Goal: Task Accomplishment & Management: Manage account settings

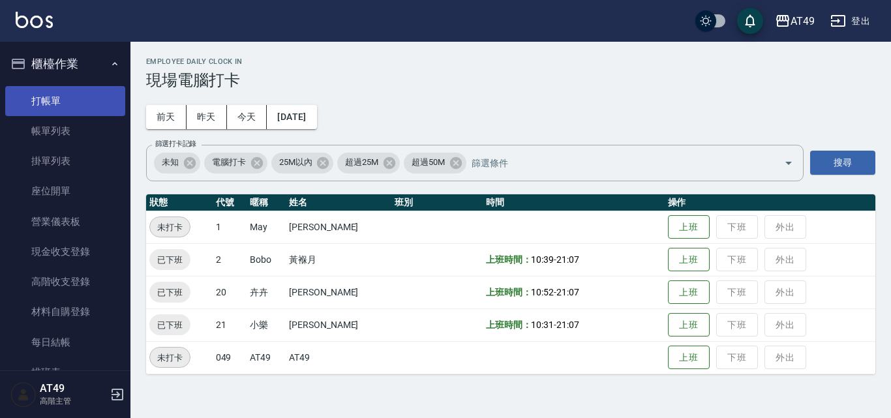
click at [78, 103] on link "打帳單" at bounding box center [65, 101] width 120 height 30
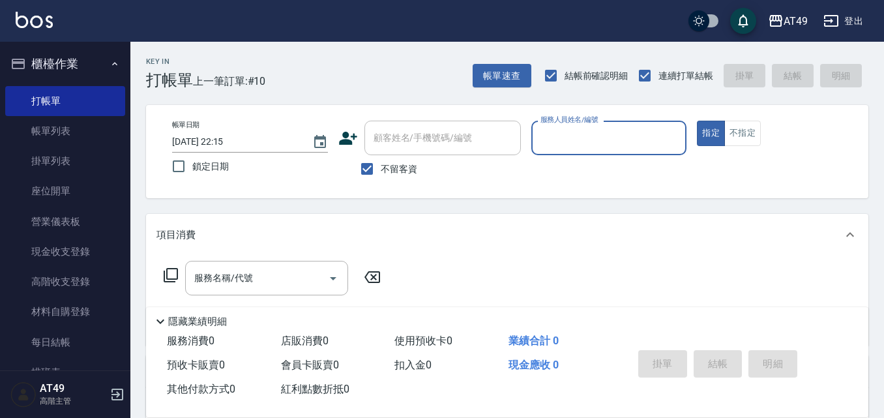
click at [546, 144] on input "服務人員姓名/編號" at bounding box center [609, 138] width 144 height 23
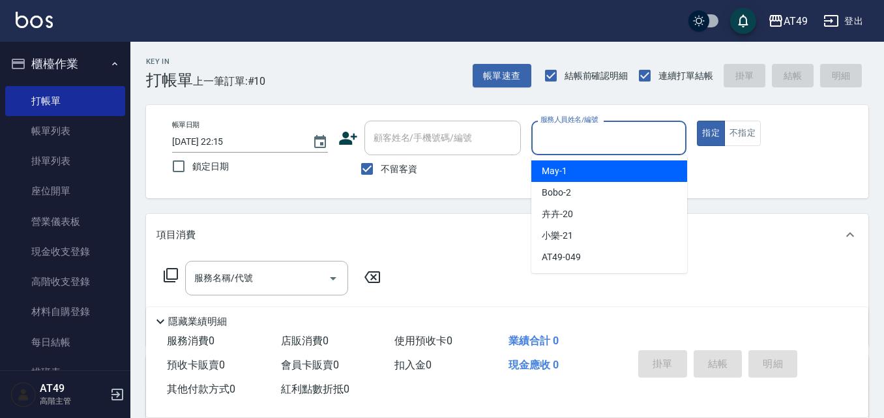
click at [565, 164] on div "May -1" at bounding box center [609, 171] width 156 height 22
type input "May-1"
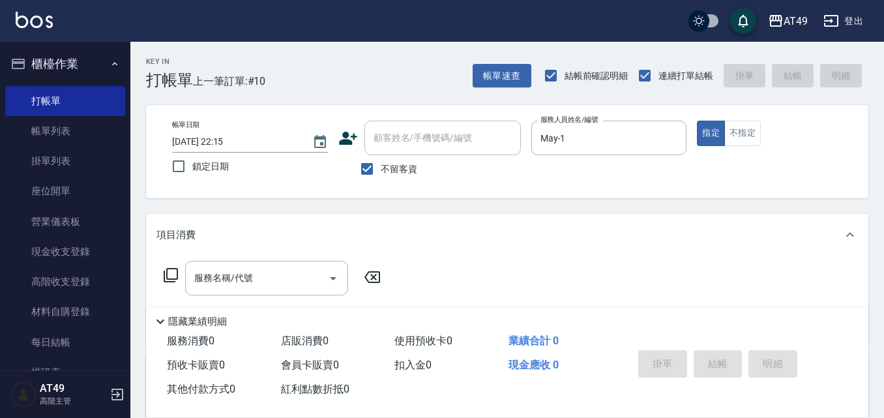
click at [169, 275] on icon at bounding box center [171, 275] width 16 height 16
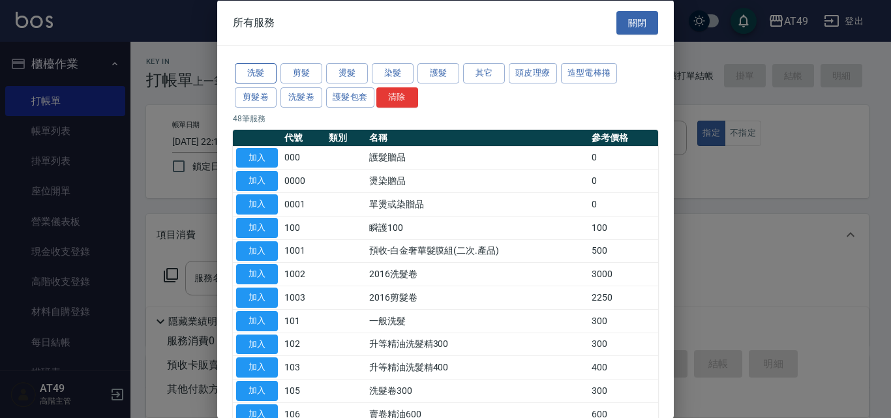
click at [256, 76] on button "洗髮" at bounding box center [256, 73] width 42 height 20
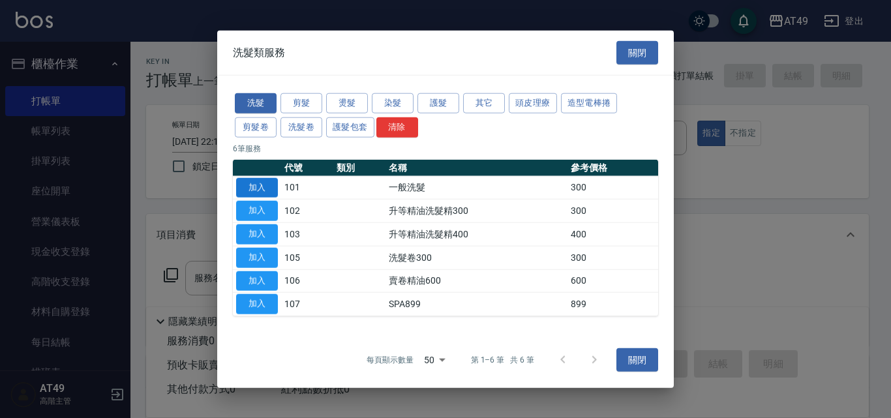
click at [272, 187] on button "加入" at bounding box center [257, 187] width 42 height 20
type input "一般洗髮(101)"
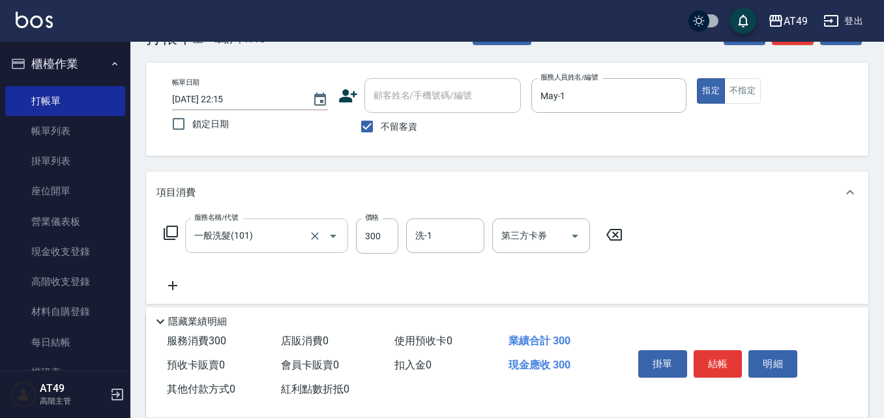
scroll to position [65, 0]
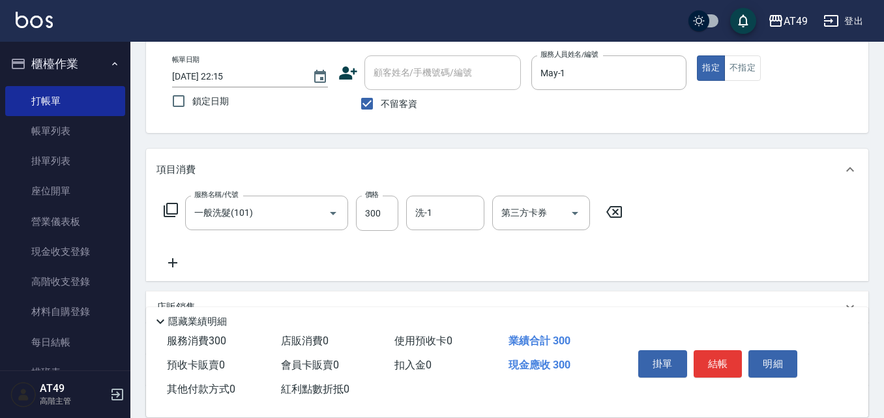
click at [173, 209] on icon at bounding box center [171, 210] width 16 height 16
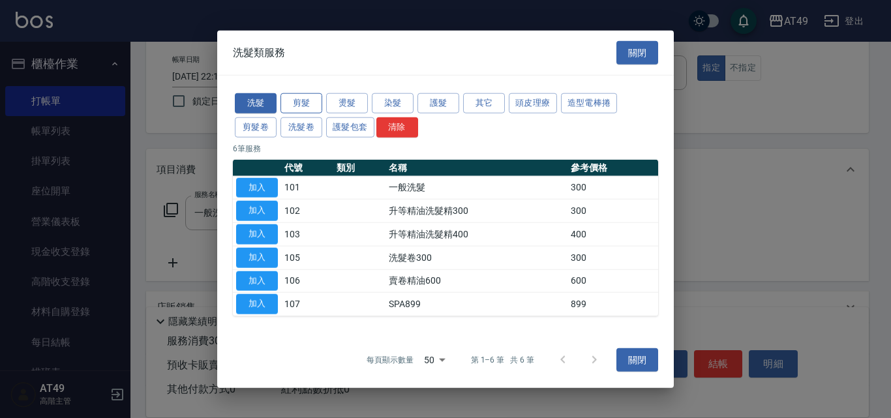
click at [305, 102] on button "剪髮" at bounding box center [301, 103] width 42 height 20
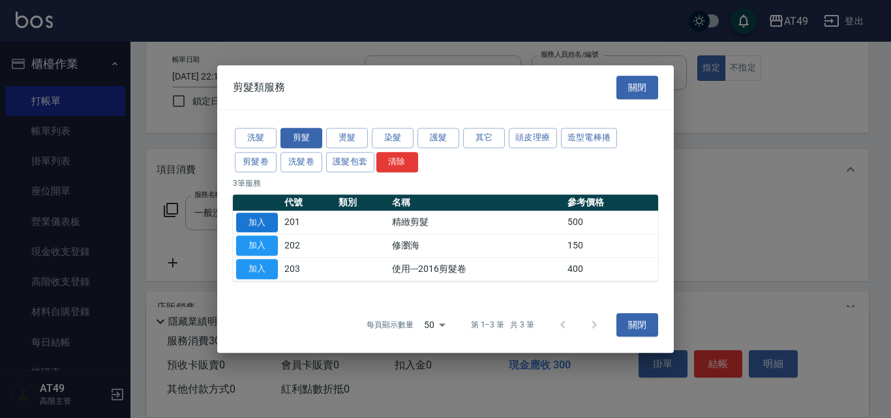
click at [271, 224] on button "加入" at bounding box center [257, 223] width 42 height 20
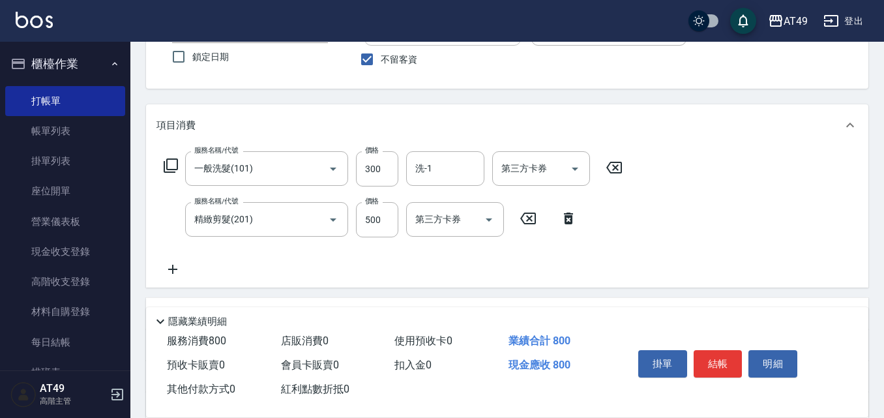
scroll to position [130, 0]
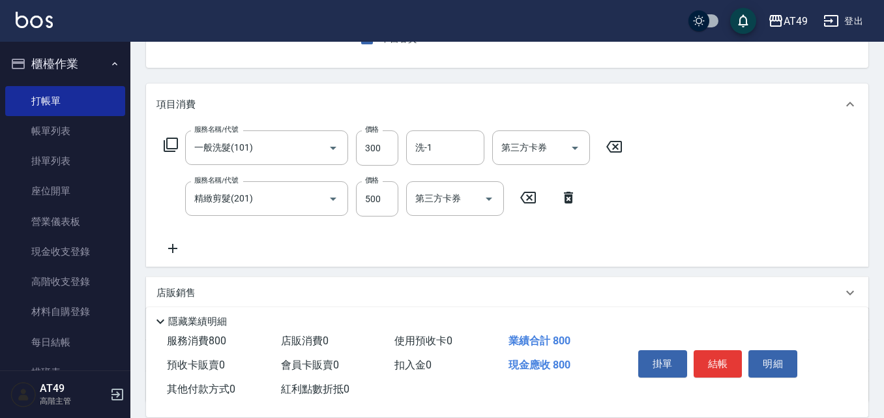
click at [173, 143] on icon at bounding box center [171, 145] width 16 height 16
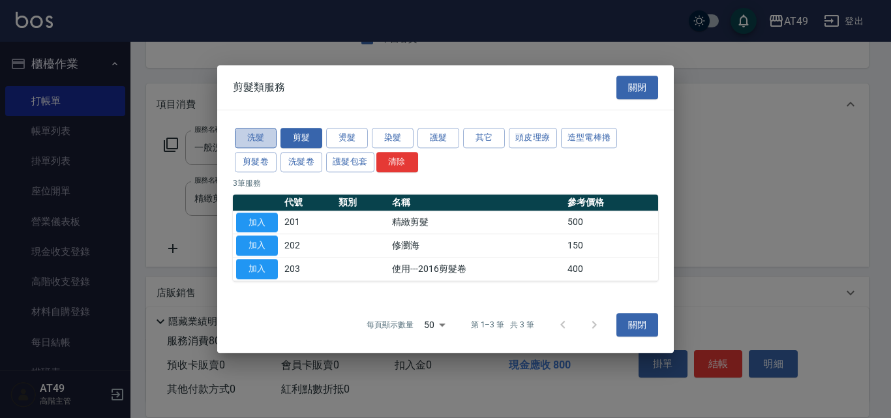
click at [258, 140] on button "洗髮" at bounding box center [256, 138] width 42 height 20
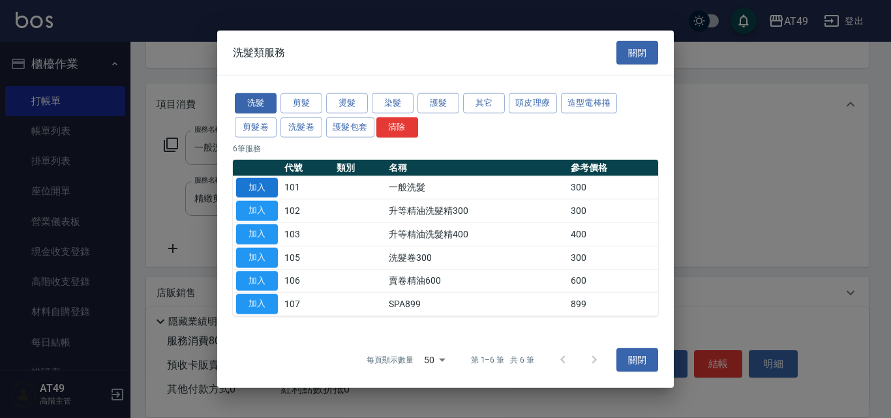
click at [261, 178] on button "加入" at bounding box center [257, 187] width 42 height 20
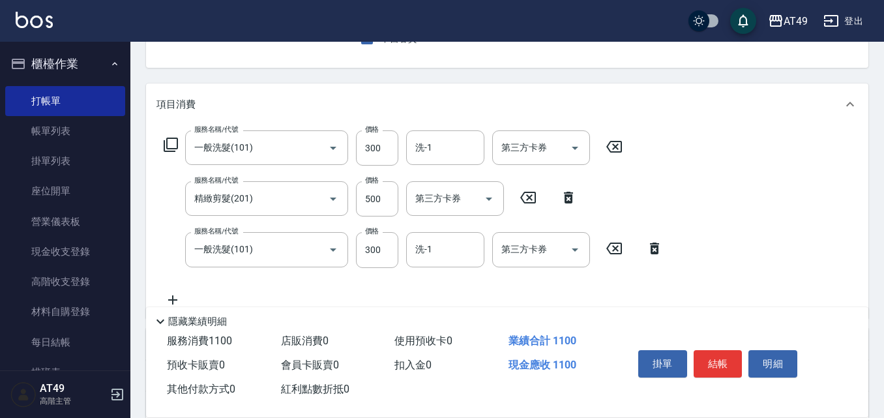
click at [162, 143] on div "服務名稱/代號 一般洗髮(101) 服務名稱/代號 價格 300 價格 洗-1 洗-1 第三方卡券 第三方卡券" at bounding box center [394, 147] width 474 height 35
click at [170, 145] on icon at bounding box center [171, 145] width 16 height 16
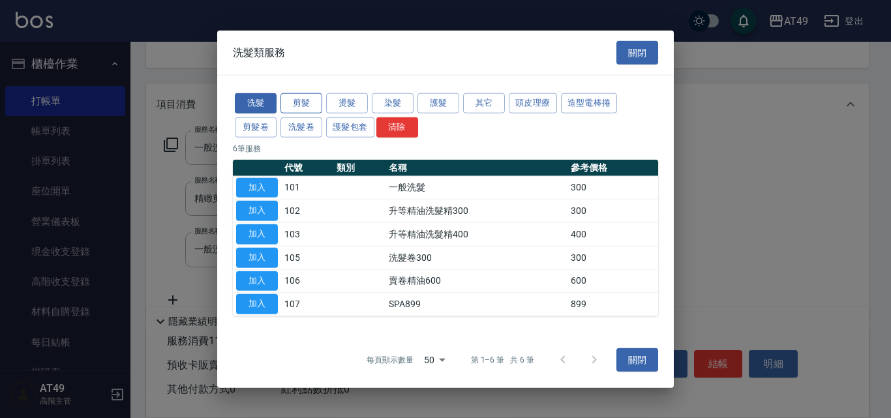
click at [301, 104] on button "剪髮" at bounding box center [301, 103] width 42 height 20
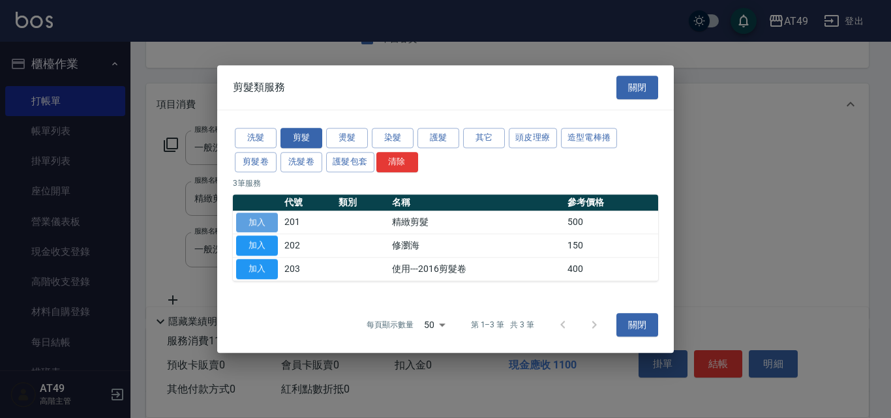
click at [266, 217] on button "加入" at bounding box center [257, 223] width 42 height 20
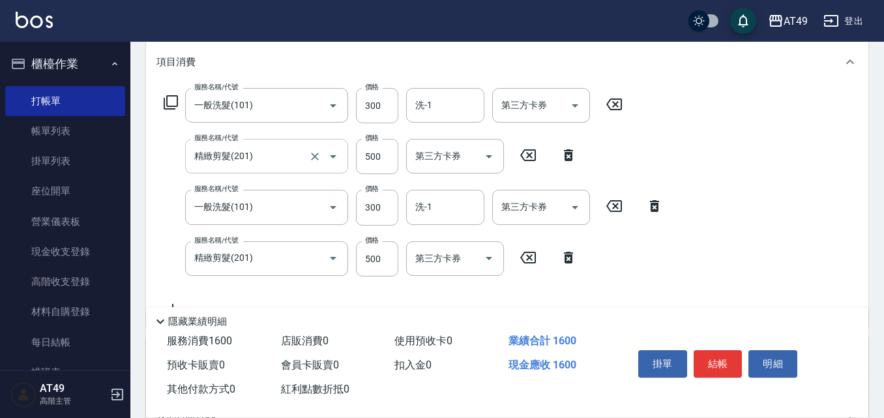
scroll to position [196, 0]
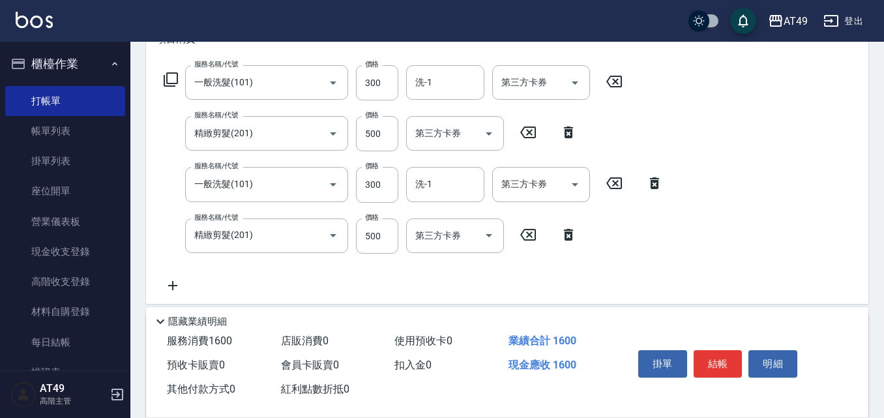
click at [172, 81] on icon at bounding box center [171, 80] width 16 height 16
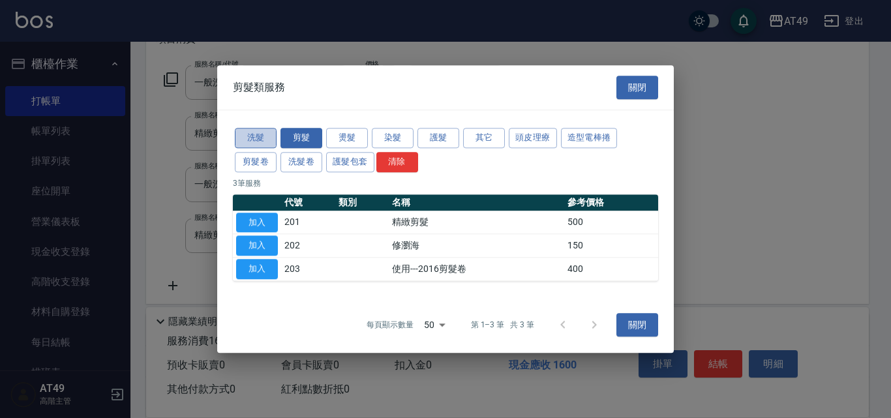
click at [254, 138] on button "洗髮" at bounding box center [256, 138] width 42 height 20
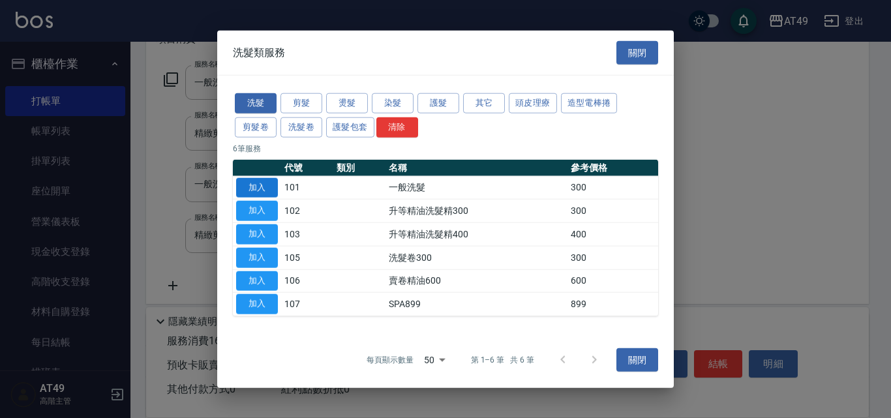
click at [266, 181] on button "加入" at bounding box center [257, 187] width 42 height 20
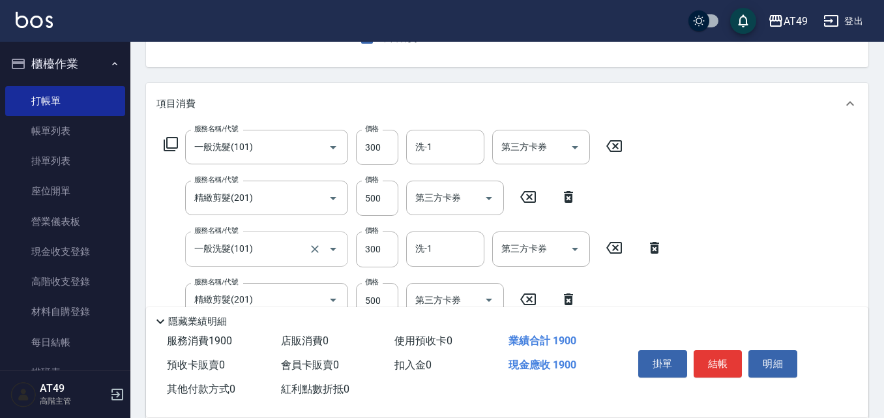
scroll to position [130, 0]
click at [173, 142] on icon at bounding box center [171, 145] width 16 height 16
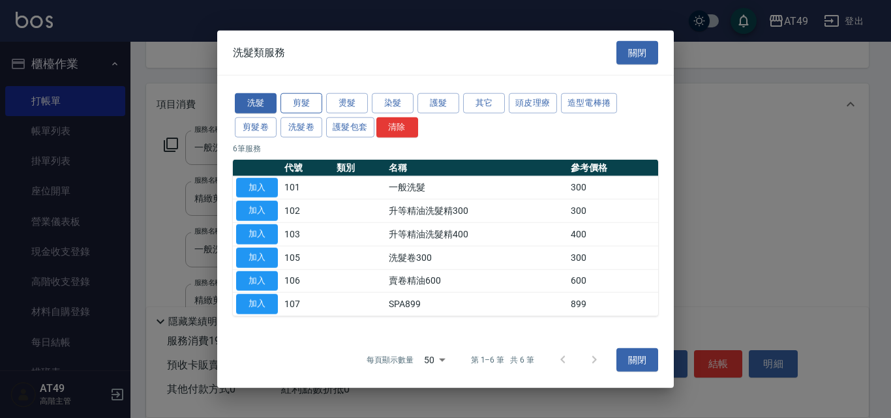
click at [297, 104] on button "剪髮" at bounding box center [301, 103] width 42 height 20
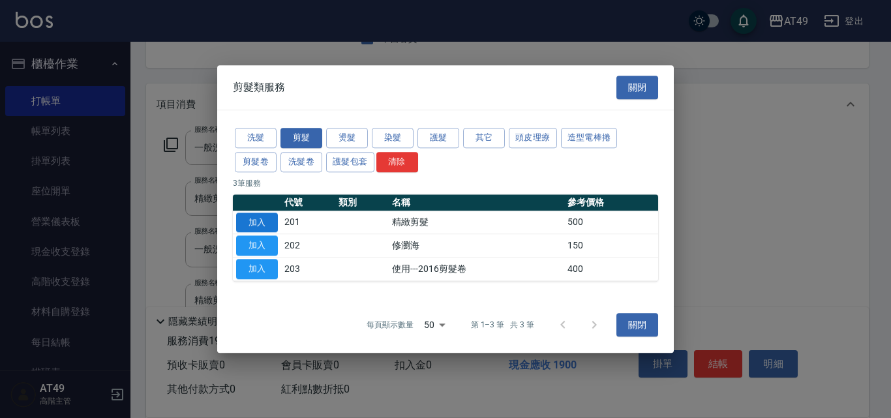
click at [258, 218] on button "加入" at bounding box center [257, 223] width 42 height 20
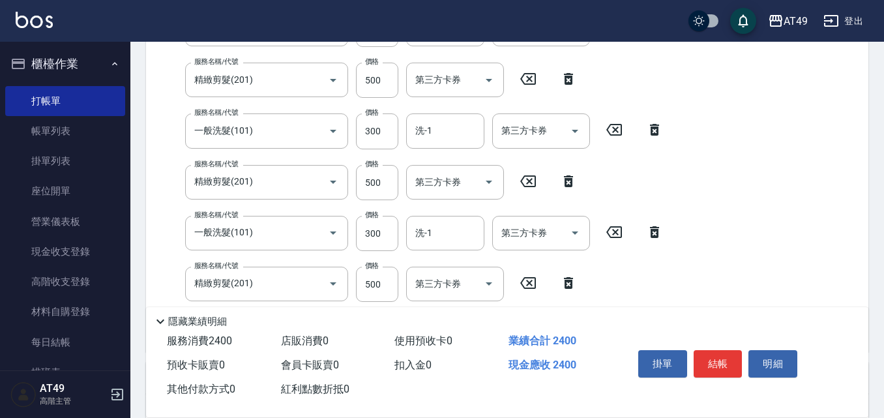
scroll to position [261, 0]
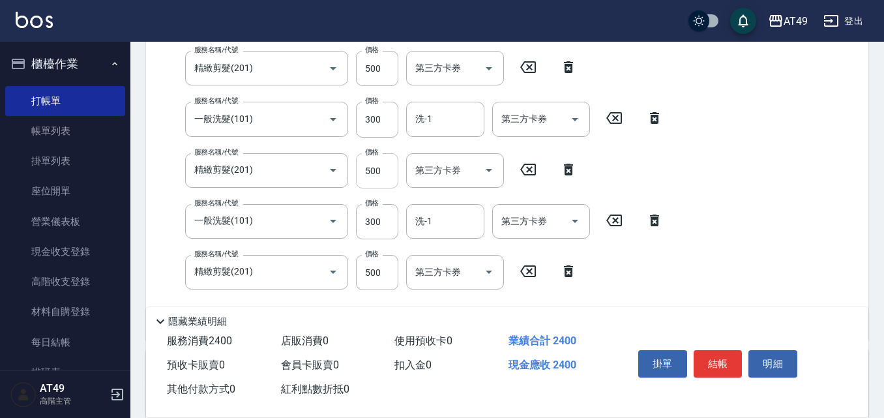
click at [371, 174] on input "500" at bounding box center [377, 170] width 42 height 35
type input "300"
click at [375, 277] on input "500" at bounding box center [377, 272] width 42 height 35
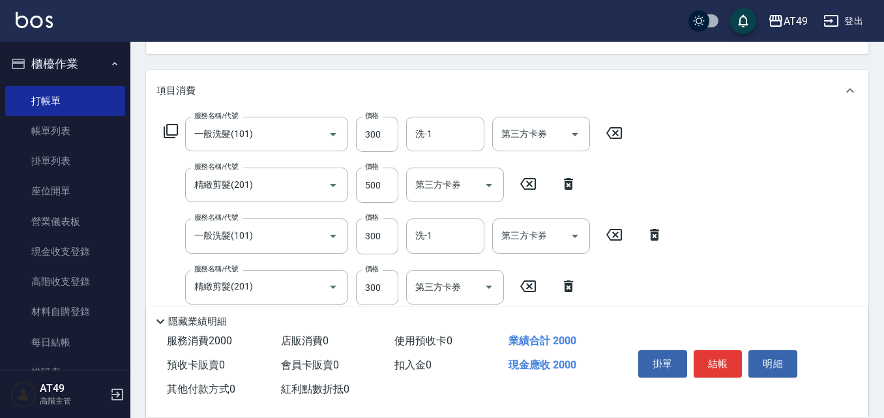
scroll to position [130, 0]
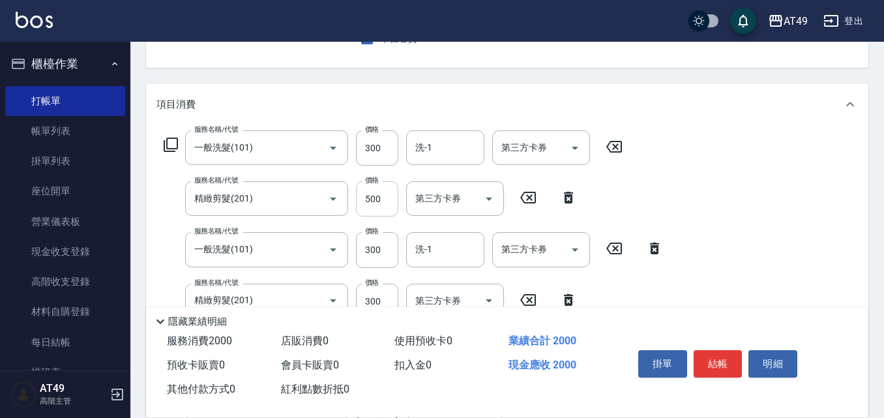
type input "300"
click at [370, 202] on input "500" at bounding box center [377, 198] width 42 height 35
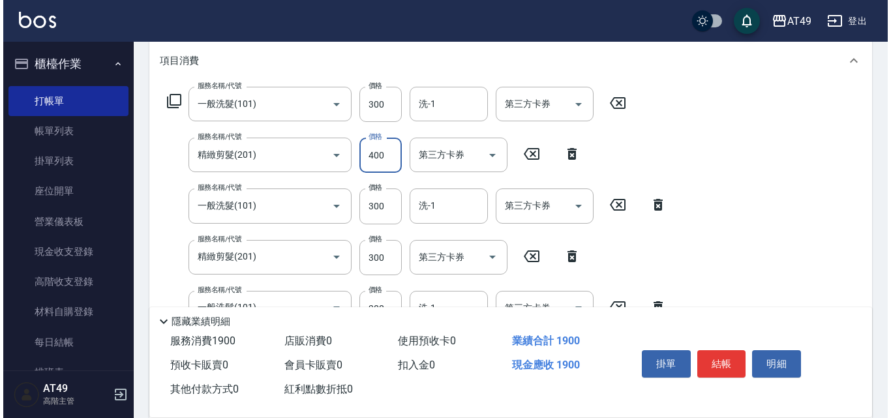
scroll to position [196, 0]
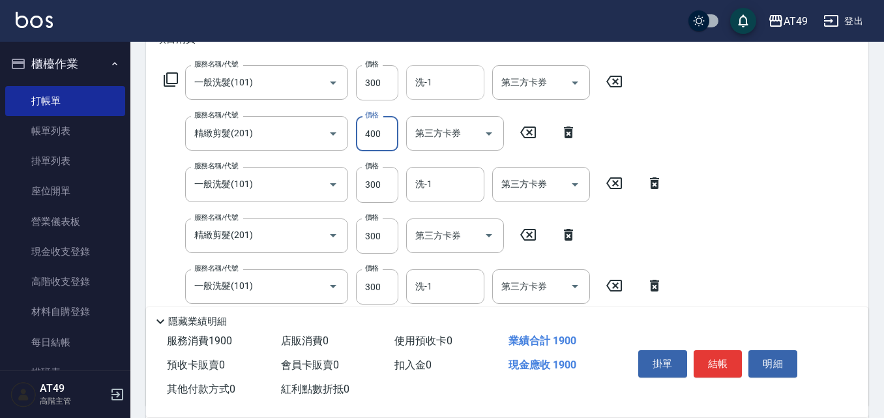
type input "400"
click at [451, 76] on input "洗-1" at bounding box center [445, 82] width 67 height 23
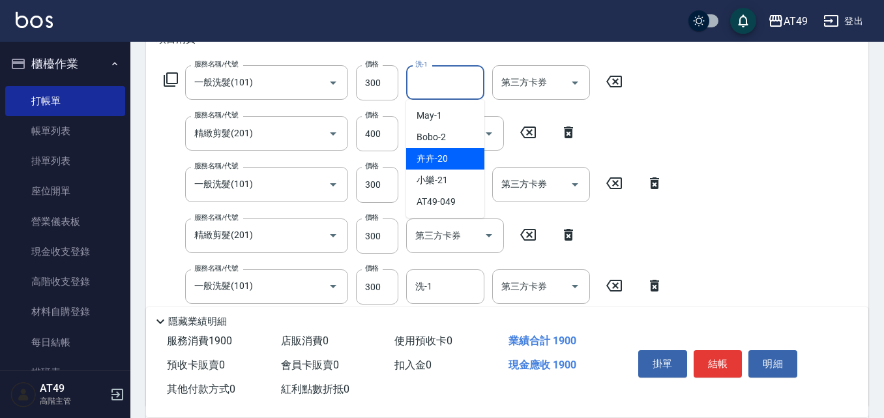
click at [453, 157] on div "卉卉 -20" at bounding box center [445, 159] width 78 height 22
type input "卉卉-20"
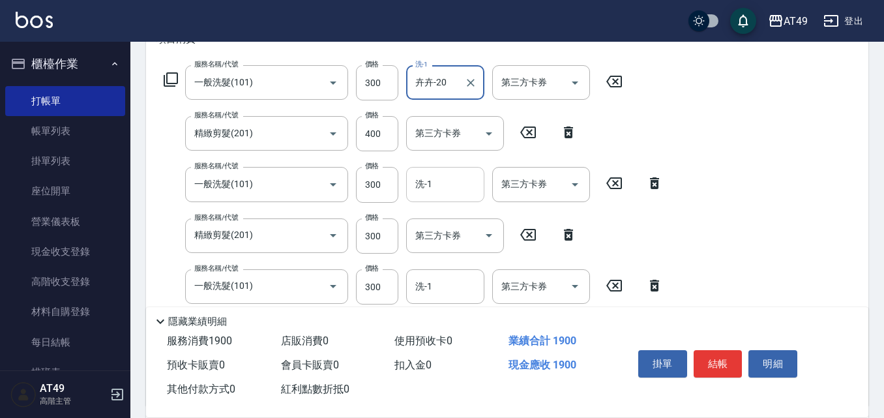
click at [452, 192] on input "洗-1" at bounding box center [445, 184] width 67 height 23
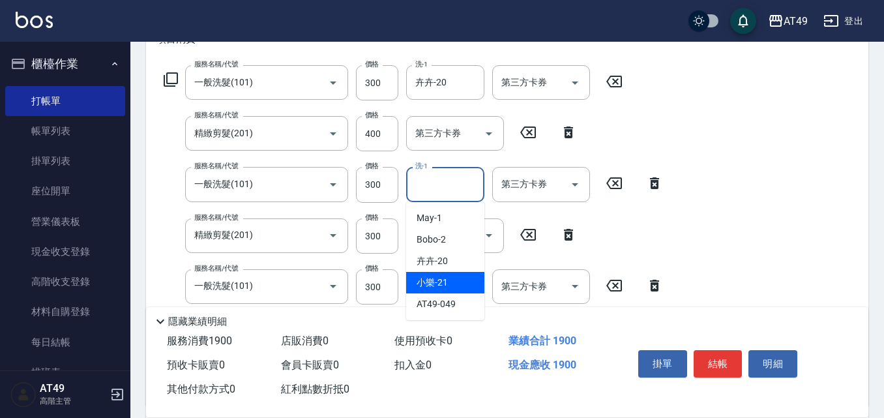
click at [464, 283] on div "小樂 -21" at bounding box center [445, 283] width 78 height 22
type input "小樂-21"
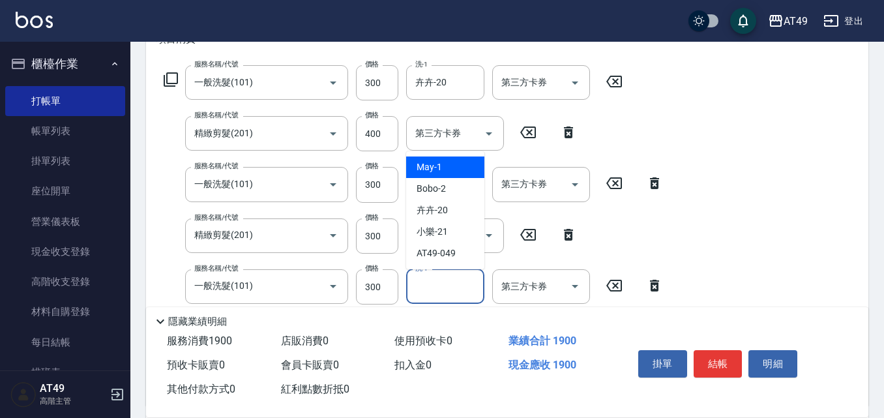
click at [436, 283] on input "洗-1" at bounding box center [445, 286] width 67 height 23
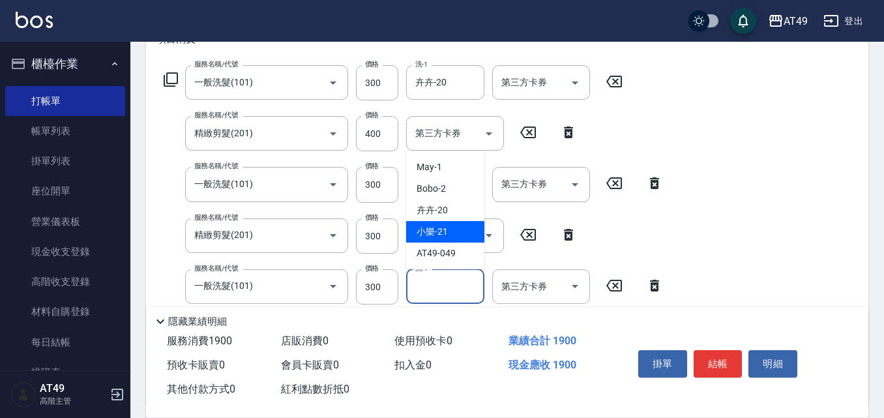
click at [467, 232] on div "小樂 -21" at bounding box center [445, 232] width 78 height 22
type input "小樂-21"
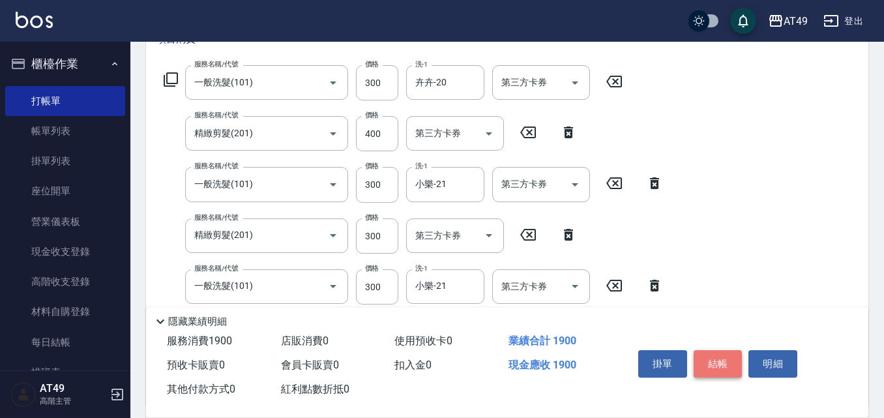
click at [713, 357] on button "結帳" at bounding box center [718, 363] width 49 height 27
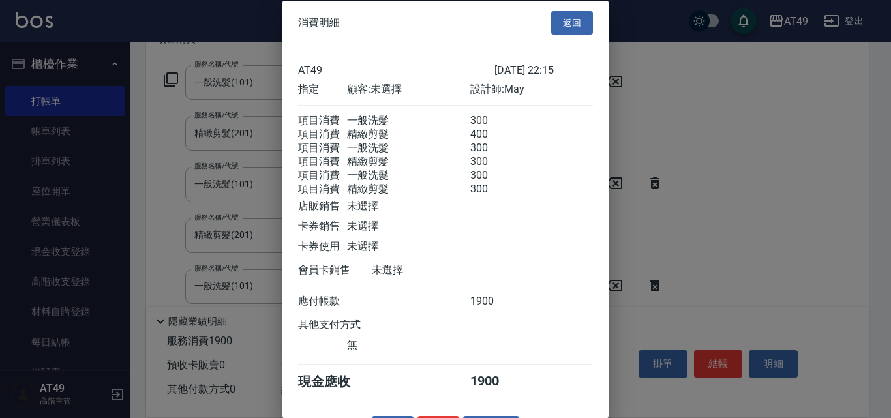
scroll to position [53, 0]
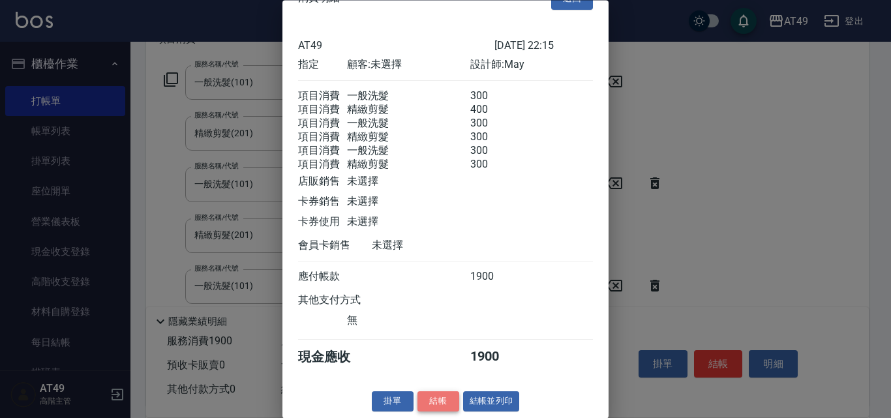
click at [440, 393] on button "結帳" at bounding box center [438, 402] width 42 height 20
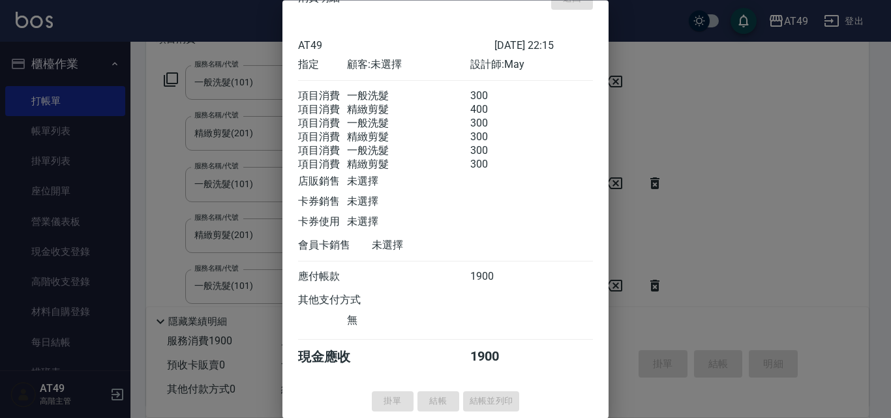
type input "2025/09/14 22:22"
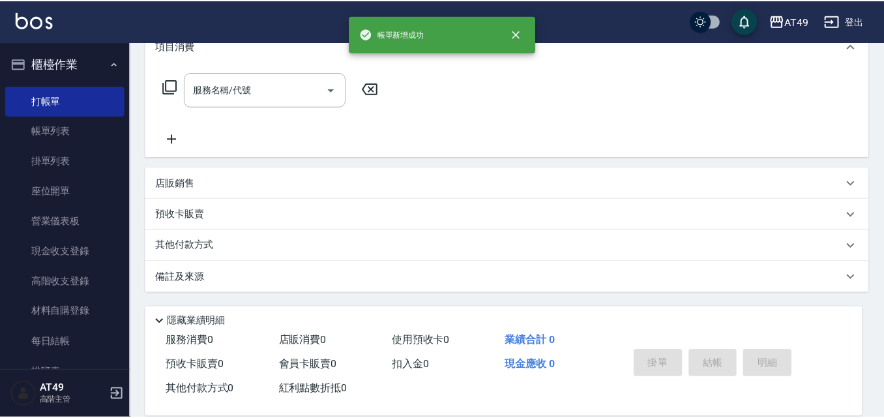
scroll to position [0, 0]
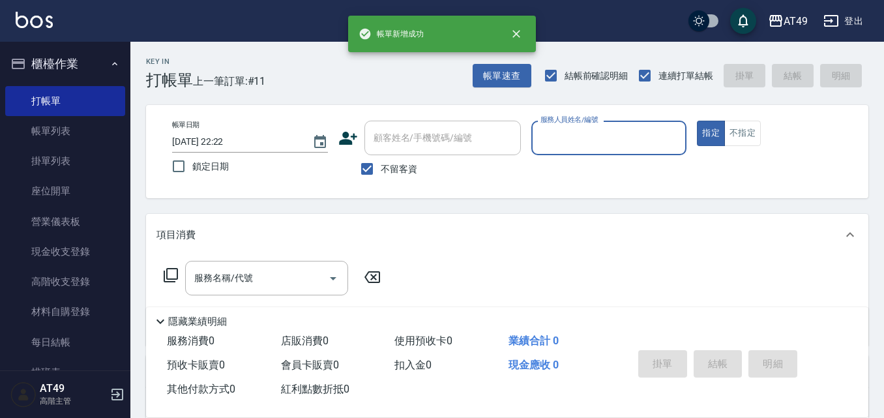
click at [573, 140] on input "服務人員姓名/編號" at bounding box center [609, 138] width 144 height 23
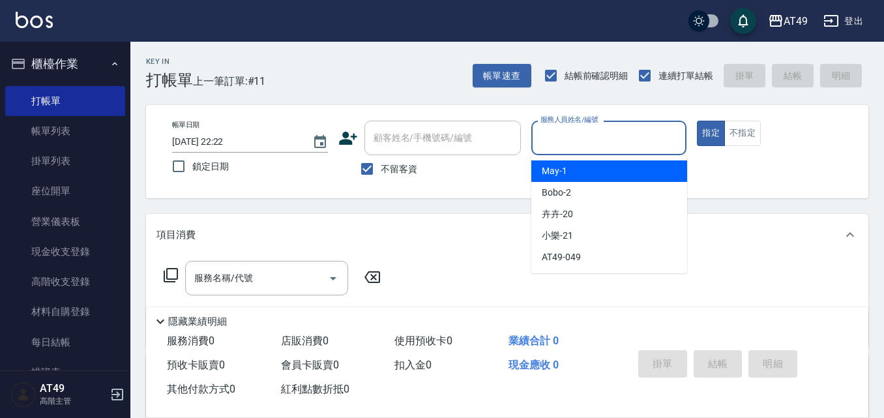
click at [576, 164] on div "May -1" at bounding box center [609, 171] width 156 height 22
type input "May-1"
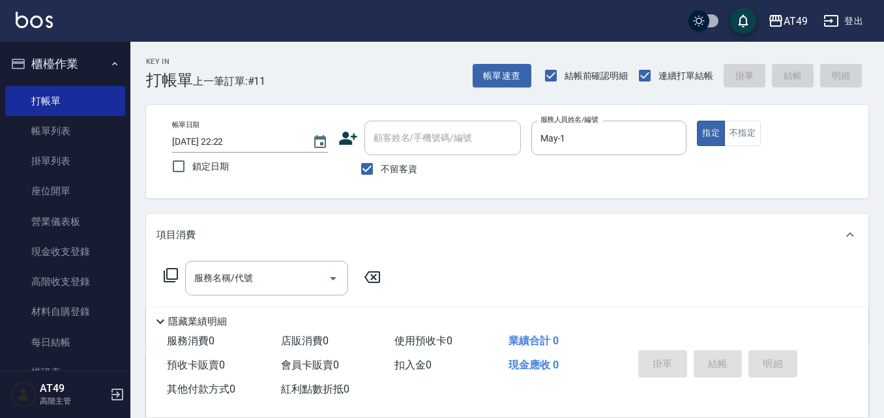
click at [176, 273] on icon at bounding box center [171, 275] width 16 height 16
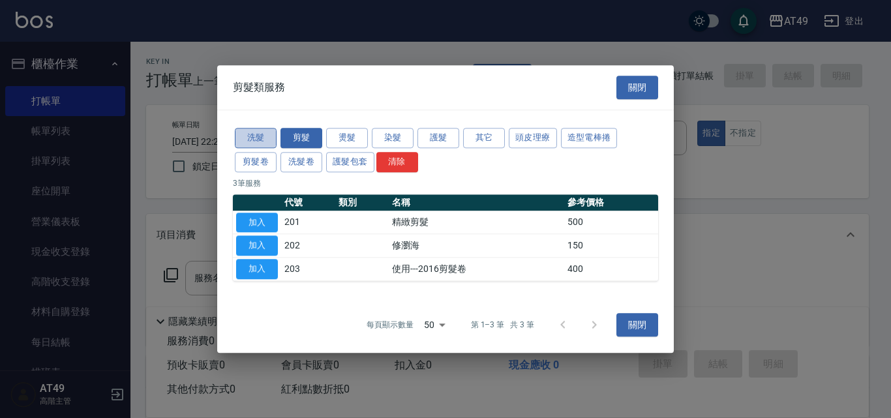
click at [255, 134] on button "洗髮" at bounding box center [256, 138] width 42 height 20
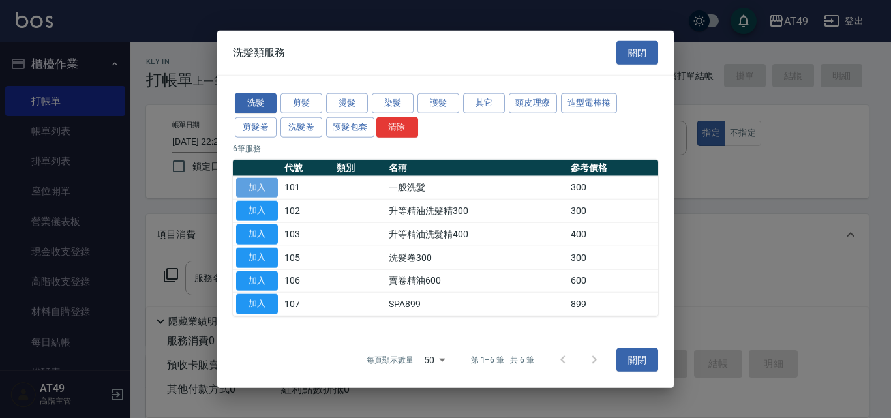
click at [246, 190] on button "加入" at bounding box center [257, 187] width 42 height 20
type input "一般洗髮(101)"
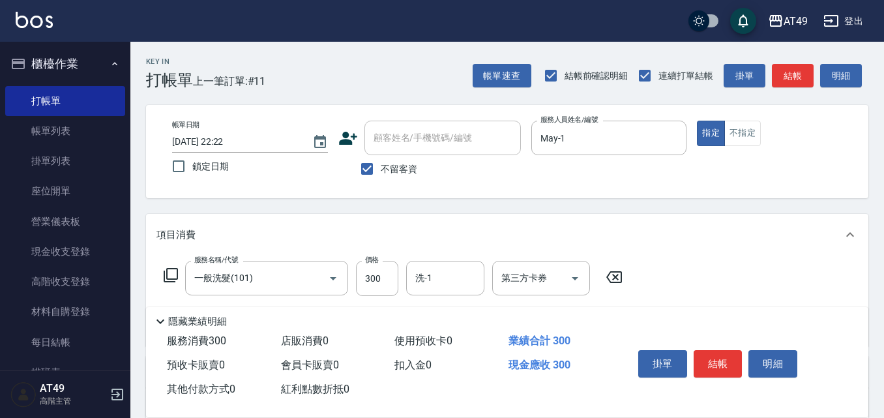
click at [172, 271] on icon at bounding box center [171, 275] width 16 height 16
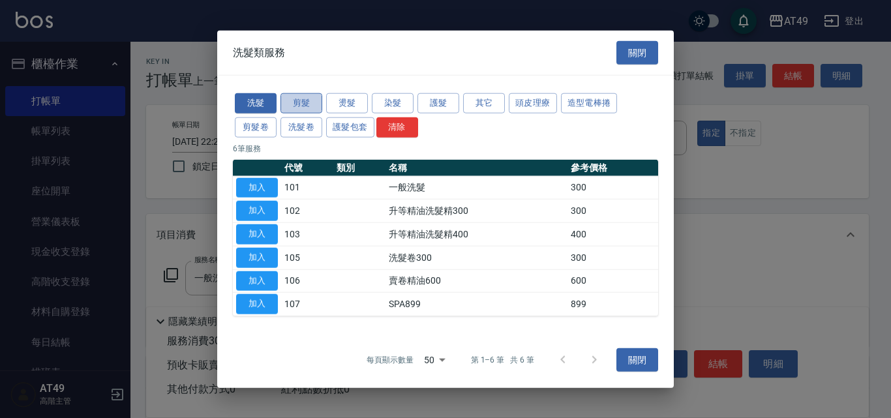
click at [307, 107] on button "剪髮" at bounding box center [301, 103] width 42 height 20
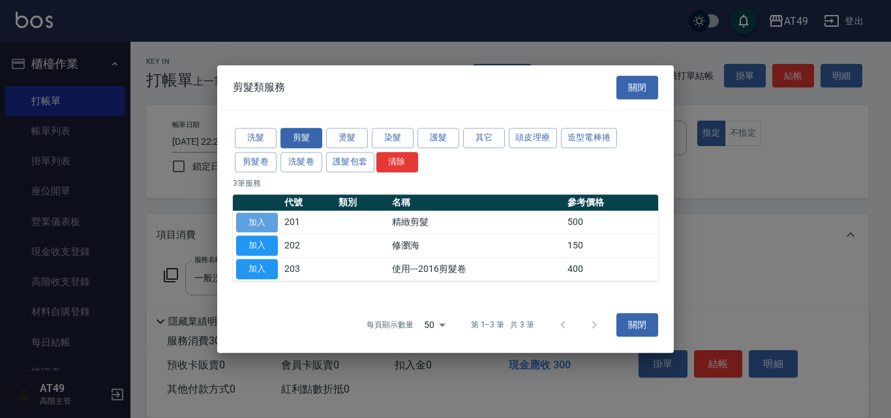
click at [254, 220] on button "加入" at bounding box center [257, 223] width 42 height 20
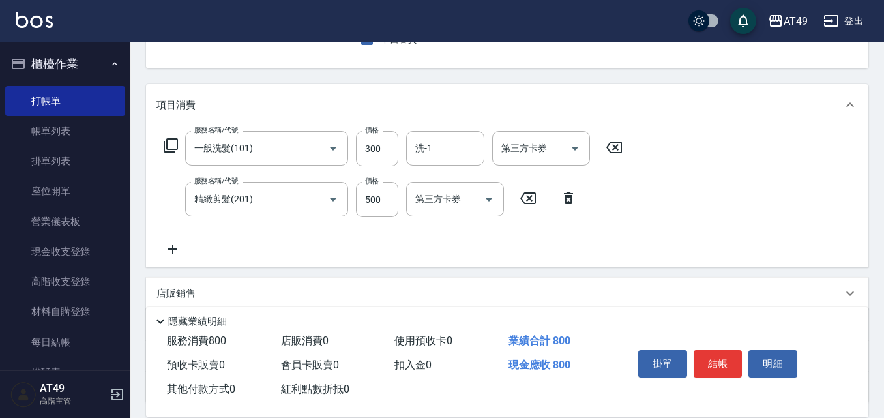
scroll to position [130, 0]
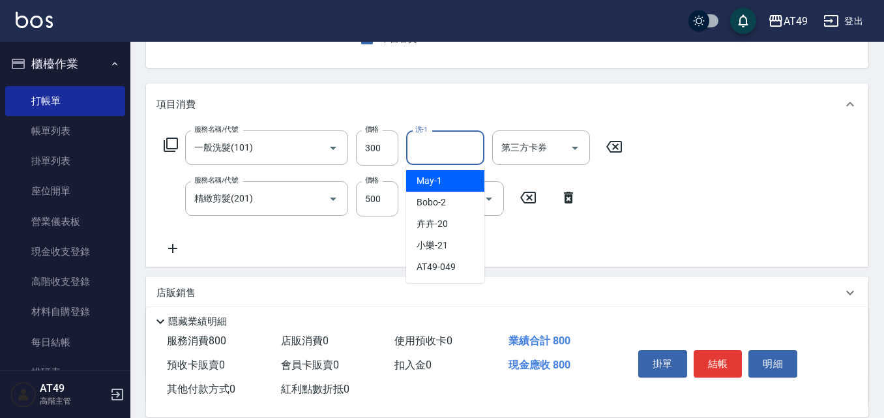
click at [440, 156] on input "洗-1" at bounding box center [445, 147] width 67 height 23
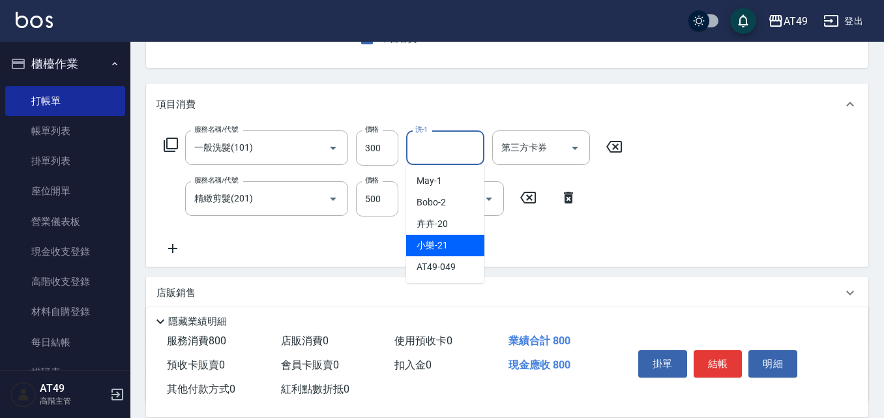
click at [451, 243] on div "小樂 -21" at bounding box center [445, 246] width 78 height 22
type input "小樂-21"
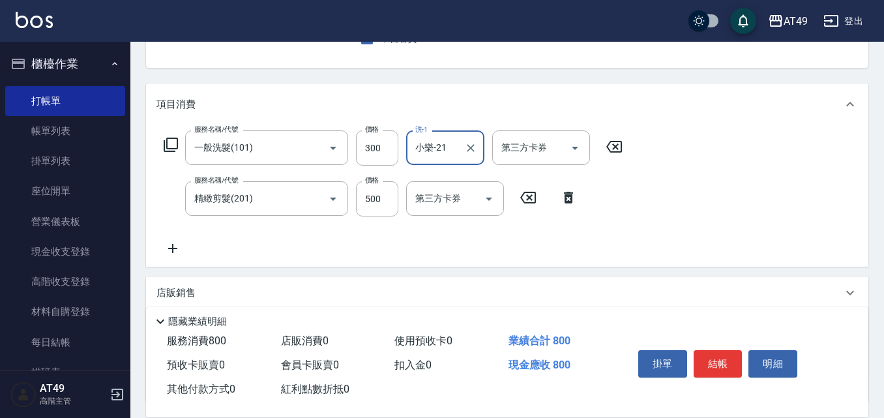
click at [169, 143] on icon at bounding box center [171, 145] width 16 height 16
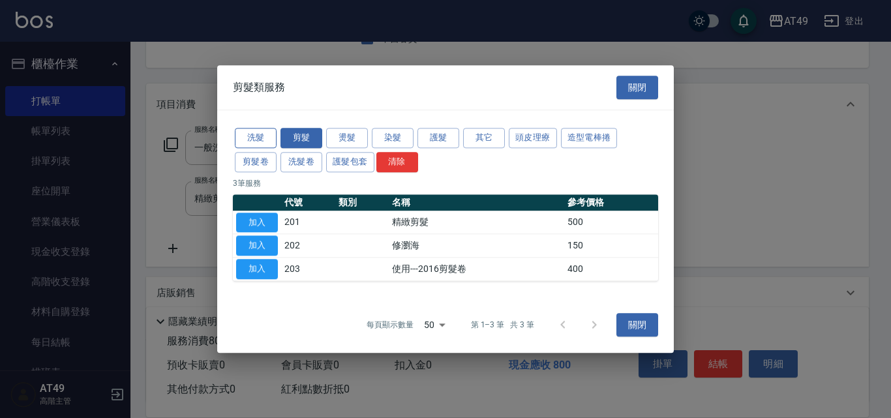
click at [265, 134] on button "洗髮" at bounding box center [256, 138] width 42 height 20
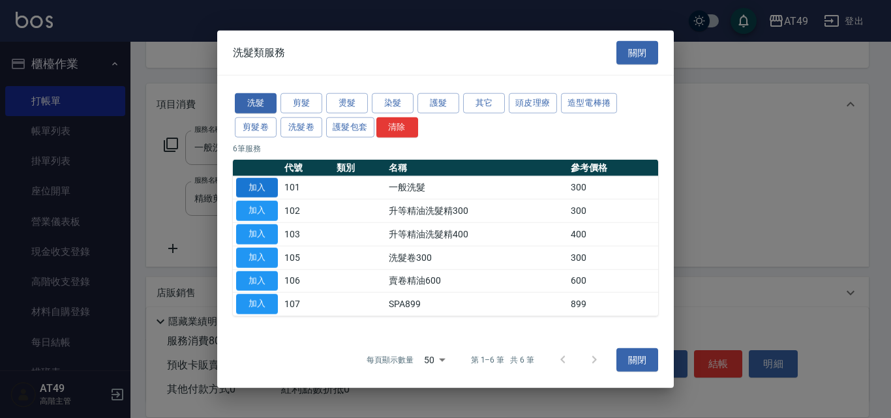
click at [270, 190] on button "加入" at bounding box center [257, 187] width 42 height 20
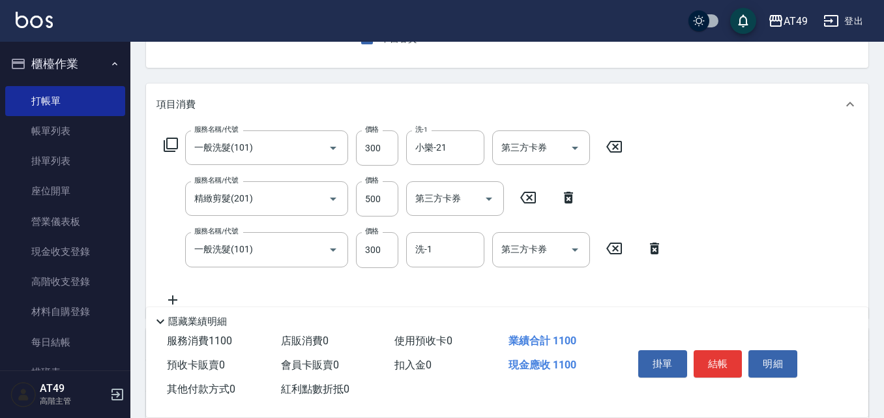
click at [168, 145] on icon at bounding box center [171, 145] width 16 height 16
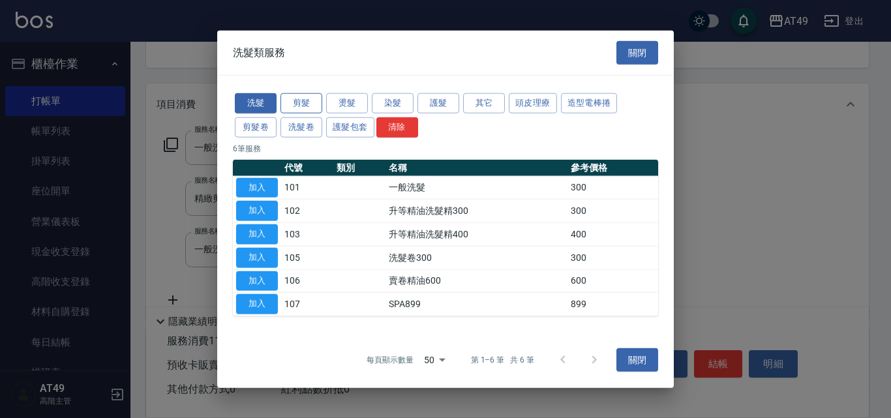
click at [302, 104] on button "剪髮" at bounding box center [301, 103] width 42 height 20
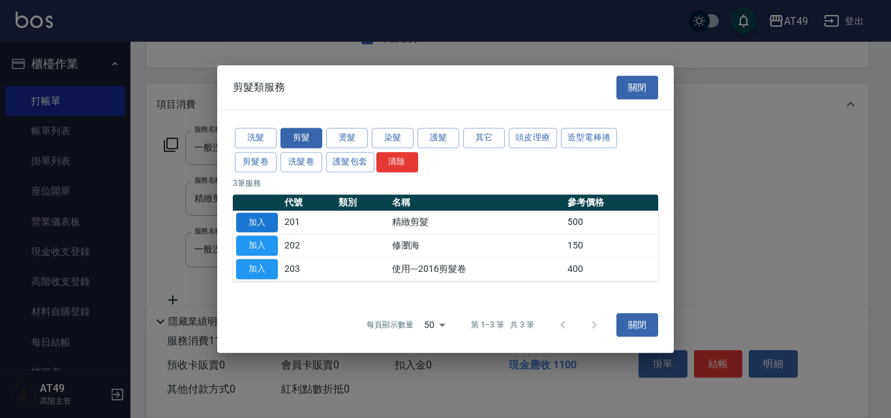
click at [261, 221] on button "加入" at bounding box center [257, 223] width 42 height 20
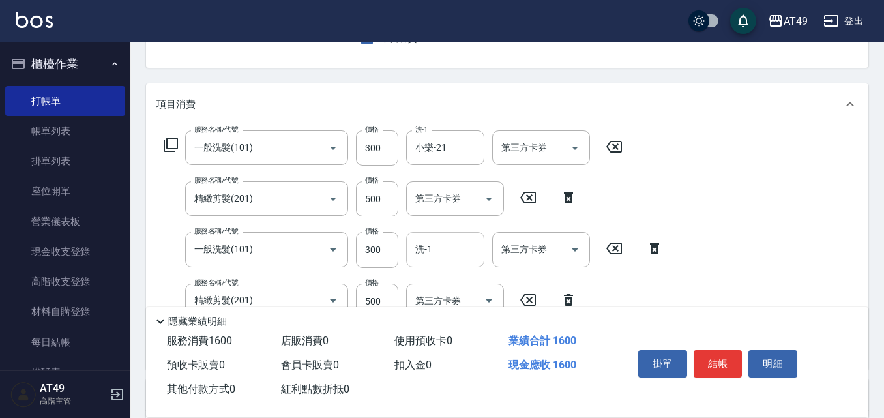
click at [429, 237] on div "洗-1" at bounding box center [445, 249] width 78 height 35
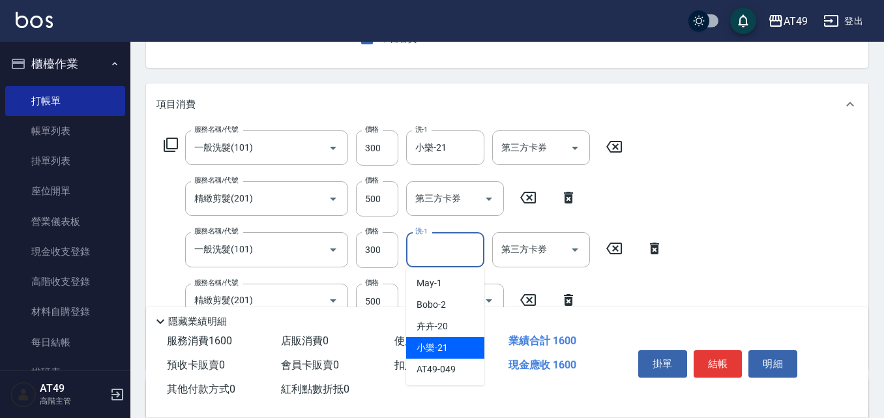
click at [456, 342] on div "小樂 -21" at bounding box center [445, 348] width 78 height 22
type input "小樂-21"
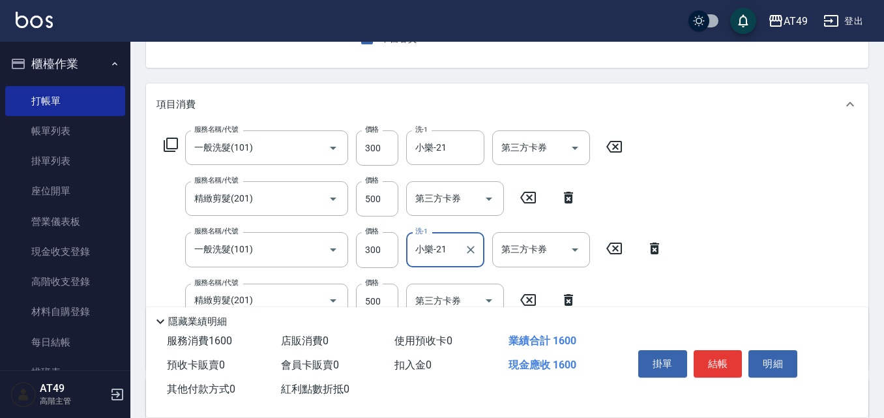
click at [168, 142] on icon at bounding box center [171, 145] width 14 height 14
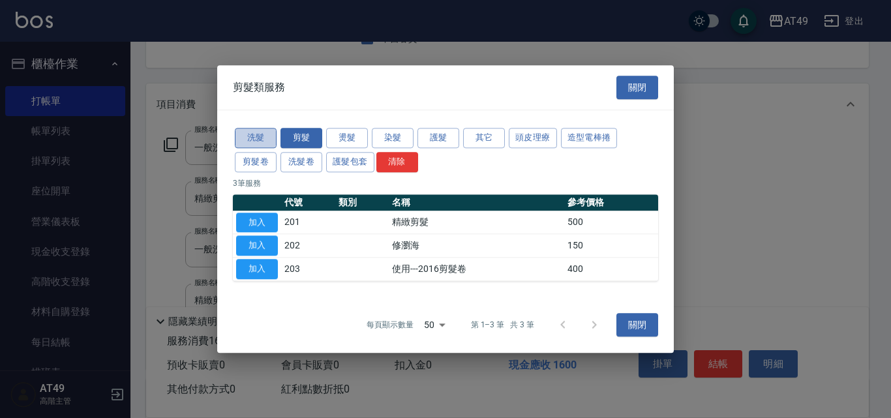
click at [247, 133] on button "洗髮" at bounding box center [256, 138] width 42 height 20
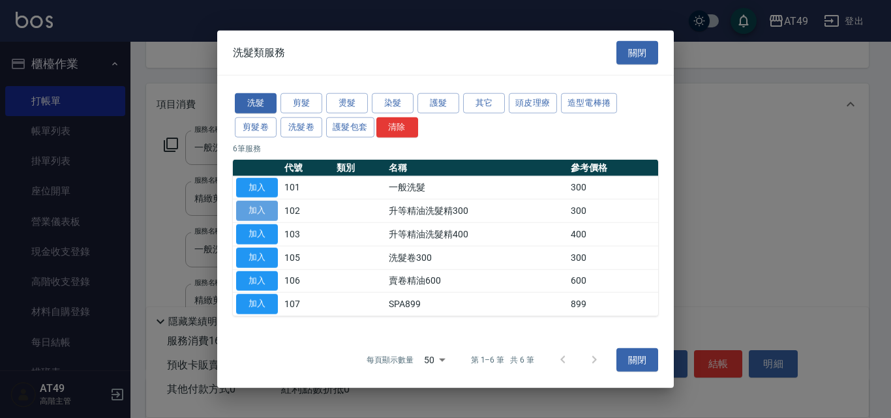
click at [253, 211] on button "加入" at bounding box center [257, 211] width 42 height 20
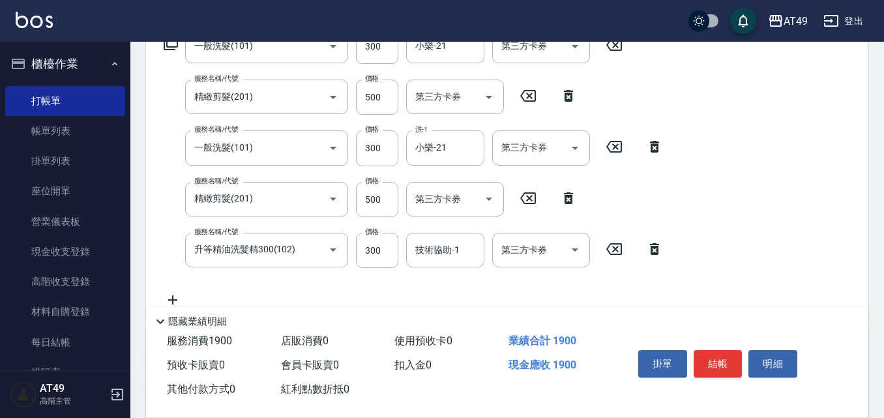
scroll to position [261, 0]
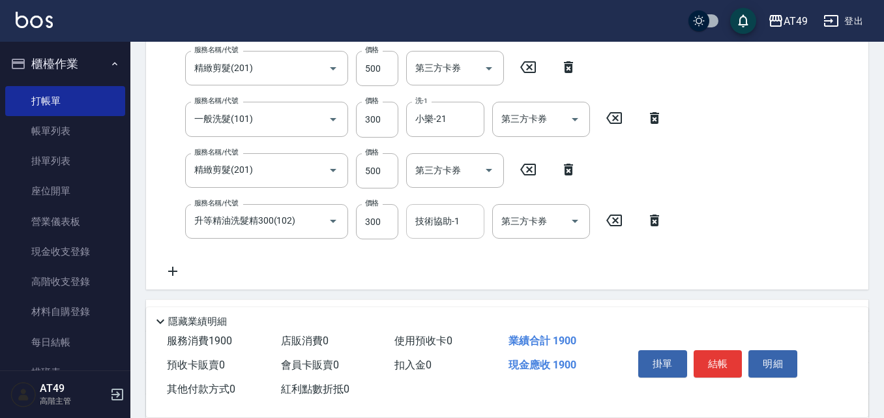
click at [434, 228] on div "技術協助-1 技術協助-1" at bounding box center [445, 221] width 78 height 35
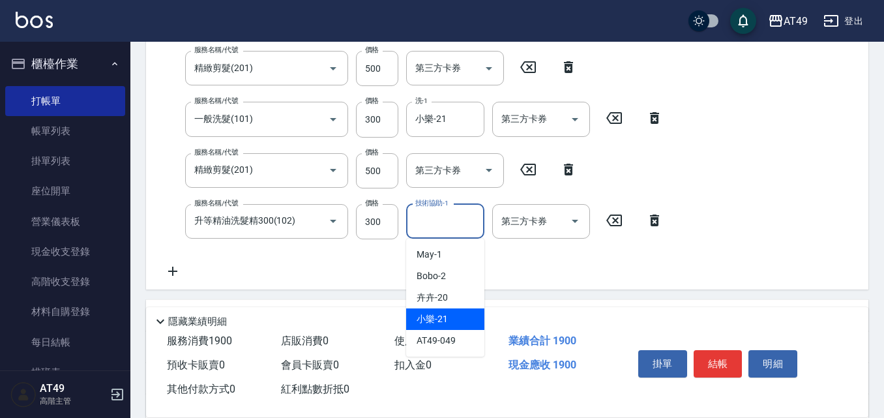
click at [455, 321] on div "小樂 -21" at bounding box center [445, 319] width 78 height 22
type input "小樂-21"
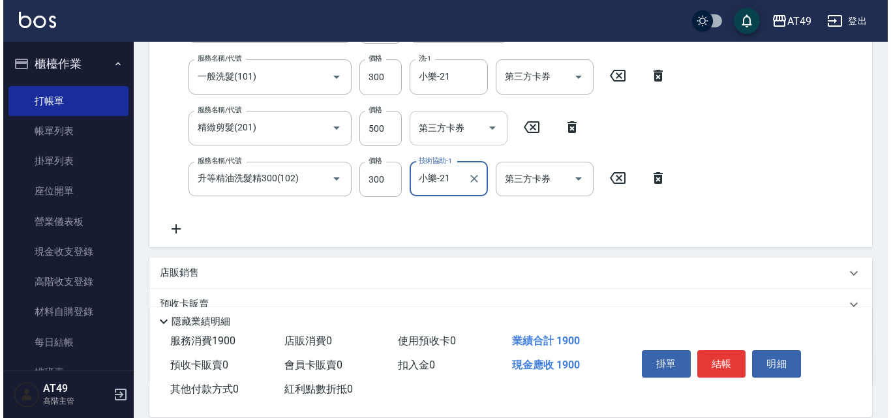
scroll to position [326, 0]
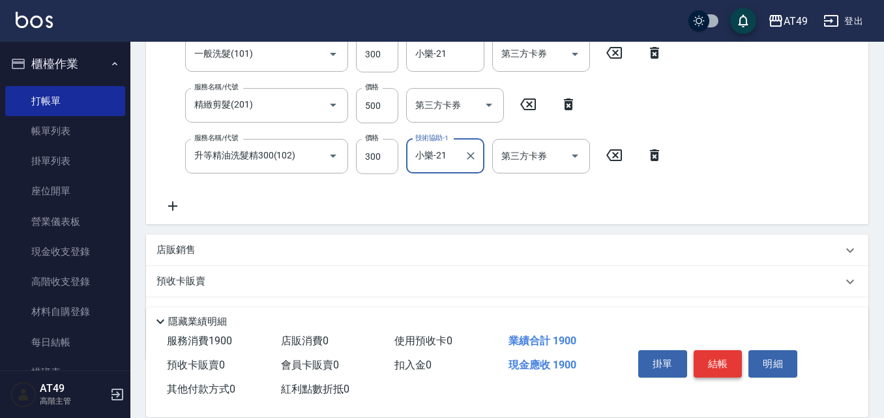
click at [711, 359] on button "結帳" at bounding box center [718, 363] width 49 height 27
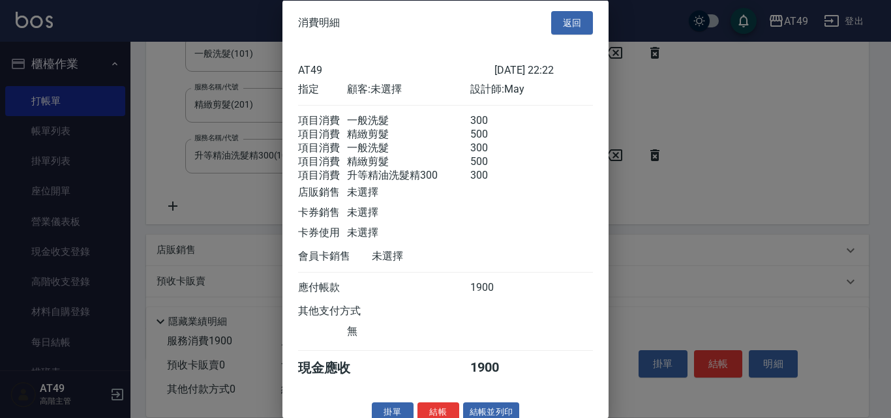
scroll to position [37, 0]
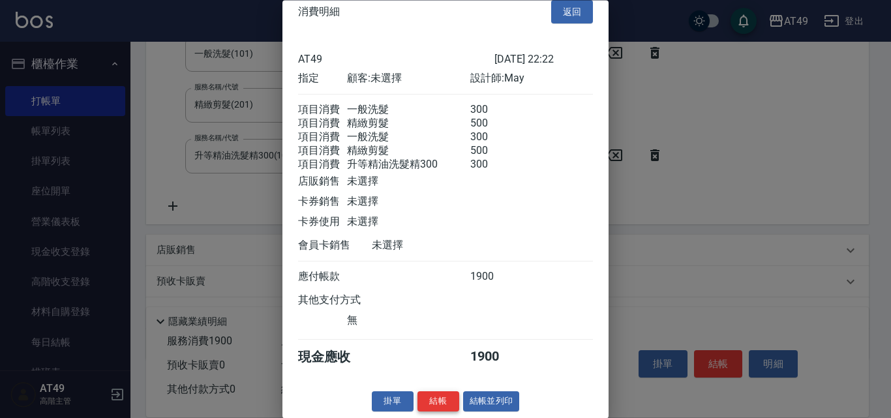
click at [425, 402] on button "結帳" at bounding box center [438, 402] width 42 height 20
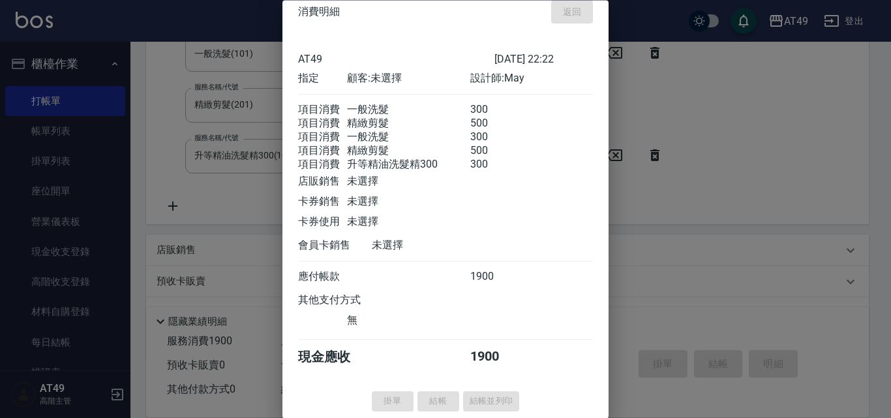
type input "2025/09/14 22:23"
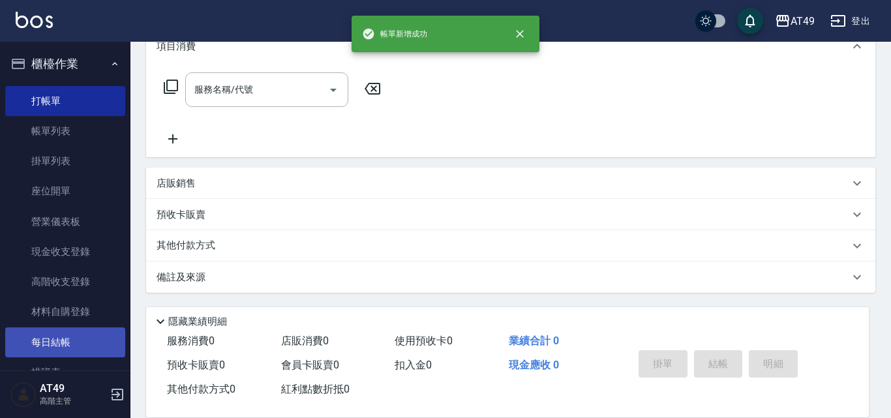
scroll to position [0, 0]
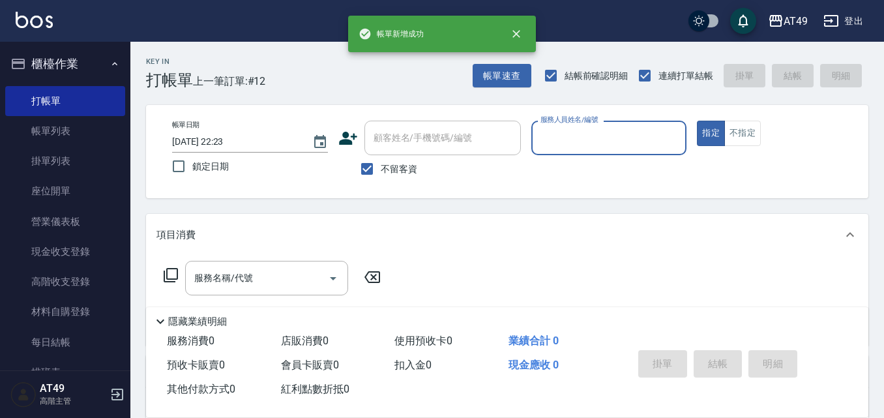
click at [563, 140] on input "服務人員姓名/編號" at bounding box center [609, 138] width 144 height 23
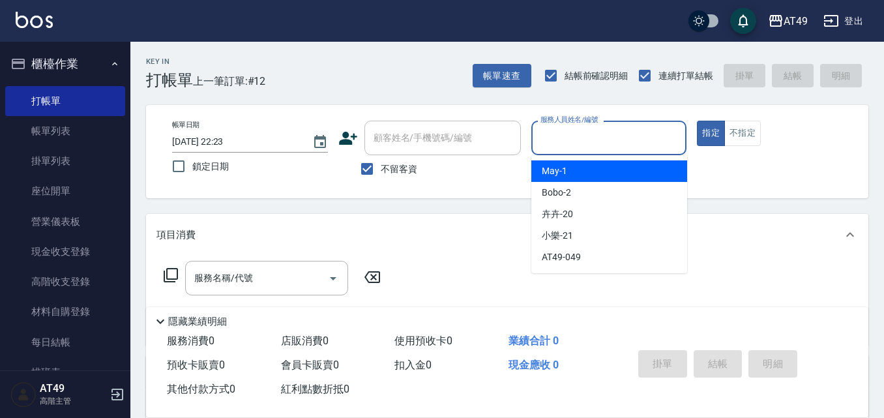
click at [571, 172] on div "May -1" at bounding box center [609, 171] width 156 height 22
type input "May-1"
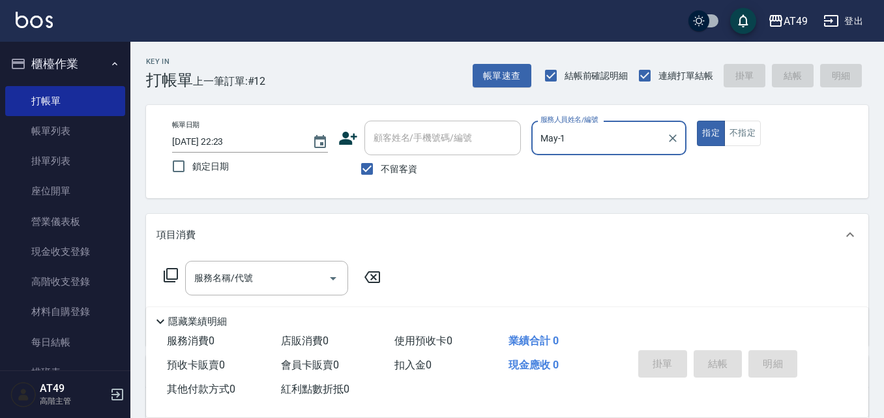
click at [168, 275] on icon at bounding box center [171, 275] width 14 height 14
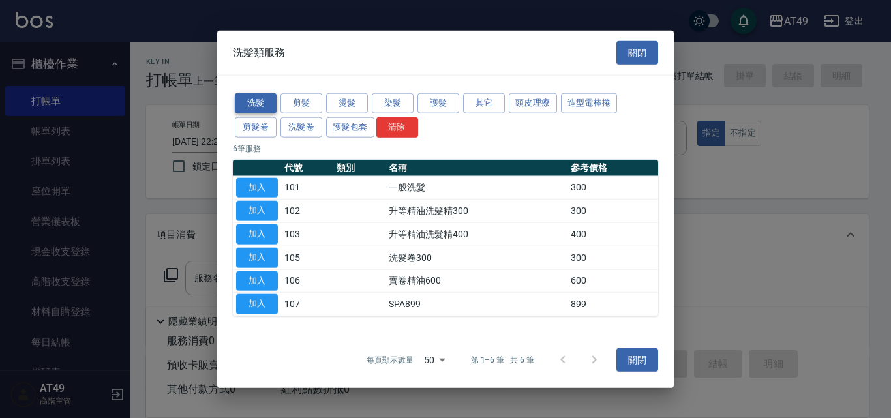
click at [247, 100] on button "洗髮" at bounding box center [256, 103] width 42 height 20
click at [270, 189] on button "加入" at bounding box center [257, 187] width 42 height 20
type input "一般洗髮(101)"
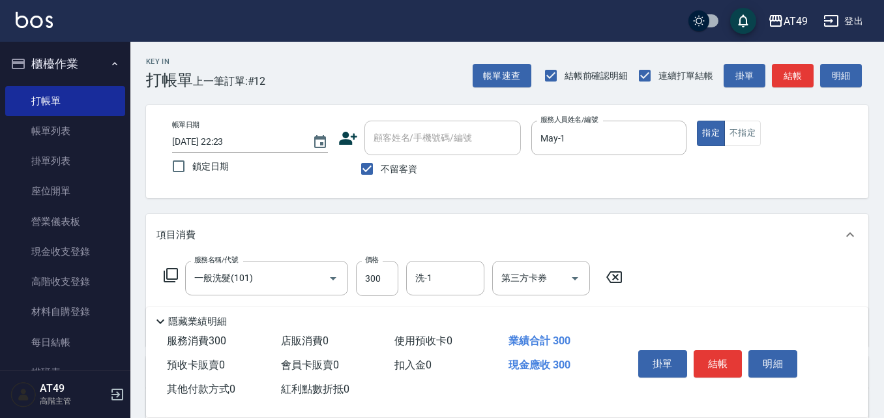
click at [170, 275] on icon at bounding box center [171, 275] width 16 height 16
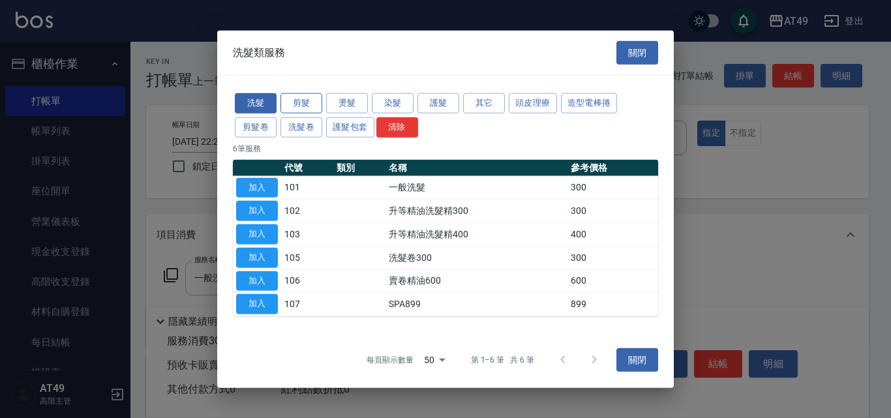
click at [297, 100] on button "剪髮" at bounding box center [301, 103] width 42 height 20
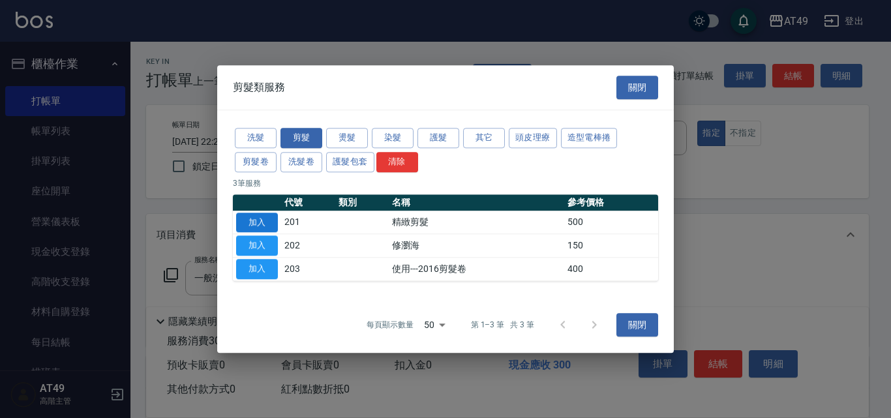
click at [262, 220] on button "加入" at bounding box center [257, 223] width 42 height 20
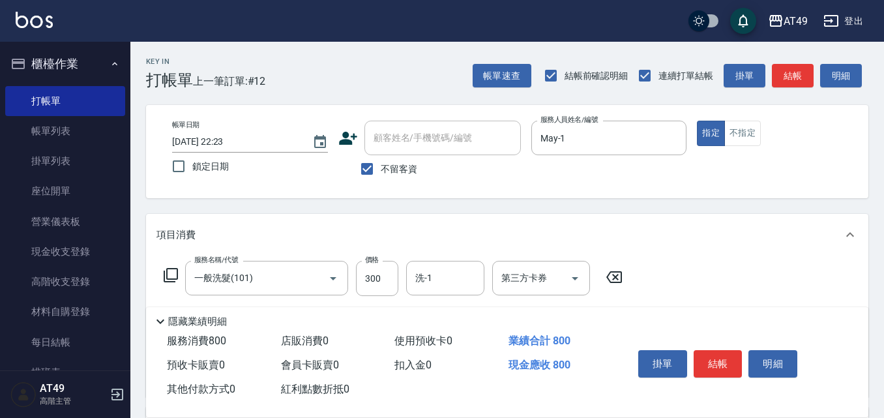
click at [172, 277] on icon at bounding box center [171, 275] width 16 height 16
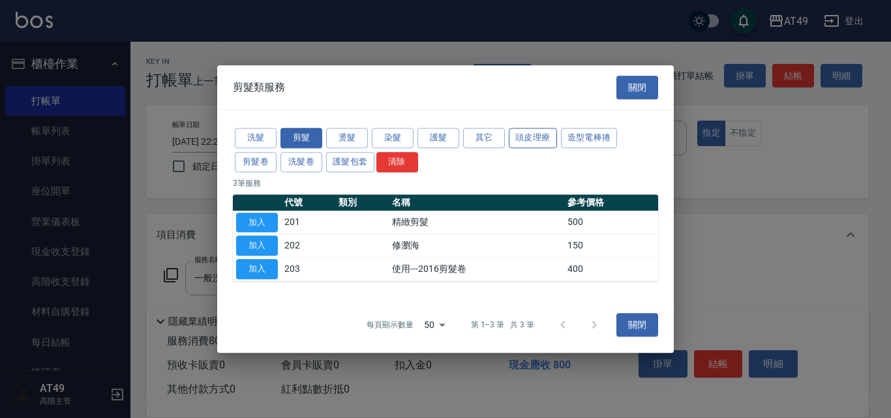
click at [526, 139] on button "頭皮理療" at bounding box center [533, 138] width 48 height 20
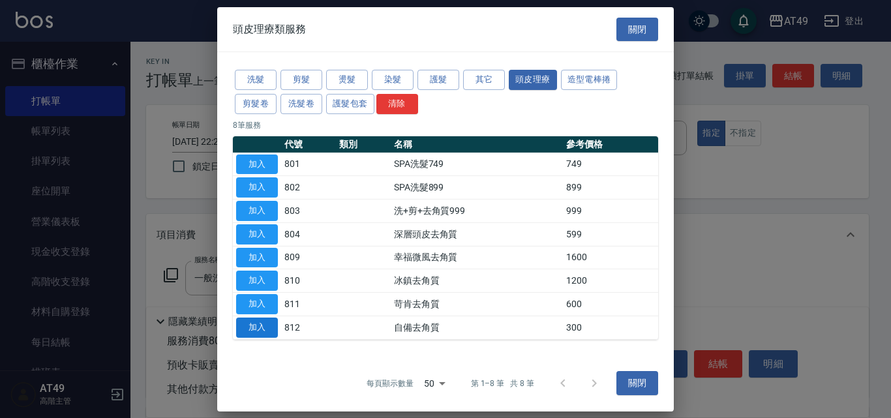
click at [258, 329] on button "加入" at bounding box center [257, 328] width 42 height 20
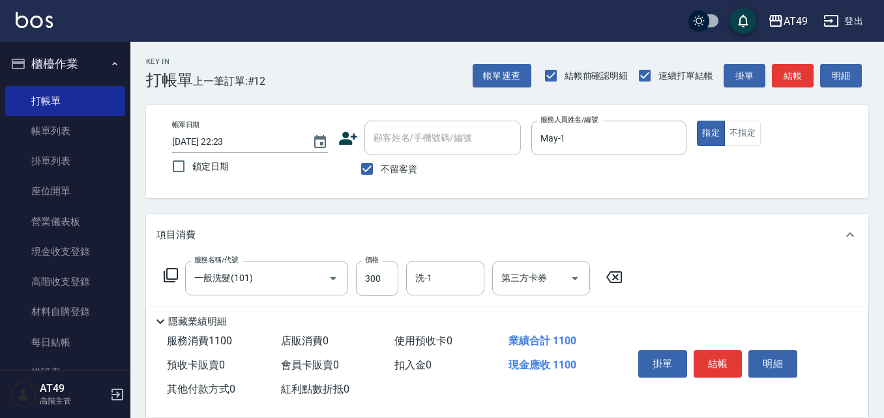
click at [170, 276] on icon at bounding box center [171, 275] width 16 height 16
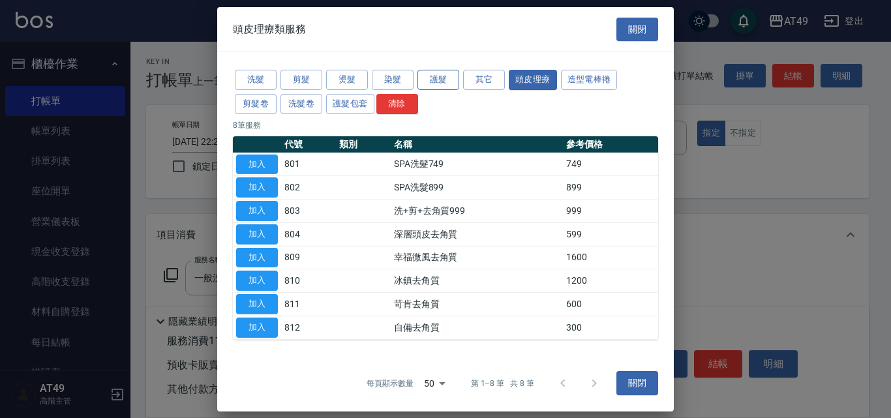
click at [437, 78] on button "護髮" at bounding box center [438, 80] width 42 height 20
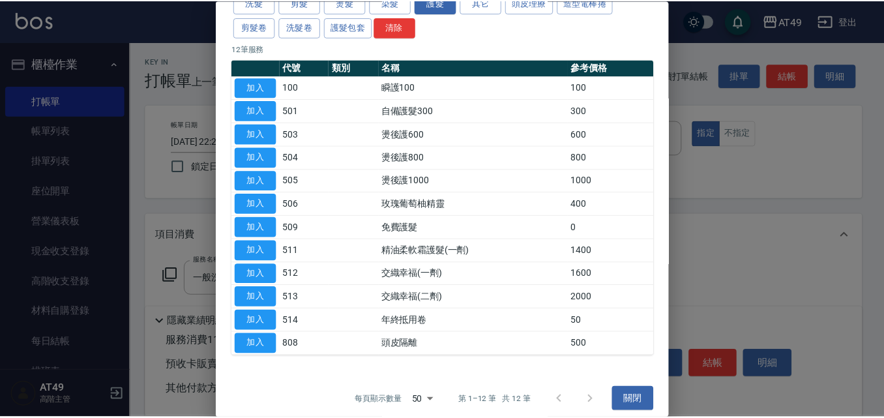
scroll to position [80, 0]
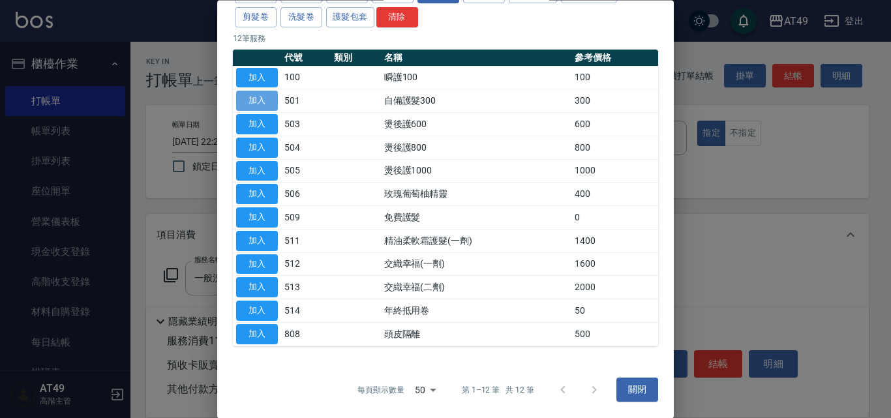
click at [265, 104] on button "加入" at bounding box center [257, 101] width 42 height 20
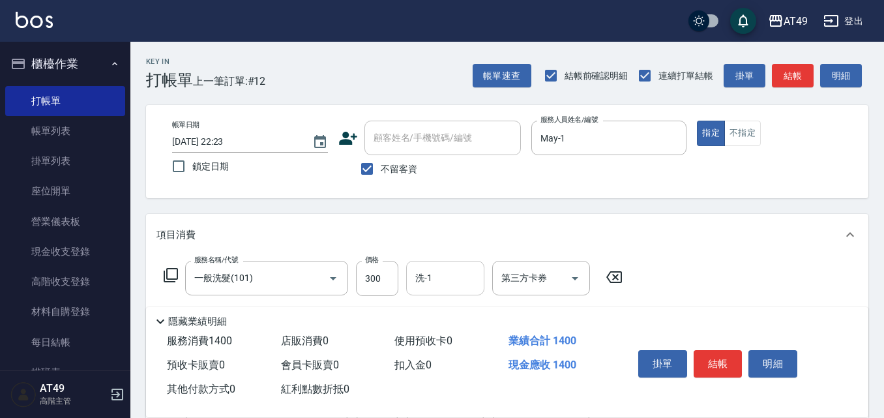
click at [434, 285] on input "洗-1" at bounding box center [445, 278] width 67 height 23
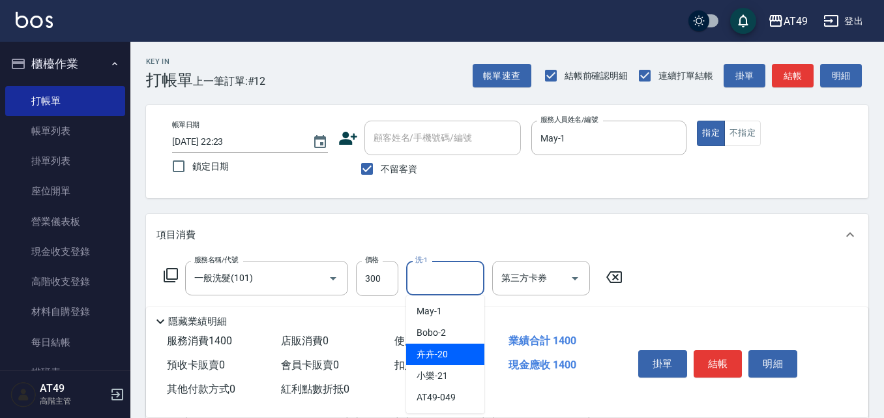
click at [438, 353] on span "卉卉 -20" at bounding box center [432, 355] width 31 height 14
type input "卉卉-20"
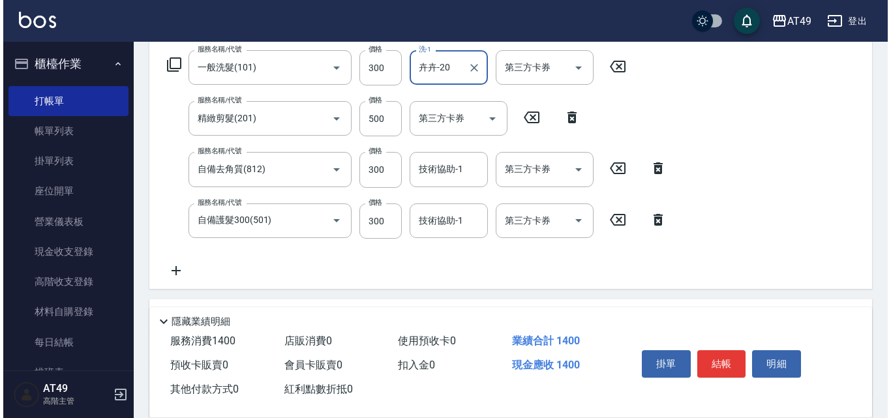
scroll to position [261, 0]
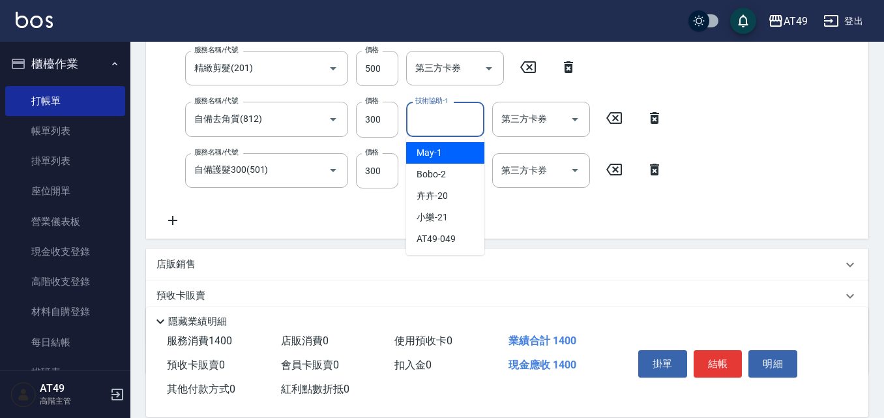
click at [437, 126] on input "技術協助-1" at bounding box center [445, 119] width 67 height 23
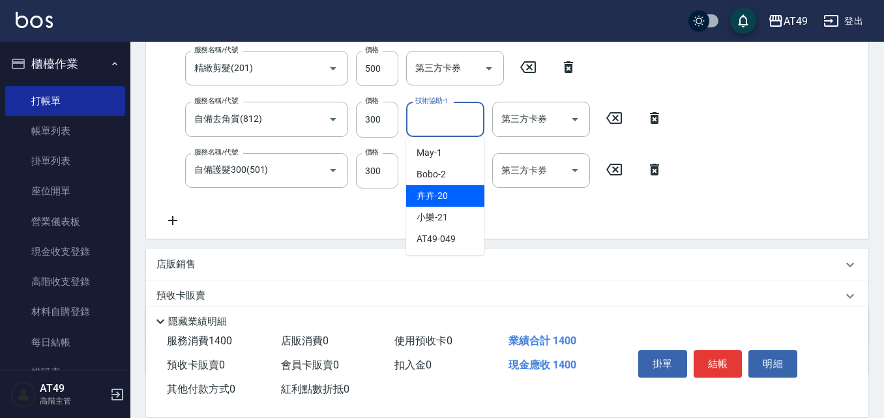
click at [466, 194] on div "卉卉 -20" at bounding box center [445, 196] width 78 height 22
type input "卉卉-20"
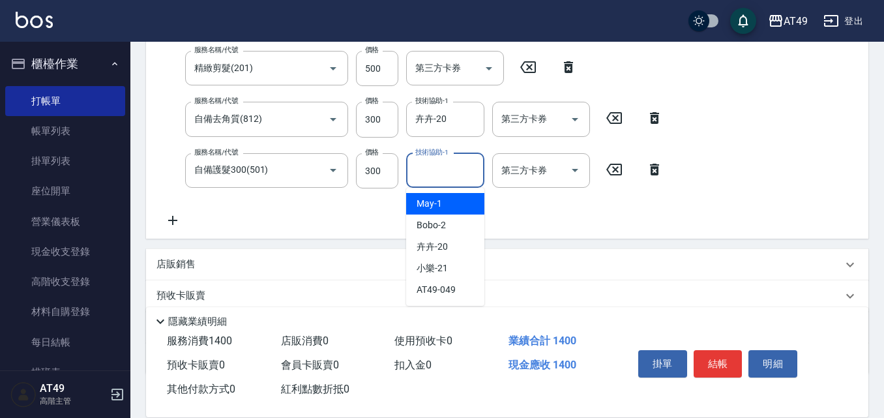
click at [445, 170] on div "技術協助-1 技術協助-1" at bounding box center [445, 170] width 78 height 35
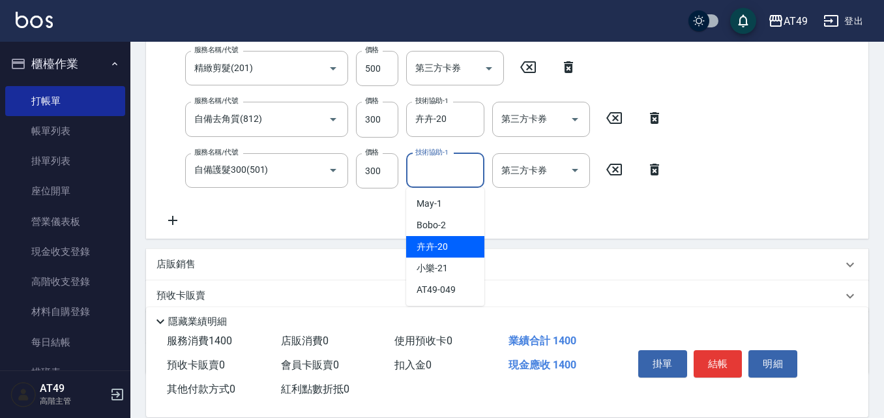
click at [457, 246] on div "卉卉 -20" at bounding box center [445, 247] width 78 height 22
type input "卉卉-20"
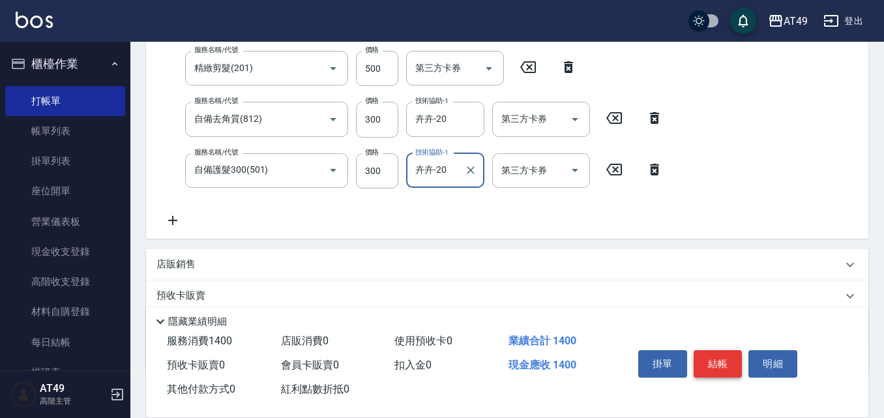
click at [713, 354] on button "結帳" at bounding box center [718, 363] width 49 height 27
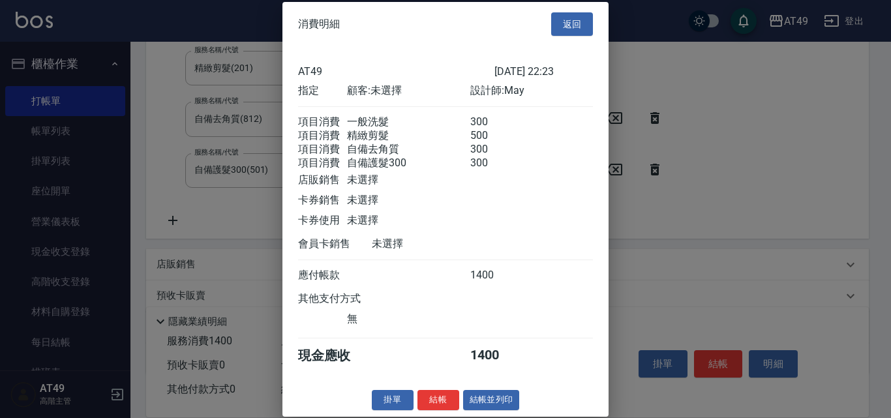
scroll to position [22, 0]
click at [437, 408] on button "結帳" at bounding box center [438, 400] width 42 height 20
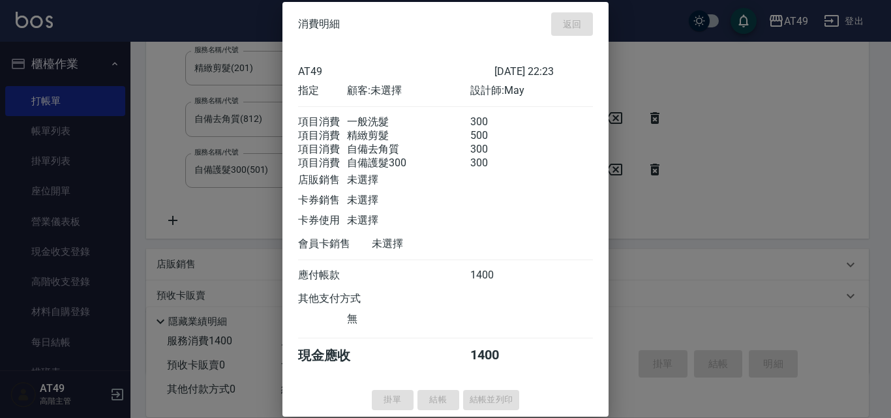
type input "2025/09/14 22:24"
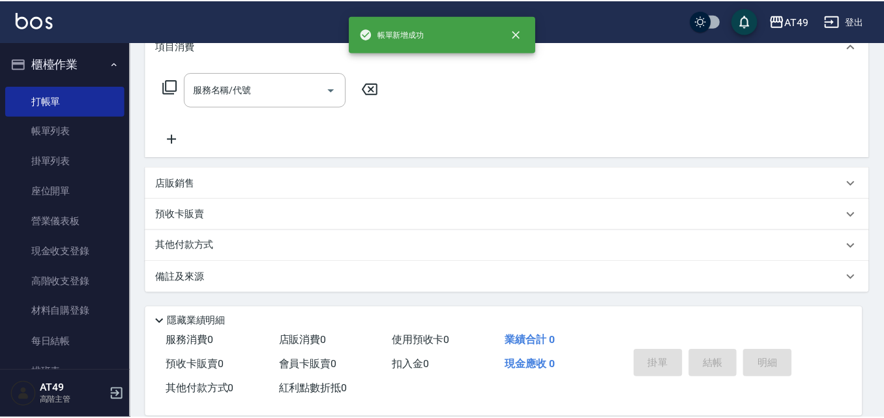
scroll to position [0, 0]
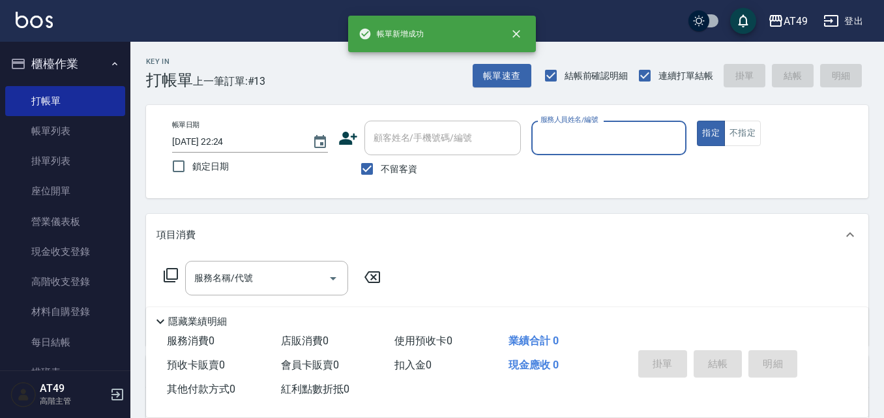
click at [580, 143] on input "服務人員姓名/編號" at bounding box center [609, 138] width 144 height 23
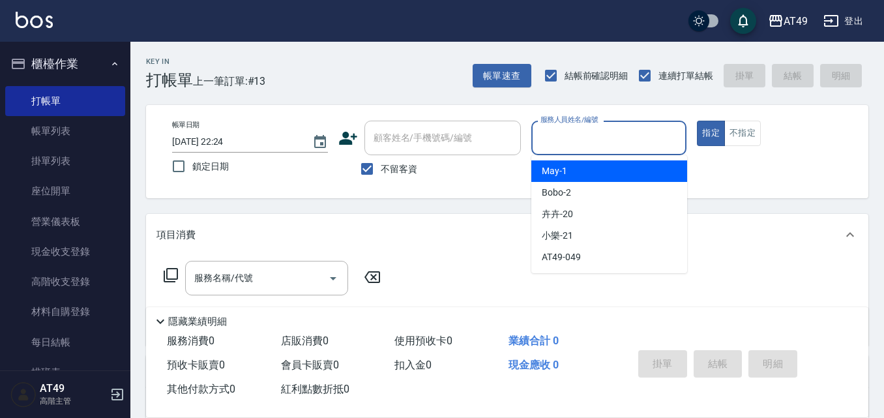
click at [594, 172] on div "May -1" at bounding box center [609, 171] width 156 height 22
type input "May-1"
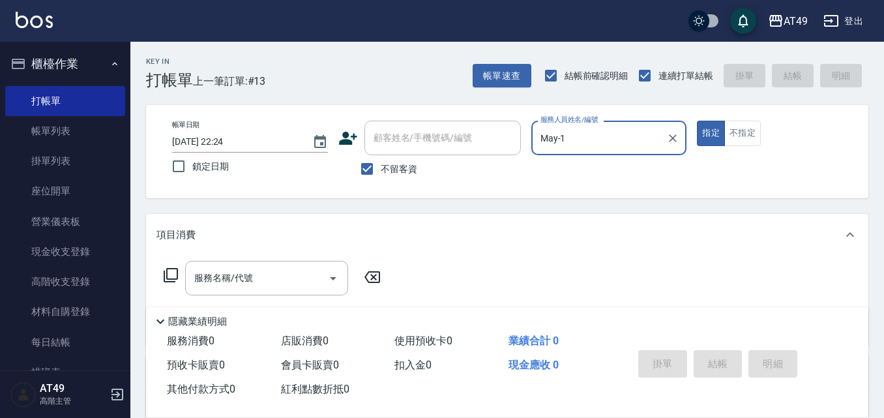
click at [168, 275] on icon at bounding box center [171, 275] width 16 height 16
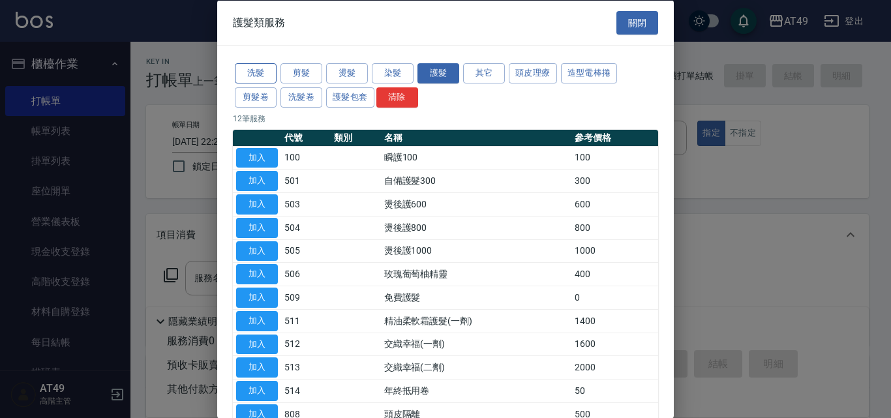
click at [260, 77] on button "洗髮" at bounding box center [256, 73] width 42 height 20
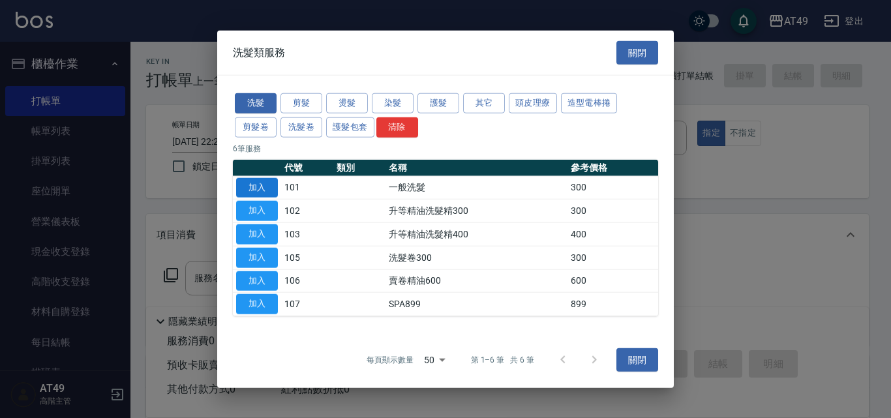
click at [273, 187] on button "加入" at bounding box center [257, 187] width 42 height 20
type input "一般洗髮(101)"
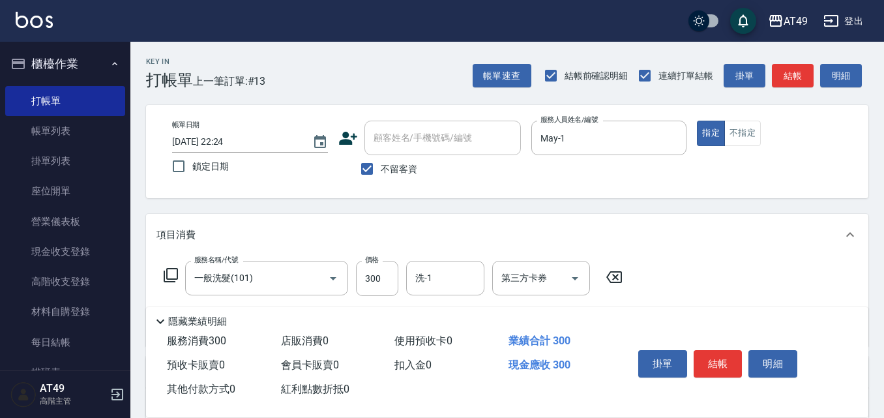
click at [172, 275] on icon at bounding box center [171, 275] width 16 height 16
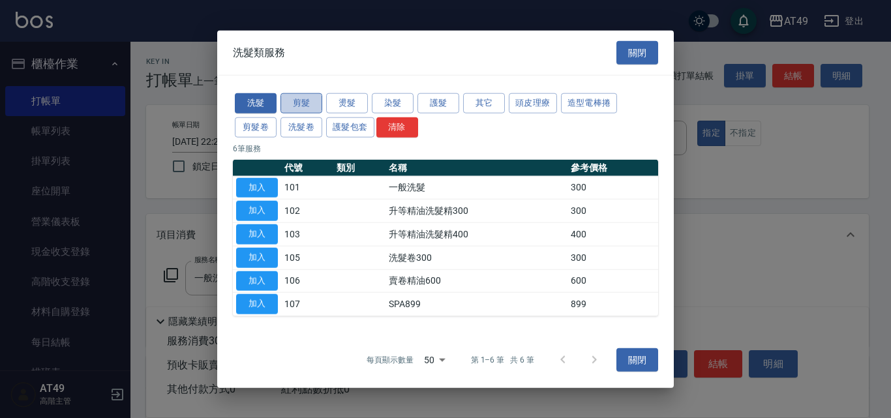
click at [303, 103] on button "剪髮" at bounding box center [301, 103] width 42 height 20
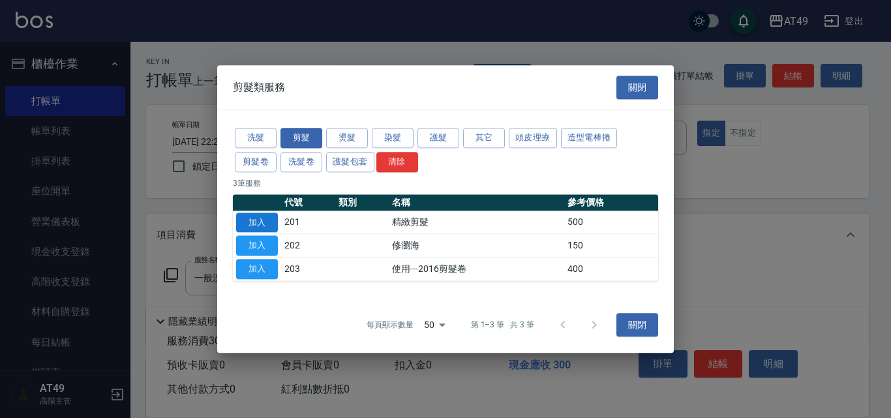
click at [261, 222] on button "加入" at bounding box center [257, 223] width 42 height 20
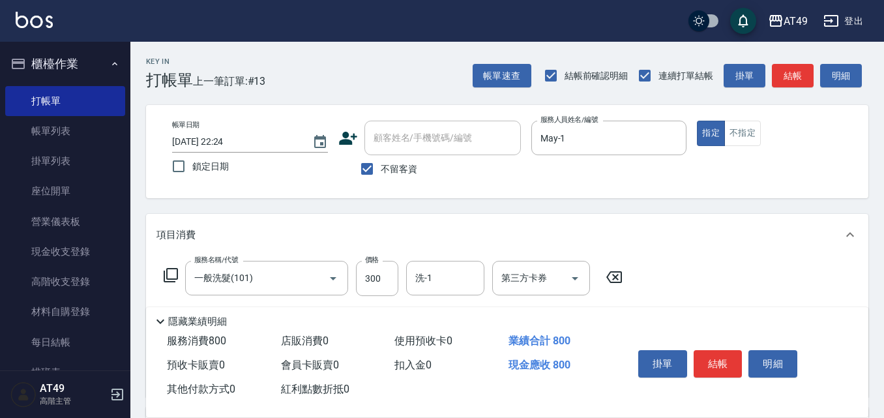
click at [168, 276] on icon at bounding box center [171, 275] width 14 height 14
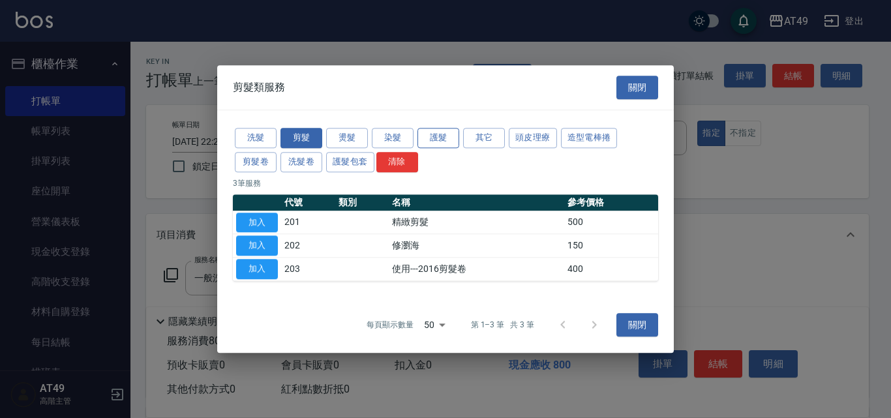
click at [438, 136] on button "護髮" at bounding box center [438, 138] width 42 height 20
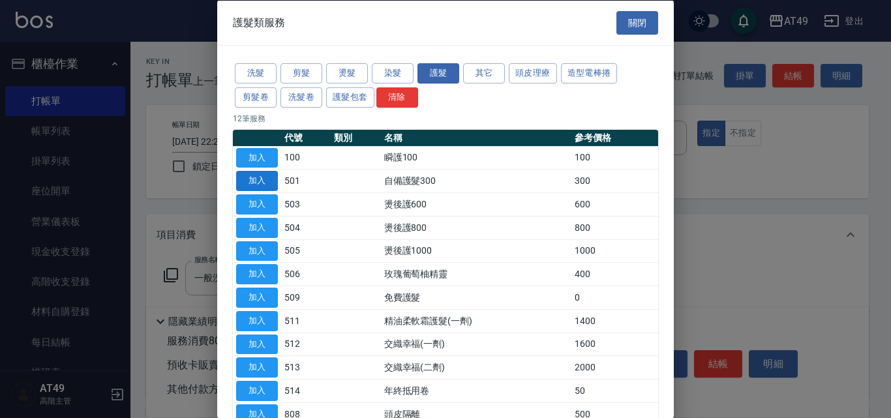
click at [263, 176] on button "加入" at bounding box center [257, 181] width 42 height 20
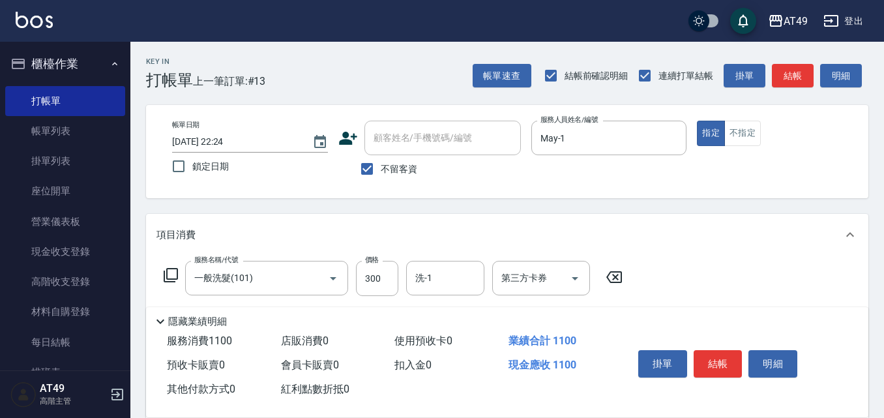
click at [169, 273] on icon at bounding box center [171, 275] width 16 height 16
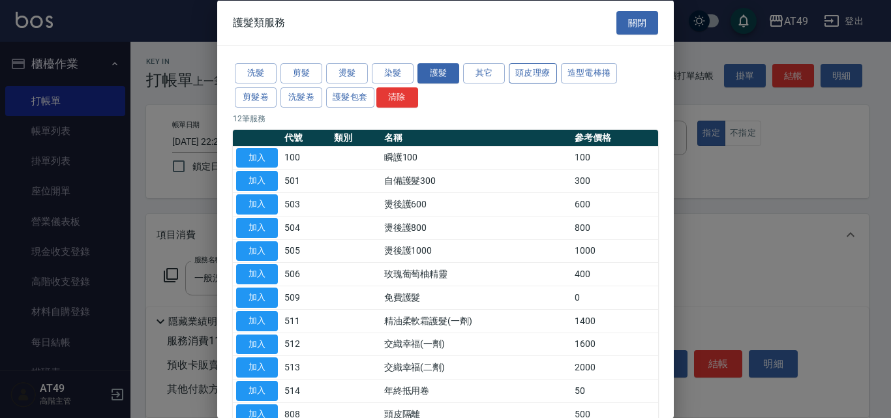
click at [533, 77] on button "頭皮理療" at bounding box center [533, 73] width 48 height 20
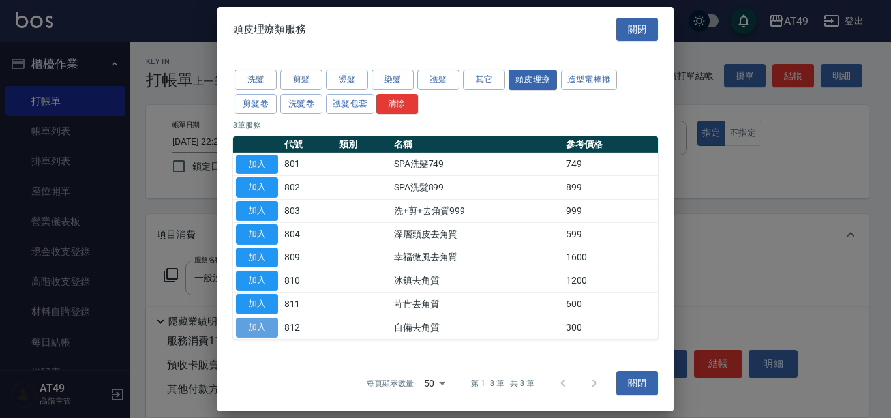
click at [261, 328] on button "加入" at bounding box center [257, 328] width 42 height 20
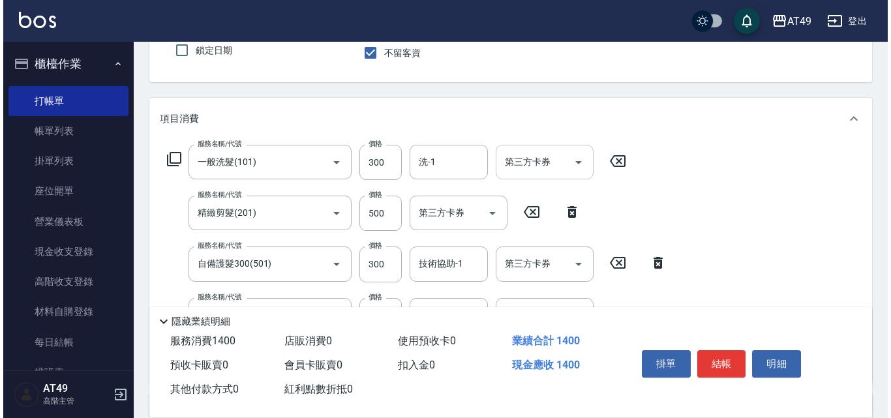
scroll to position [130, 0]
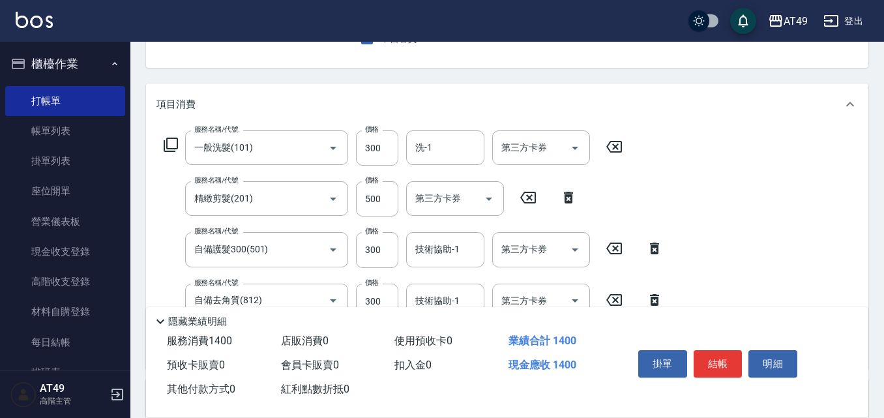
click at [567, 196] on icon at bounding box center [568, 198] width 9 height 12
type input "自備護髮300(501)"
type input "300"
type input "自備去角質(812)"
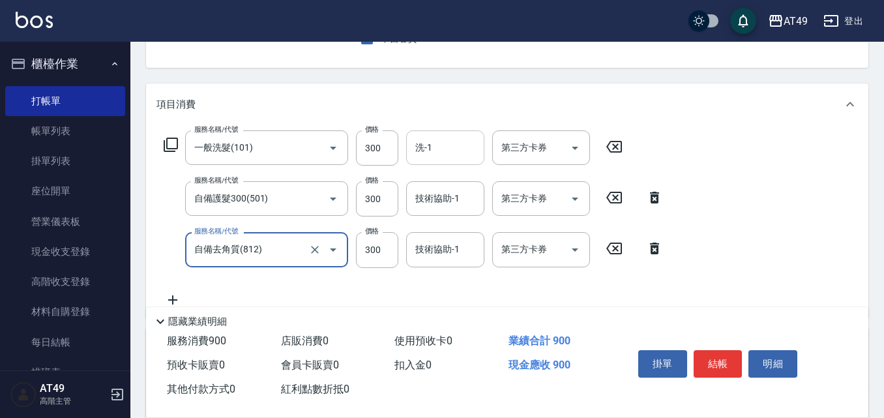
click at [448, 151] on input "洗-1" at bounding box center [445, 147] width 67 height 23
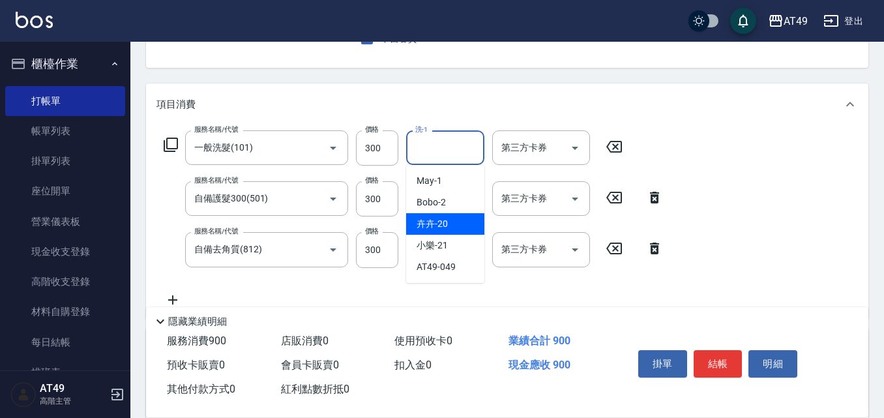
click at [459, 222] on div "卉卉 -20" at bounding box center [445, 224] width 78 height 22
type input "卉卉-20"
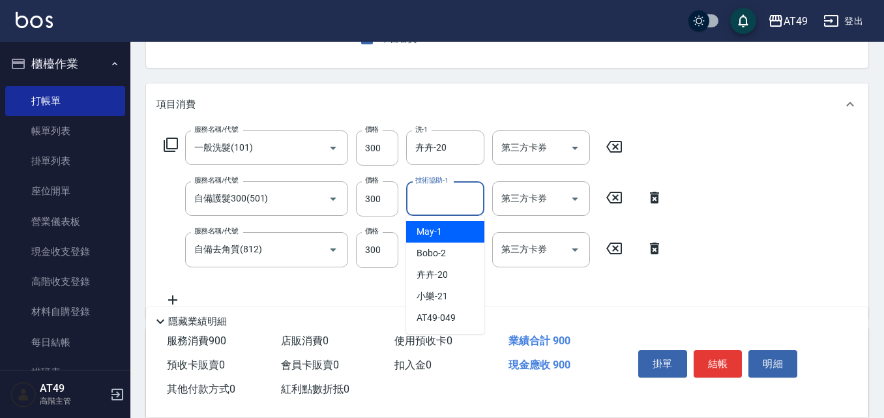
click at [436, 194] on input "技術協助-1" at bounding box center [445, 198] width 67 height 23
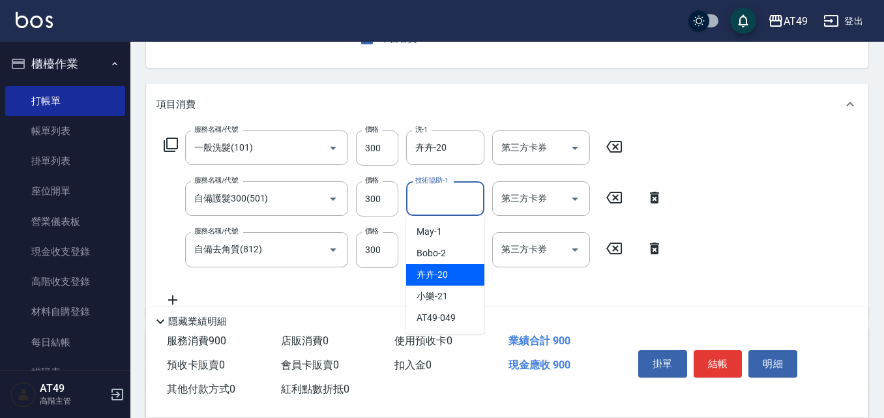
click at [458, 273] on div "卉卉 -20" at bounding box center [445, 275] width 78 height 22
type input "卉卉-20"
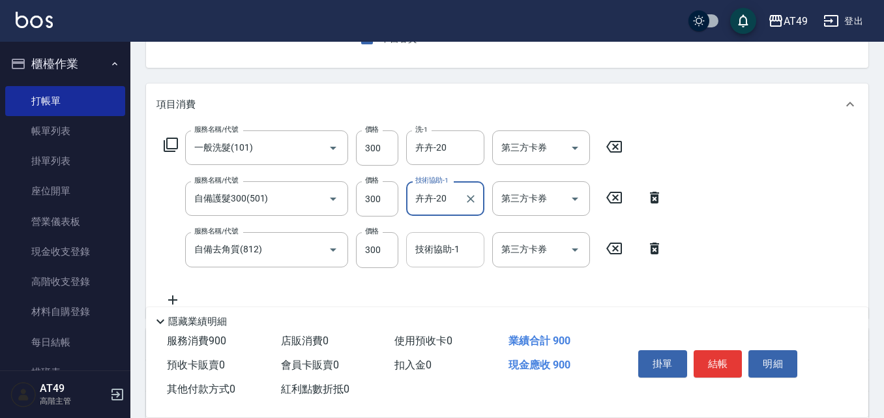
click at [417, 252] on input "技術協助-1" at bounding box center [445, 249] width 67 height 23
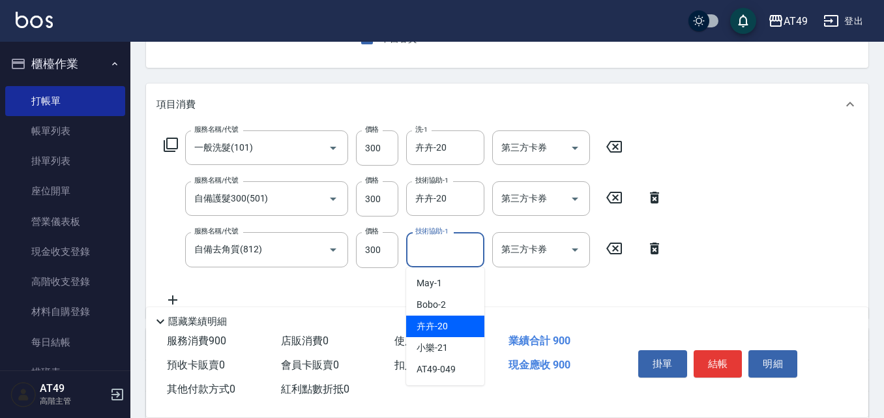
click at [446, 324] on span "卉卉 -20" at bounding box center [432, 327] width 31 height 14
type input "卉卉-20"
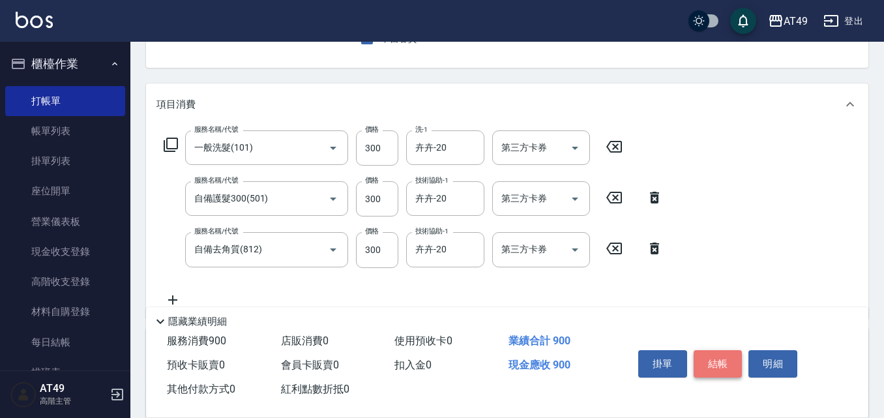
click at [700, 363] on button "結帳" at bounding box center [718, 363] width 49 height 27
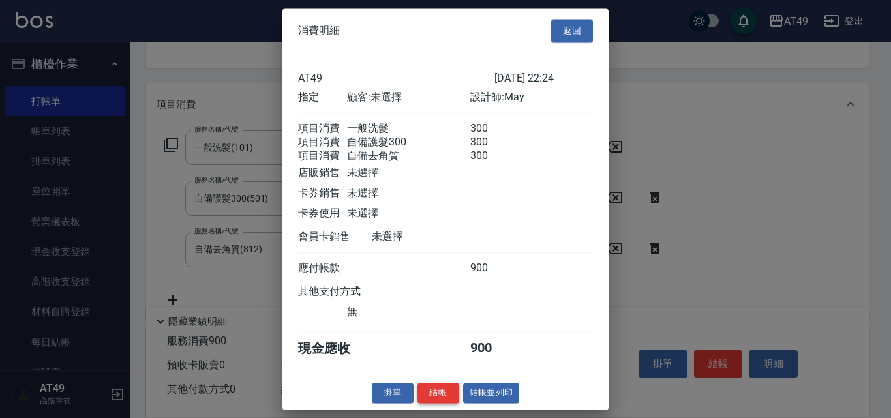
click at [436, 403] on button "結帳" at bounding box center [438, 393] width 42 height 20
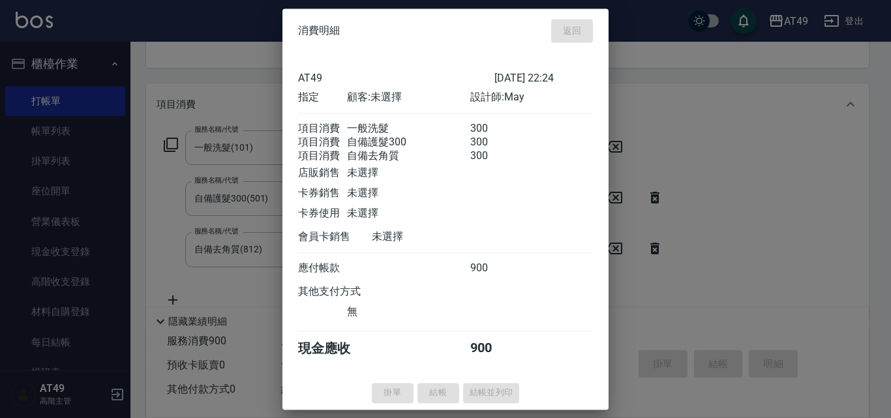
type input "2025/09/14 22:25"
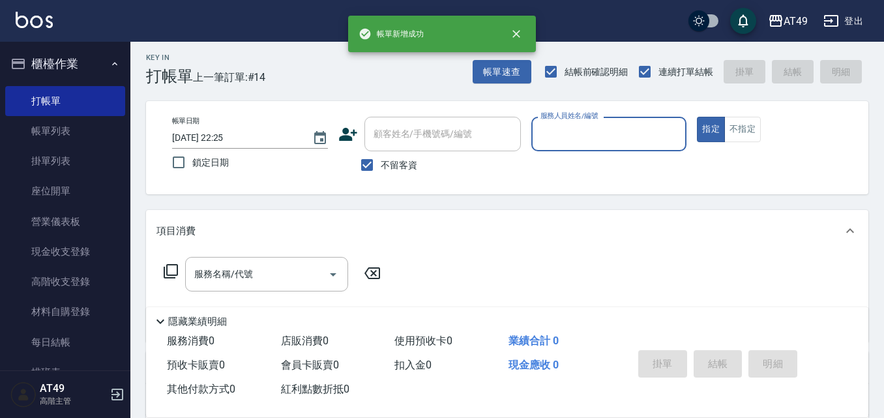
scroll to position [0, 0]
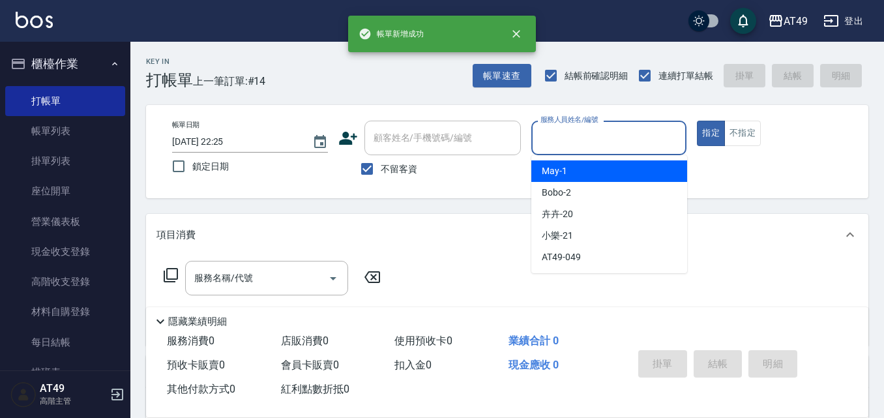
click at [578, 134] on input "服務人員姓名/編號" at bounding box center [609, 138] width 144 height 23
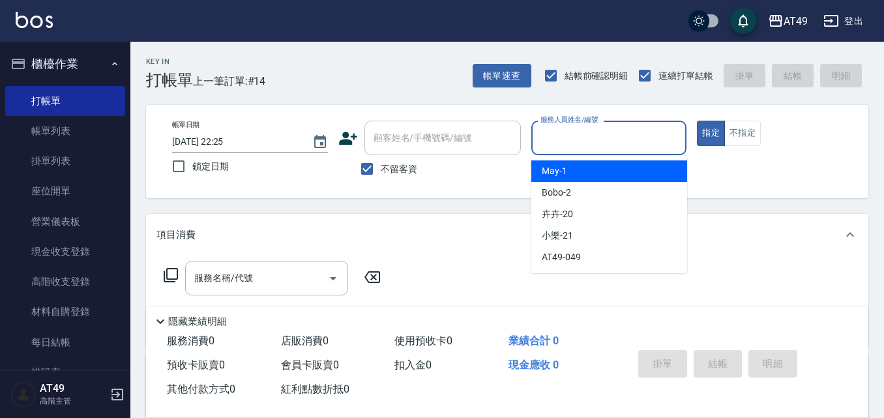
click at [599, 170] on div "May -1" at bounding box center [609, 171] width 156 height 22
type input "May-1"
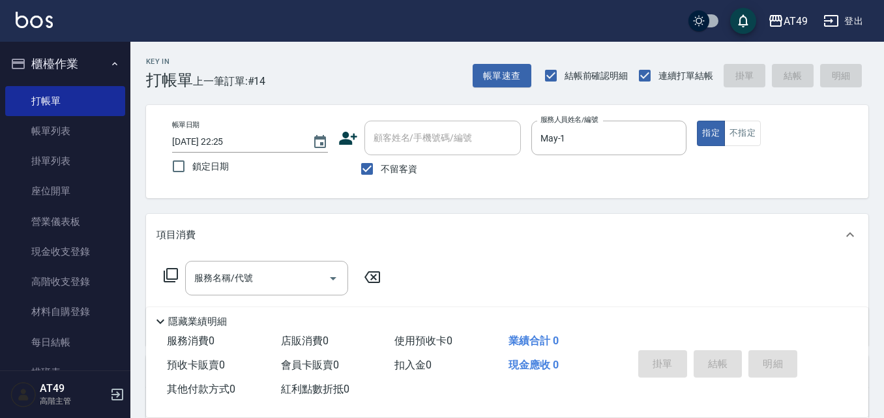
click at [171, 274] on icon at bounding box center [171, 275] width 16 height 16
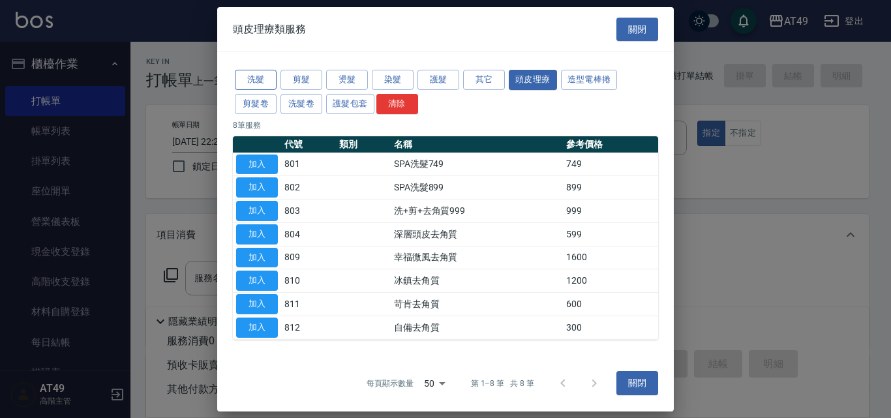
click at [261, 80] on button "洗髮" at bounding box center [256, 80] width 42 height 20
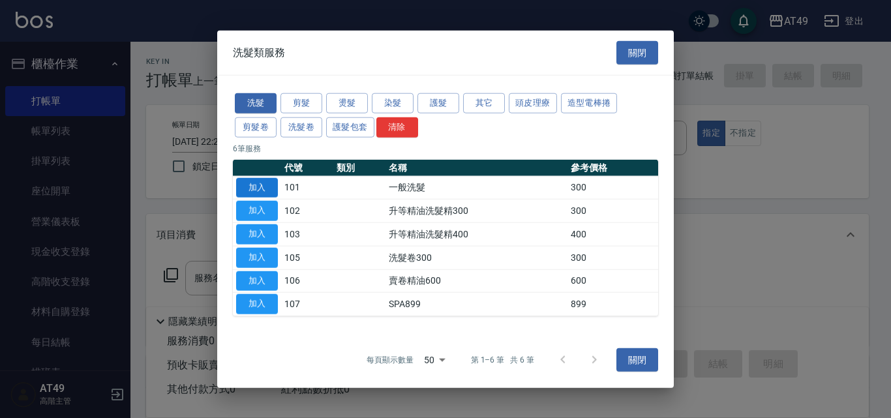
click at [254, 184] on button "加入" at bounding box center [257, 187] width 42 height 20
type input "一般洗髮(101)"
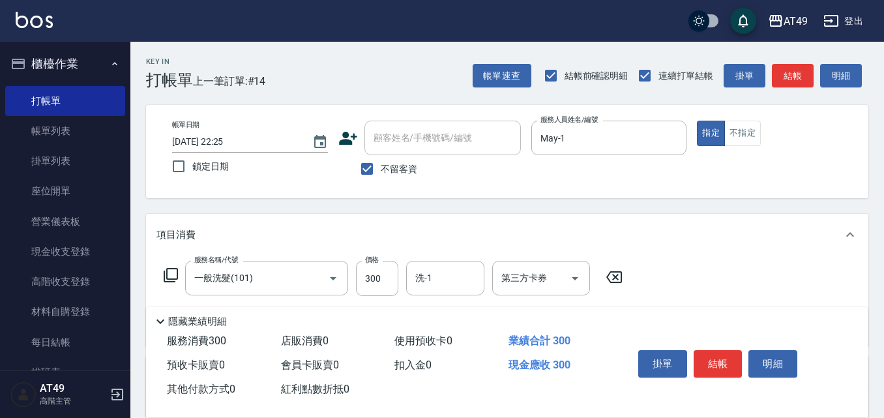
click at [168, 275] on icon at bounding box center [171, 275] width 16 height 16
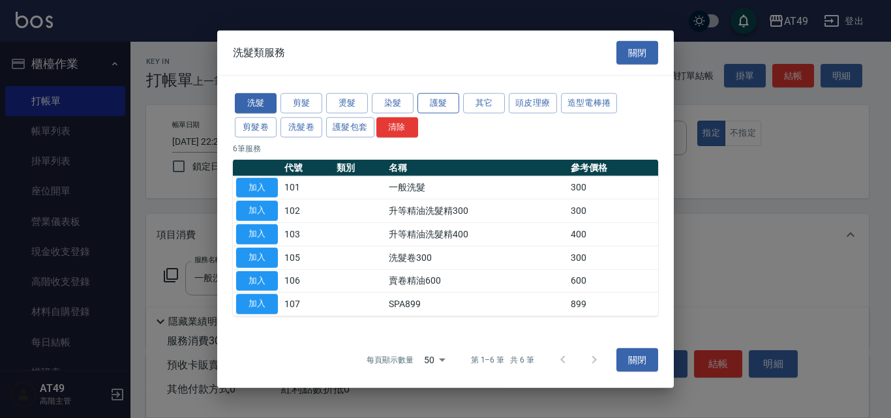
click at [433, 102] on button "護髮" at bounding box center [438, 103] width 42 height 20
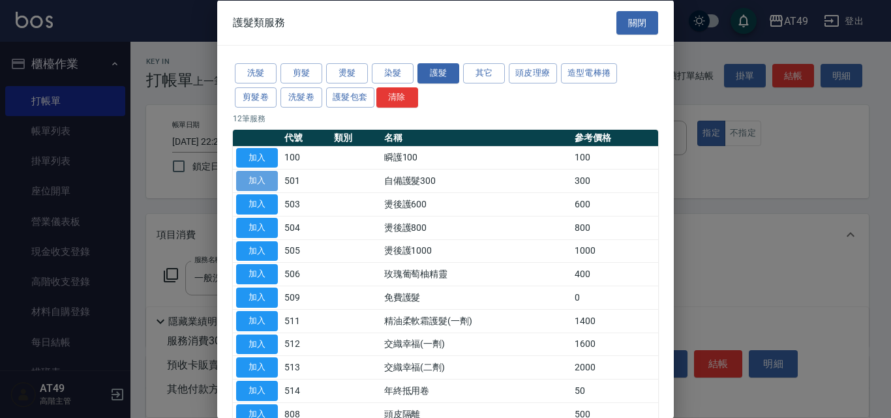
click at [254, 178] on button "加入" at bounding box center [257, 181] width 42 height 20
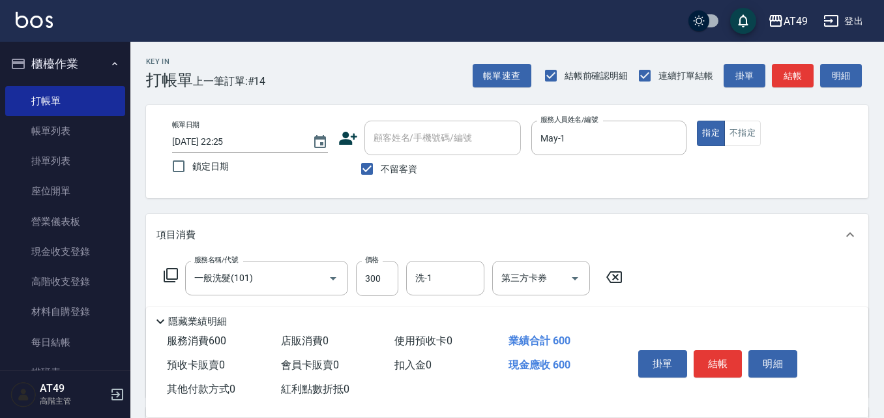
click at [170, 275] on icon at bounding box center [171, 275] width 16 height 16
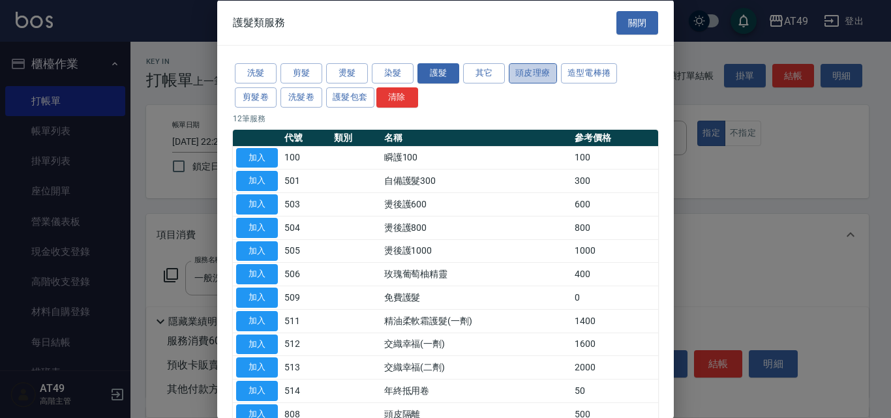
click at [543, 68] on button "頭皮理療" at bounding box center [533, 73] width 48 height 20
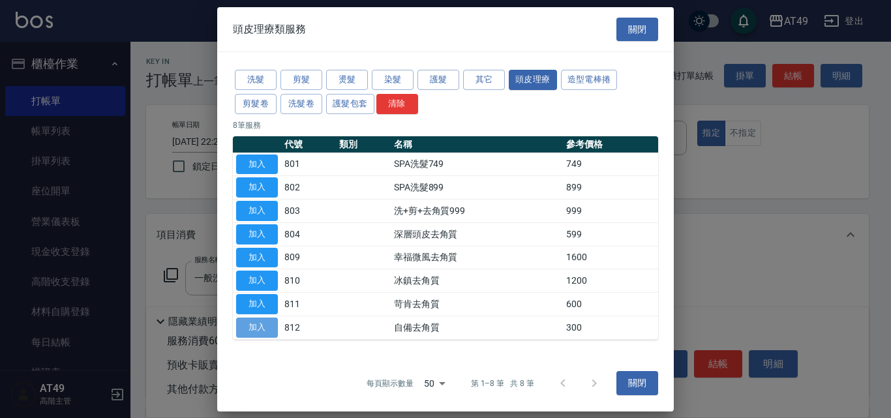
click at [263, 331] on button "加入" at bounding box center [257, 328] width 42 height 20
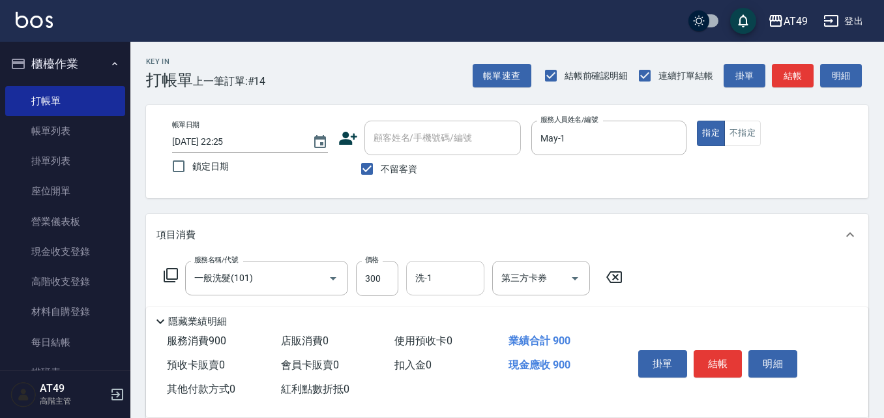
click at [447, 277] on input "洗-1" at bounding box center [445, 278] width 67 height 23
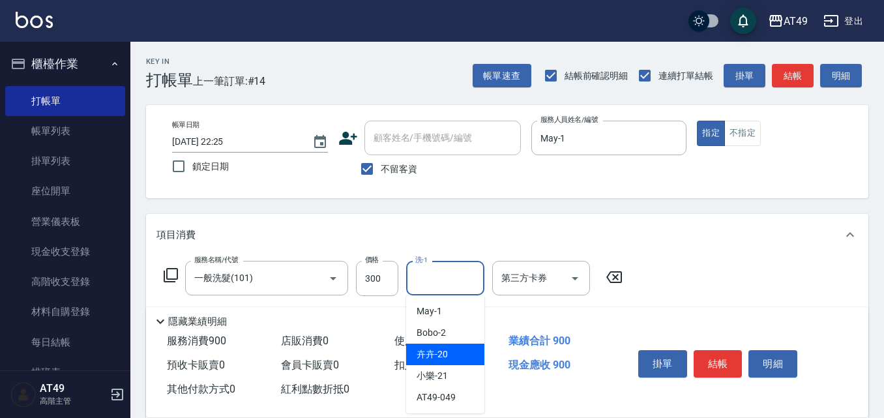
click at [464, 355] on div "卉卉 -20" at bounding box center [445, 355] width 78 height 22
type input "卉卉-20"
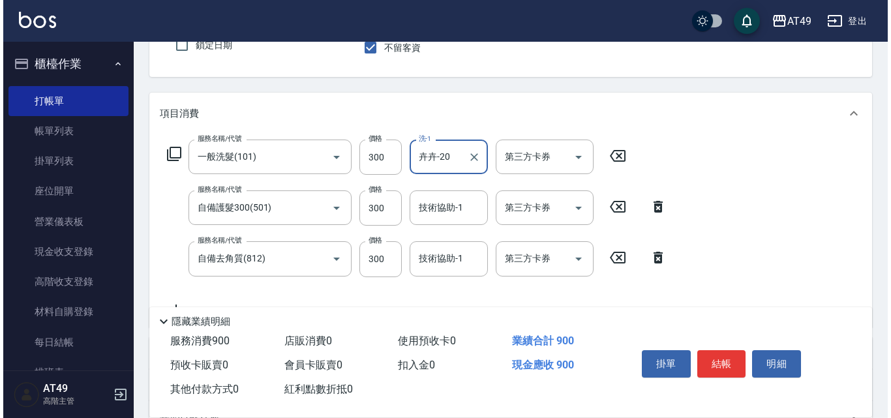
scroll to position [130, 0]
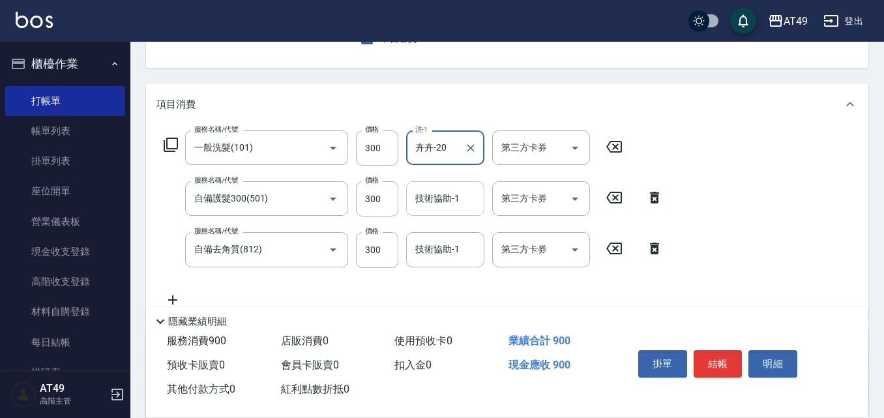
click at [436, 205] on input "技術協助-1" at bounding box center [445, 198] width 67 height 23
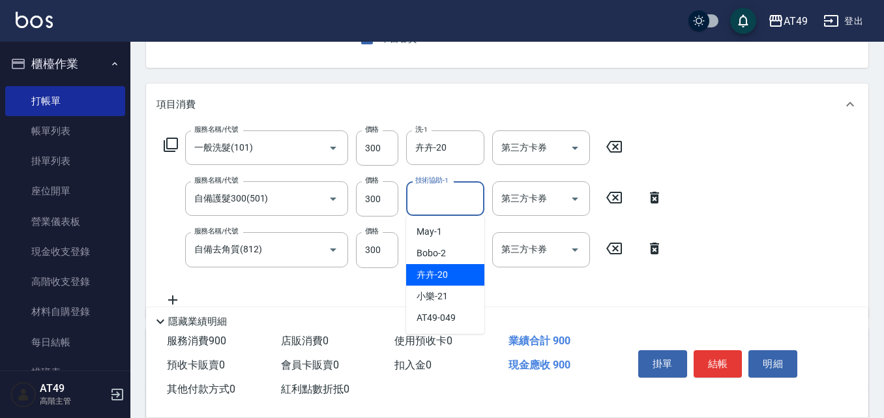
click at [449, 269] on div "卉卉 -20" at bounding box center [445, 275] width 78 height 22
type input "卉卉-20"
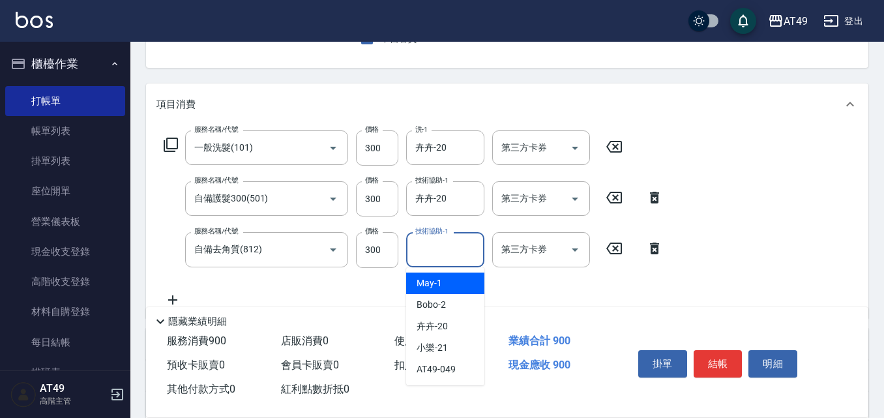
click at [444, 256] on input "技術協助-1" at bounding box center [445, 249] width 67 height 23
click at [436, 149] on input "卉卉-20" at bounding box center [435, 147] width 47 height 23
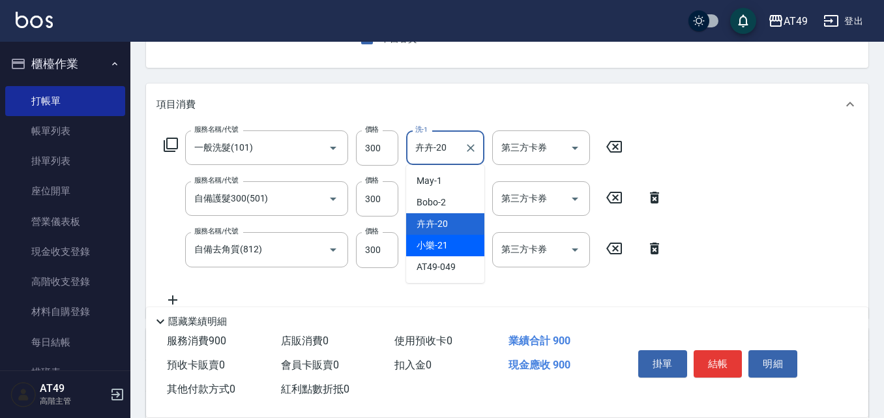
click at [473, 245] on div "小樂 -21" at bounding box center [445, 246] width 78 height 22
type input "小樂-21"
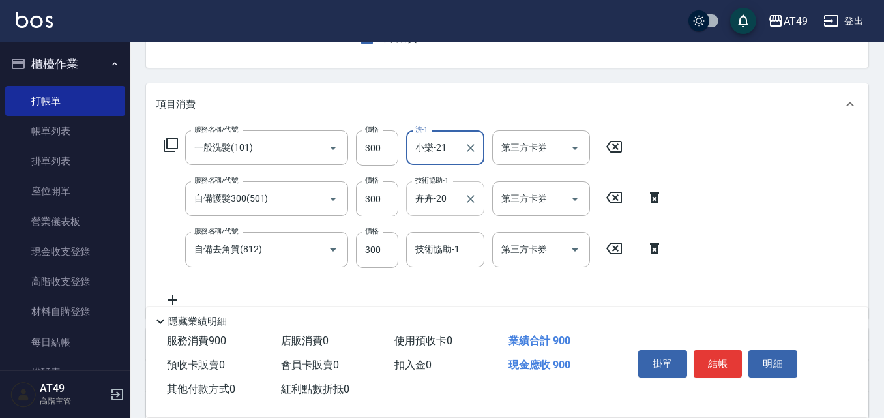
click at [456, 207] on input "卉卉-20" at bounding box center [435, 198] width 47 height 23
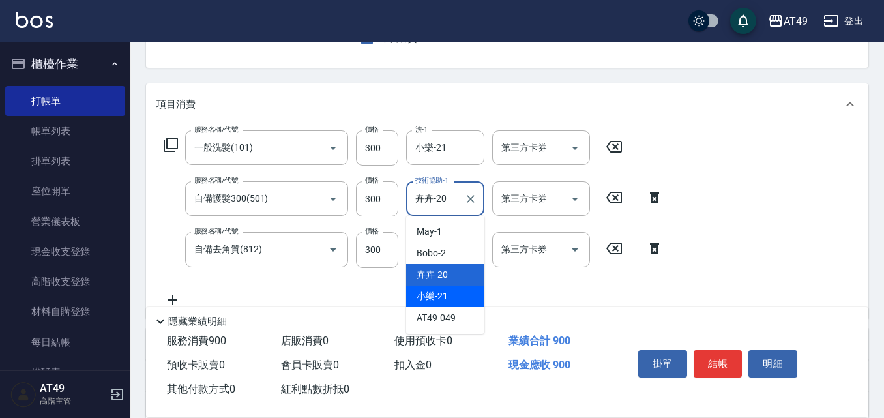
click at [470, 291] on div "小樂 -21" at bounding box center [445, 297] width 78 height 22
type input "小樂-21"
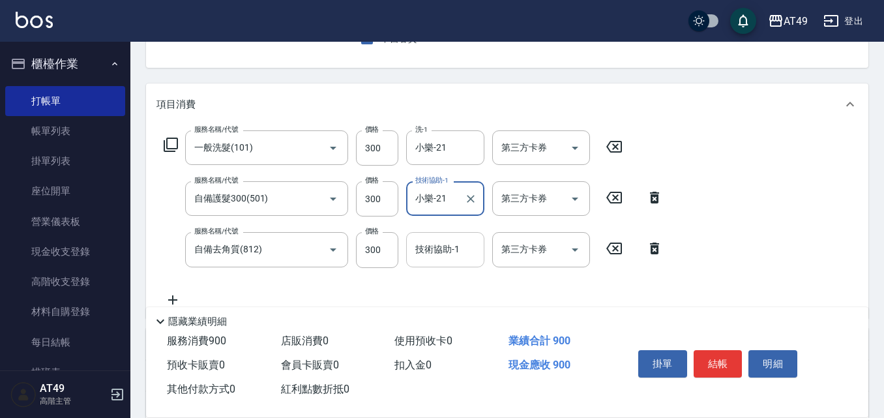
click at [455, 259] on input "技術協助-1" at bounding box center [445, 249] width 67 height 23
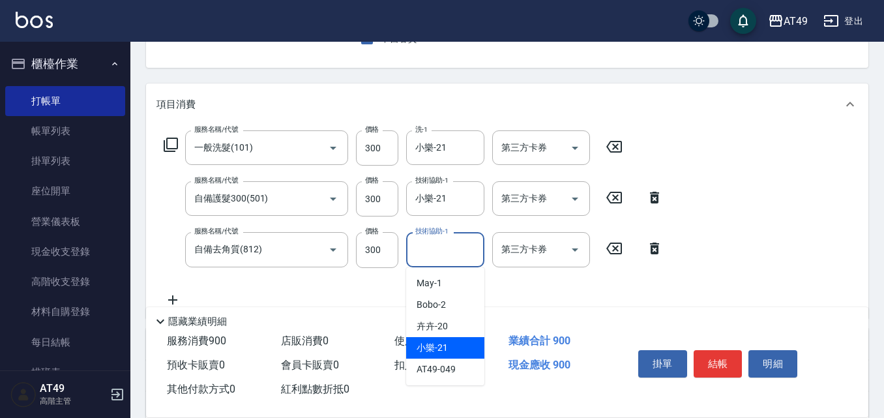
click at [456, 345] on div "小樂 -21" at bounding box center [445, 348] width 78 height 22
type input "小樂-21"
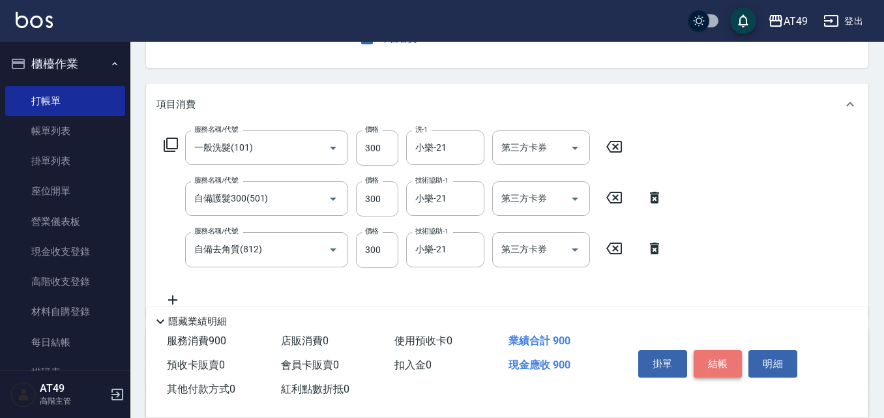
click at [697, 359] on button "結帳" at bounding box center [718, 363] width 49 height 27
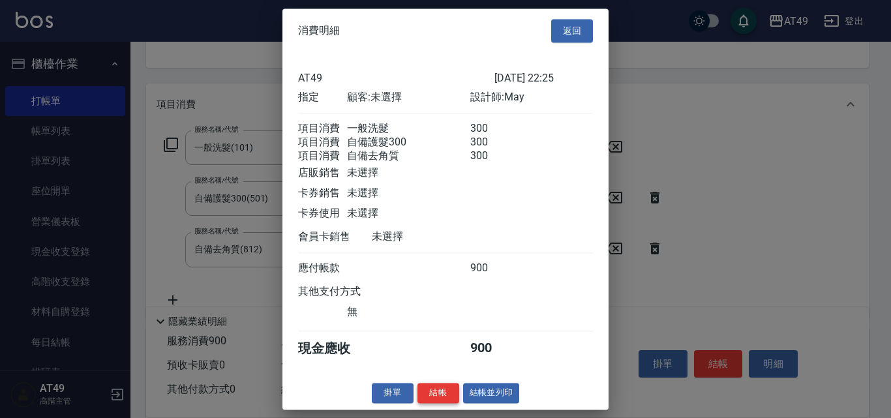
click at [442, 403] on button "結帳" at bounding box center [438, 393] width 42 height 20
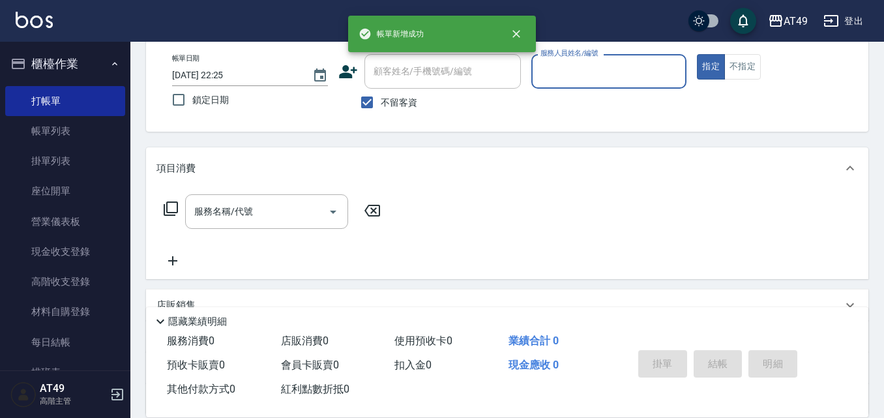
scroll to position [0, 0]
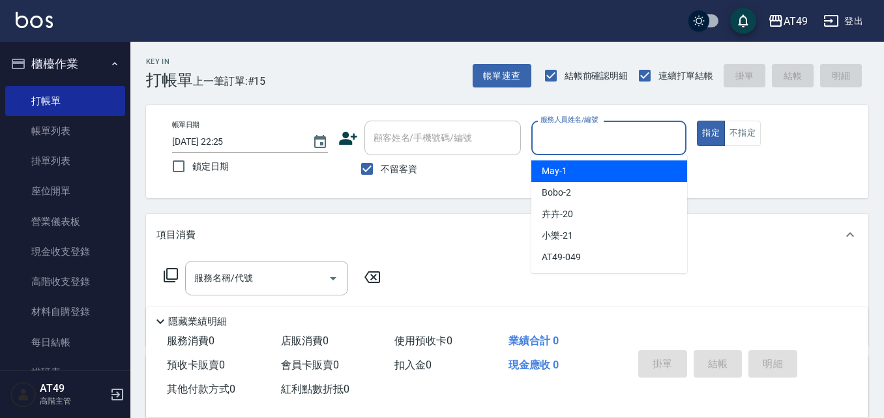
click at [599, 144] on input "服務人員姓名/編號" at bounding box center [609, 138] width 144 height 23
click at [606, 171] on div "May -1" at bounding box center [609, 171] width 156 height 22
type input "May-1"
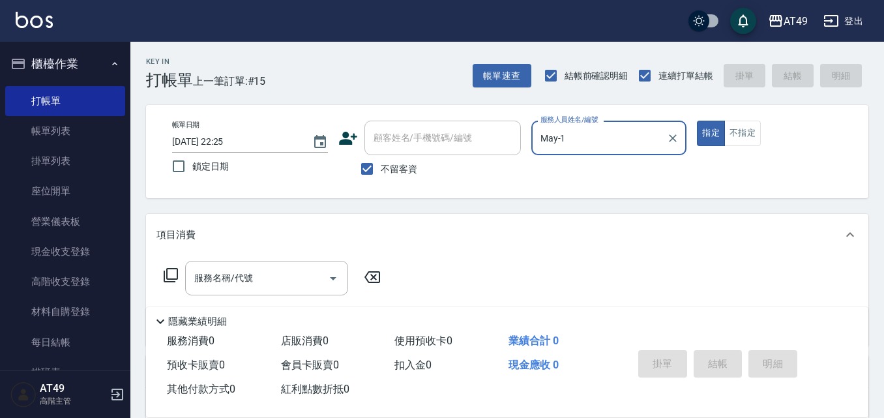
click at [175, 273] on icon at bounding box center [171, 275] width 16 height 16
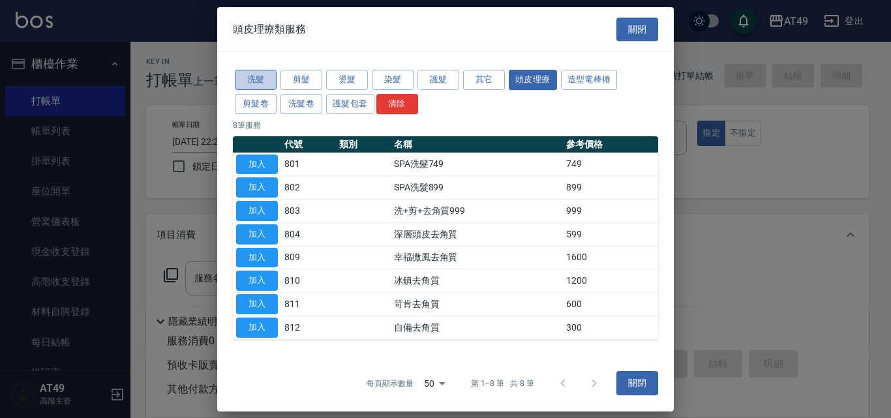
click at [250, 76] on button "洗髮" at bounding box center [256, 80] width 42 height 20
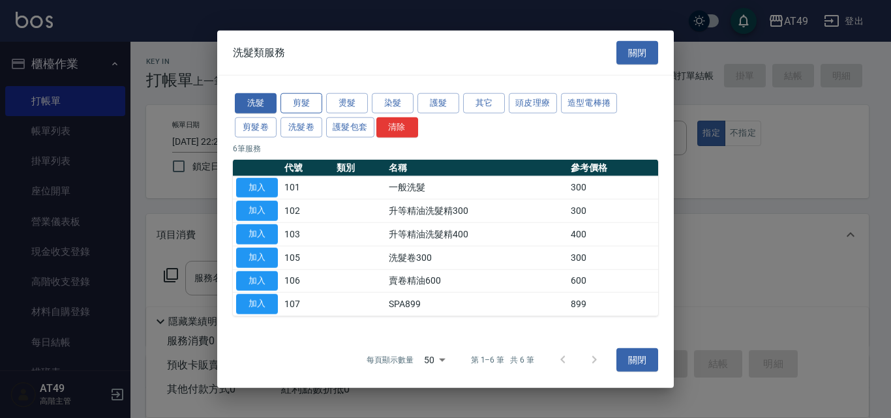
click at [289, 105] on button "剪髮" at bounding box center [301, 103] width 42 height 20
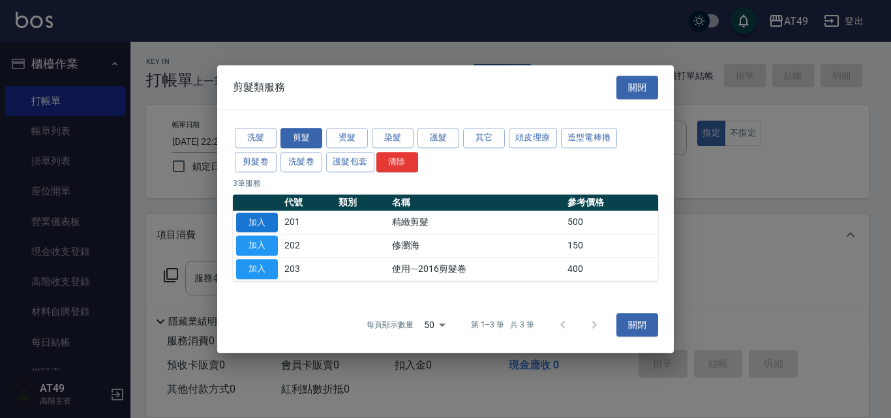
click at [251, 219] on button "加入" at bounding box center [257, 223] width 42 height 20
type input "精緻剪髮(201)"
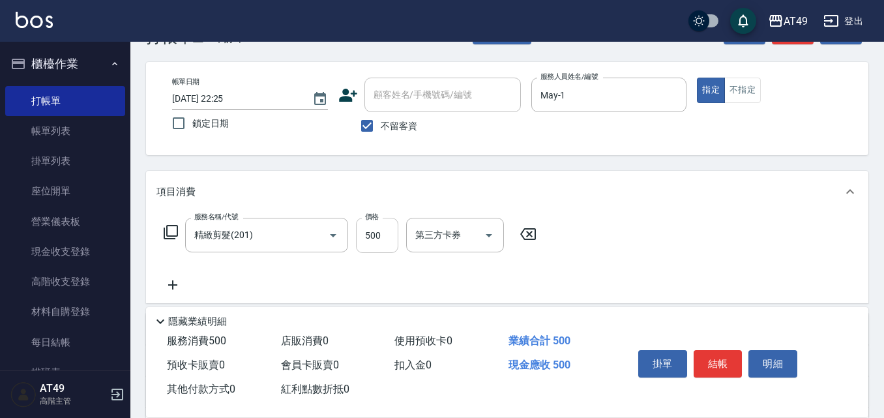
scroll to position [65, 0]
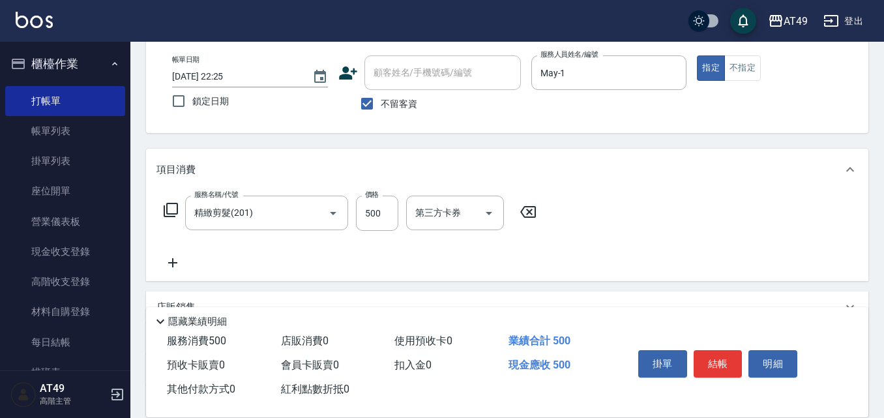
click at [166, 211] on icon at bounding box center [171, 210] width 14 height 14
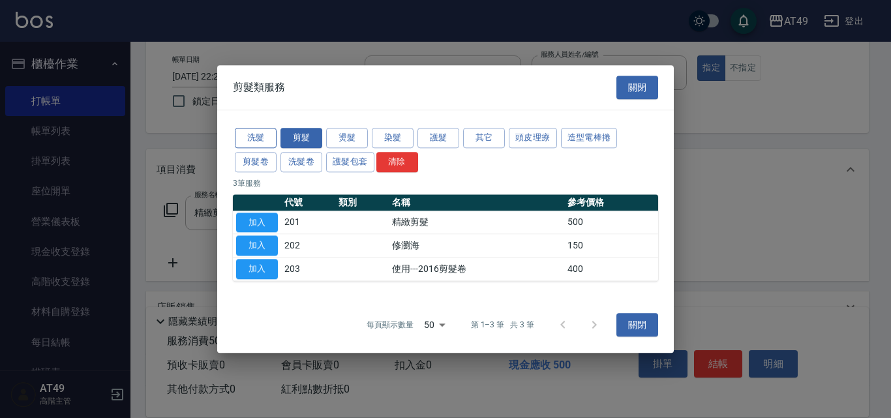
click at [258, 136] on button "洗髮" at bounding box center [256, 138] width 42 height 20
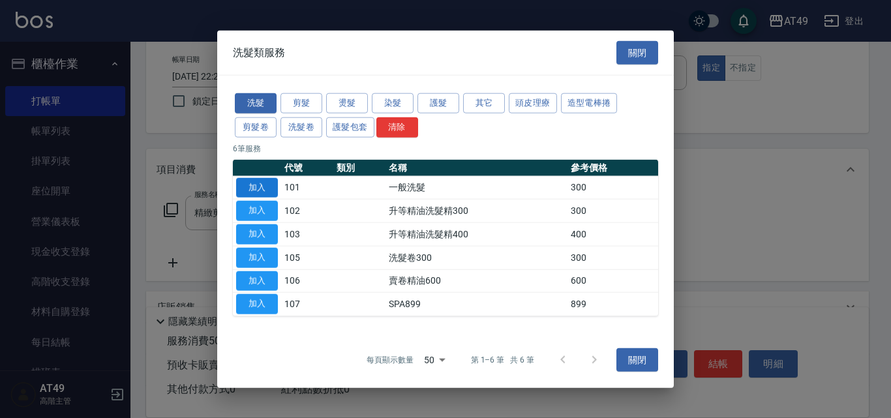
click at [267, 190] on button "加入" at bounding box center [257, 187] width 42 height 20
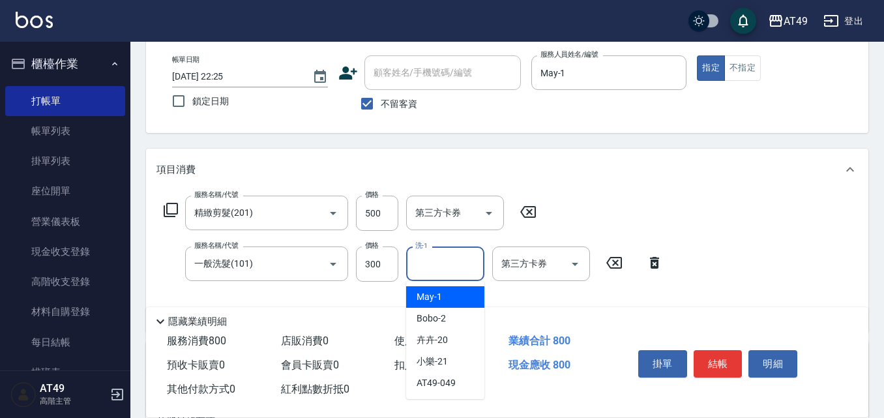
click at [433, 267] on input "洗-1" at bounding box center [445, 263] width 67 height 23
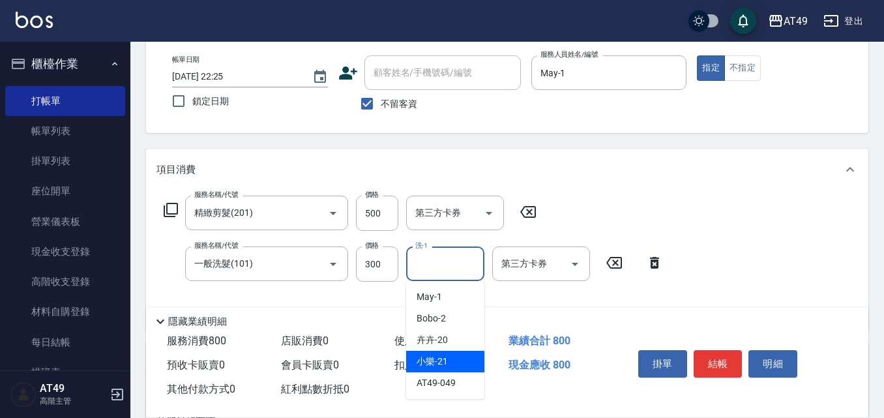
click at [466, 366] on div "小樂 -21" at bounding box center [445, 362] width 78 height 22
type input "小樂-21"
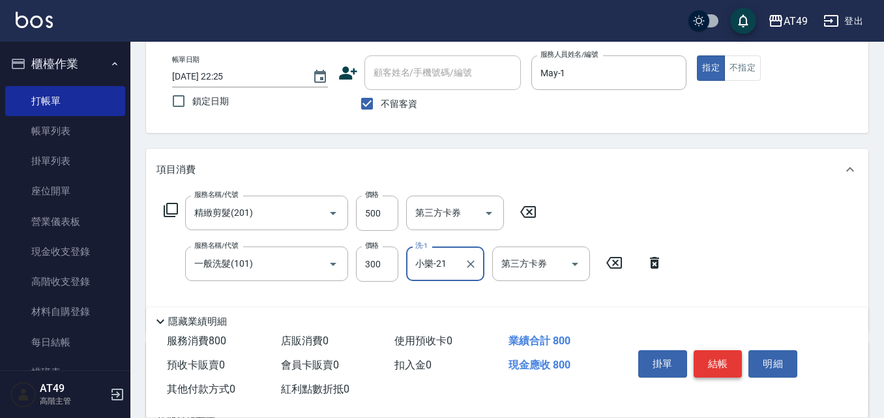
click at [717, 357] on button "結帳" at bounding box center [718, 363] width 49 height 27
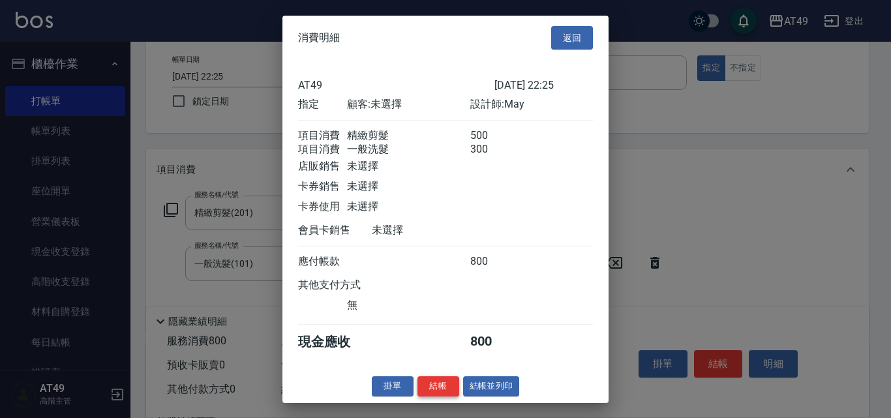
click at [438, 396] on button "結帳" at bounding box center [438, 386] width 42 height 20
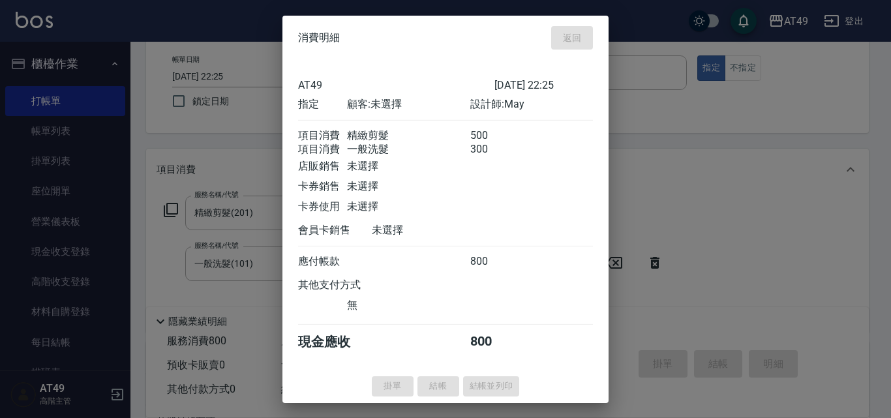
type input "2025/09/14 22:27"
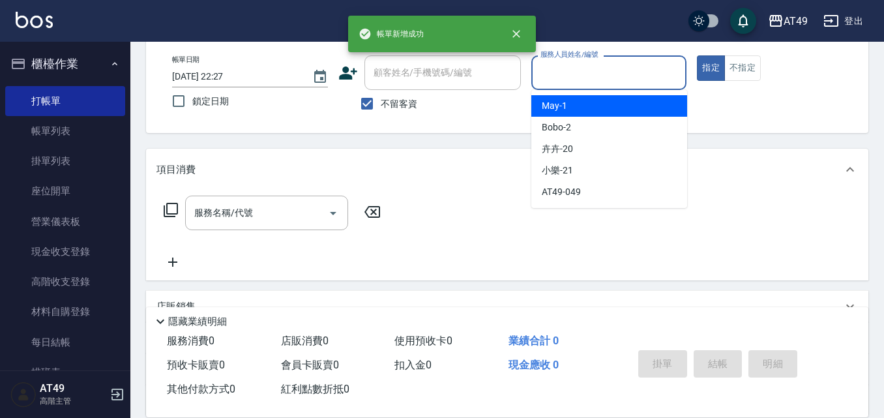
click at [591, 68] on input "服務人員姓名/編號" at bounding box center [609, 72] width 144 height 23
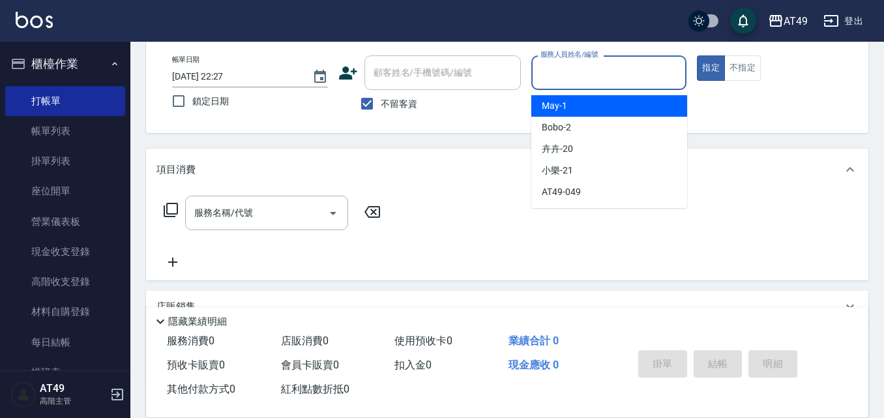
click at [592, 109] on div "May -1" at bounding box center [609, 106] width 156 height 22
type input "May-1"
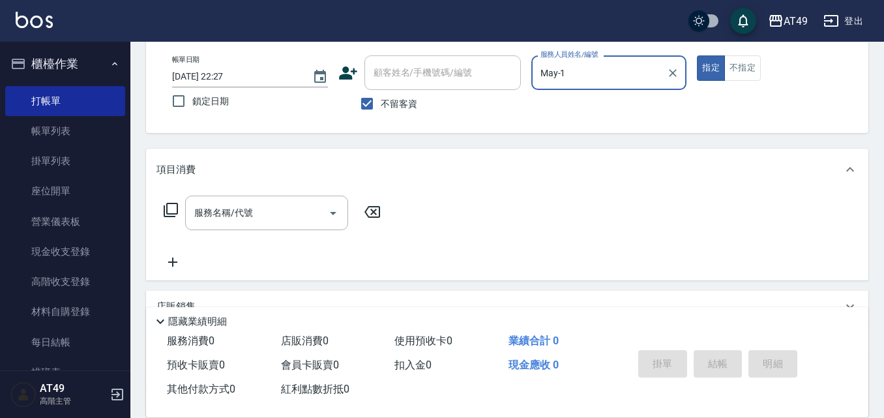
click at [162, 209] on div "服務名稱/代號 服務名稱/代號" at bounding box center [273, 213] width 232 height 35
click at [176, 204] on icon at bounding box center [171, 210] width 14 height 14
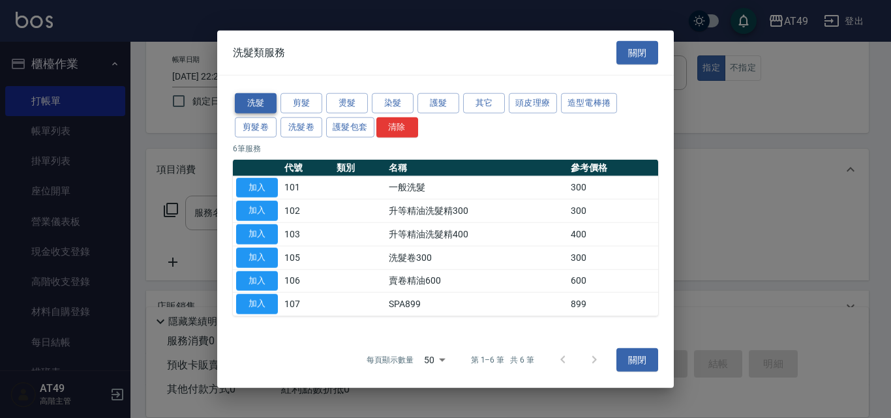
click at [268, 102] on button "洗髮" at bounding box center [256, 103] width 42 height 20
click at [268, 187] on button "加入" at bounding box center [257, 187] width 42 height 20
type input "一般洗髮(101)"
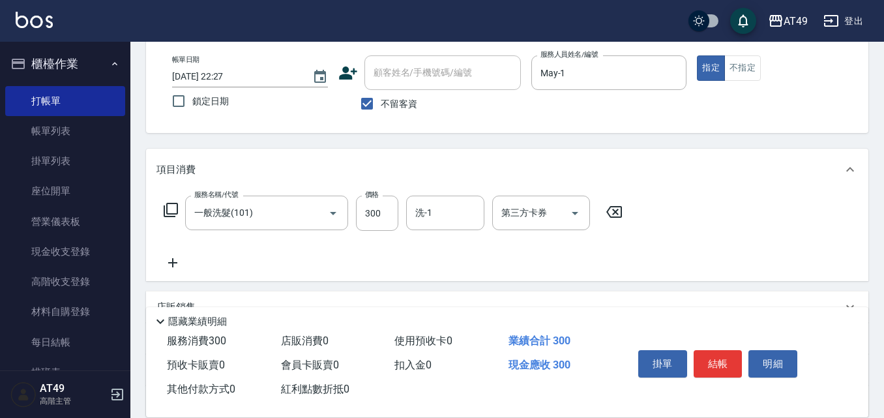
click at [171, 211] on icon at bounding box center [171, 210] width 16 height 16
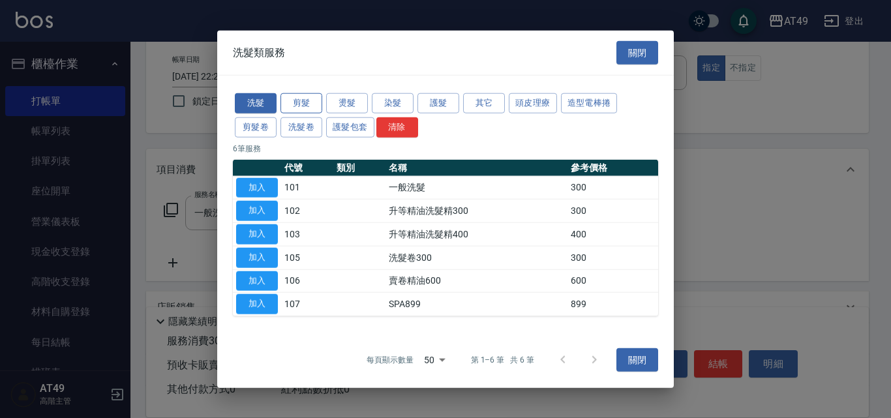
click at [313, 102] on button "剪髮" at bounding box center [301, 103] width 42 height 20
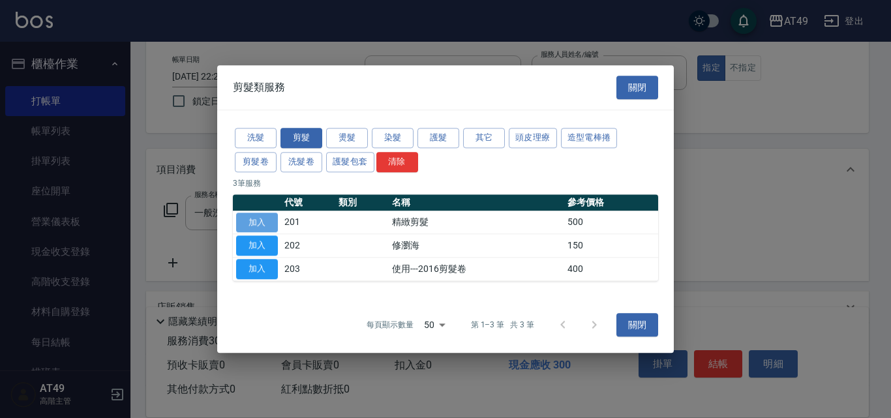
click at [253, 223] on button "加入" at bounding box center [257, 223] width 42 height 20
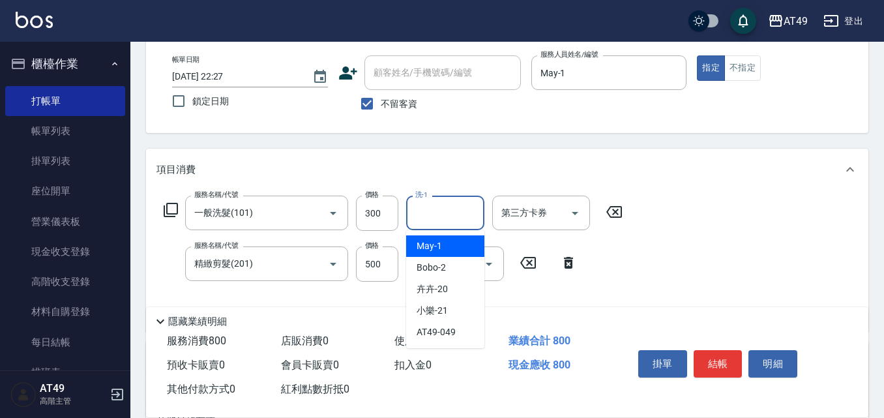
click at [461, 218] on input "洗-1" at bounding box center [445, 213] width 67 height 23
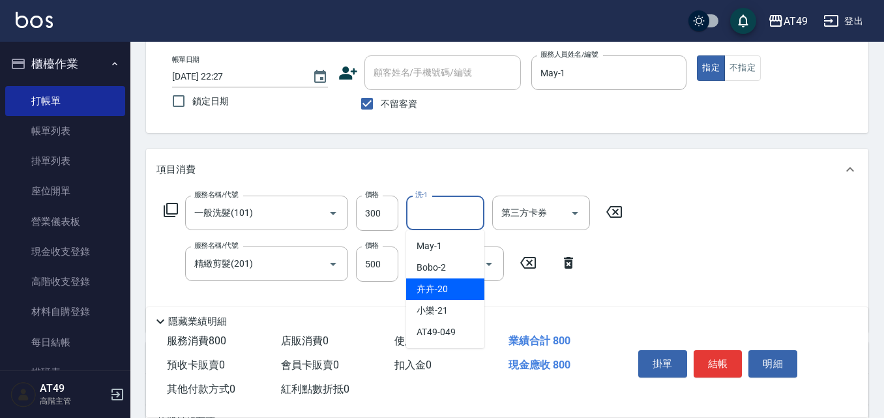
click at [453, 290] on div "卉卉 -20" at bounding box center [445, 289] width 78 height 22
type input "卉卉-20"
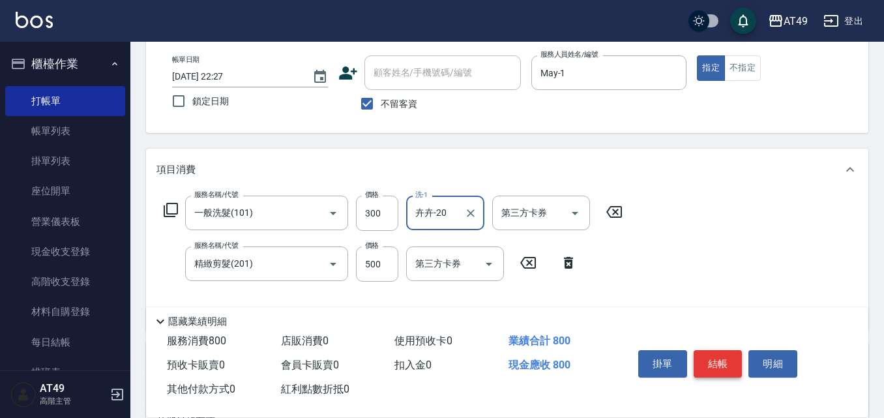
click at [714, 350] on button "結帳" at bounding box center [718, 363] width 49 height 27
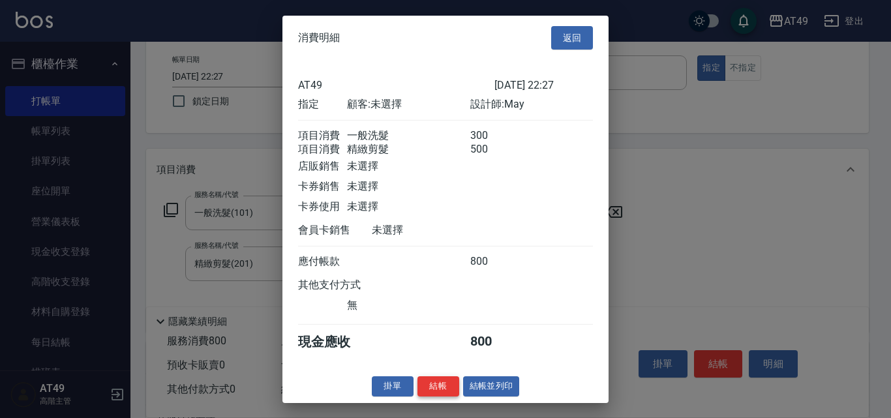
click at [440, 396] on button "結帳" at bounding box center [438, 386] width 42 height 20
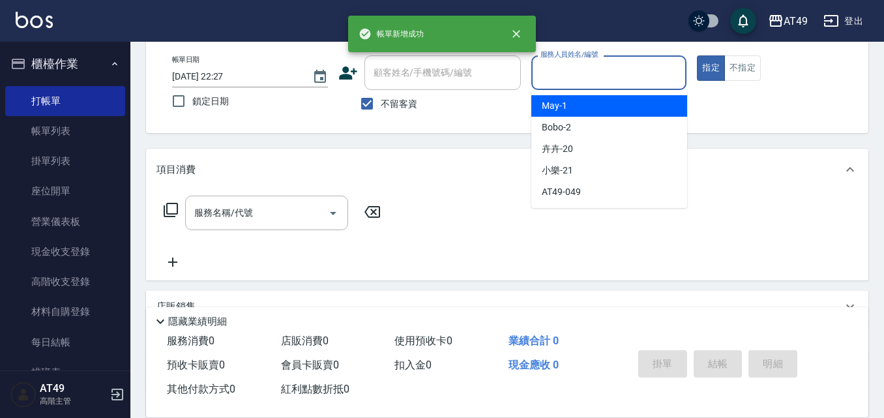
click at [570, 78] on input "服務人員姓名/編號" at bounding box center [609, 72] width 144 height 23
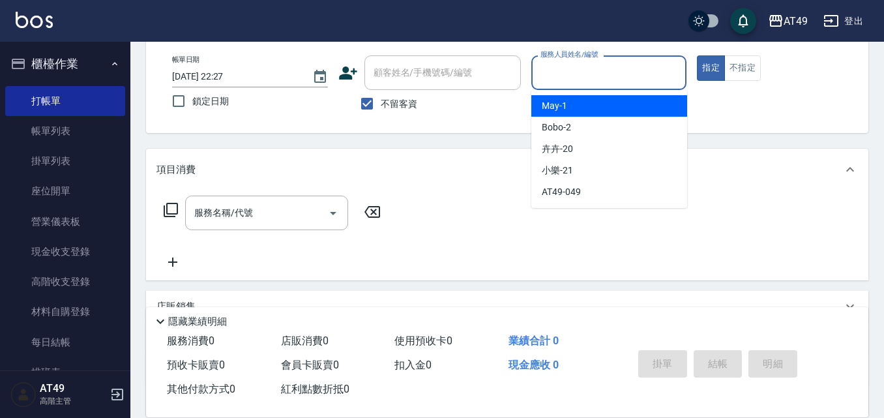
click at [578, 107] on div "May -1" at bounding box center [609, 106] width 156 height 22
type input "May-1"
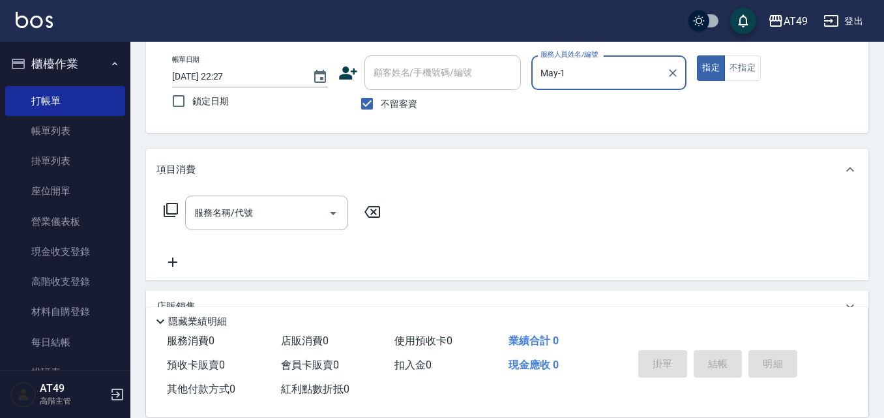
click at [175, 207] on icon at bounding box center [171, 210] width 16 height 16
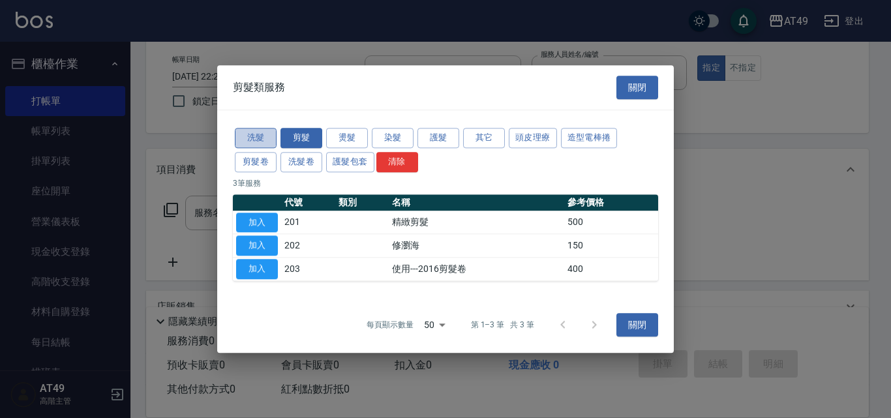
click at [258, 138] on button "洗髮" at bounding box center [256, 138] width 42 height 20
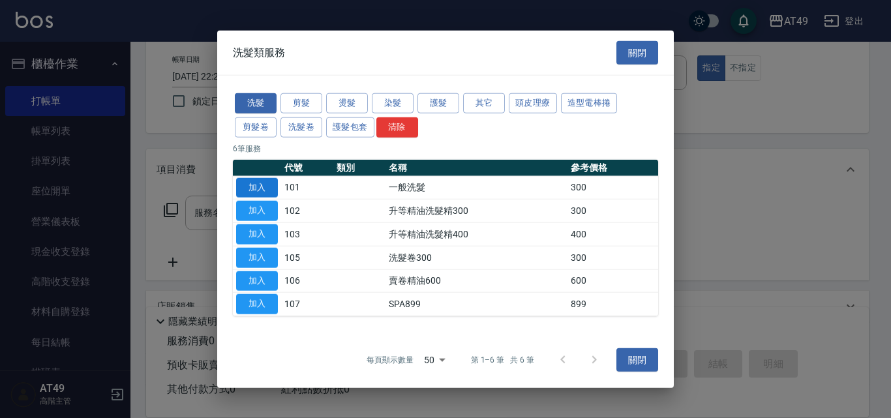
click at [247, 187] on button "加入" at bounding box center [257, 187] width 42 height 20
type input "一般洗髮(101)"
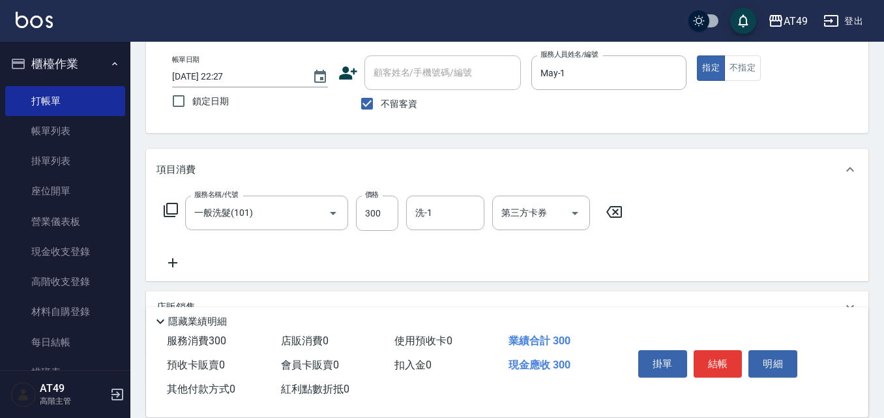
click at [165, 208] on icon at bounding box center [171, 210] width 14 height 14
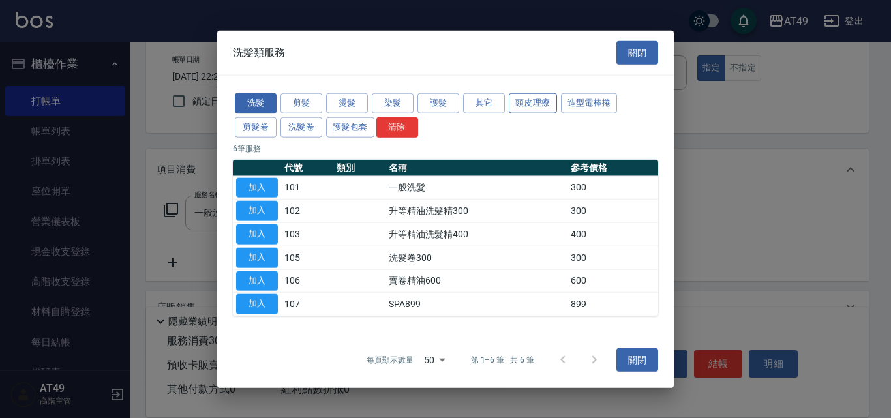
click at [513, 106] on button "頭皮理療" at bounding box center [533, 103] width 48 height 20
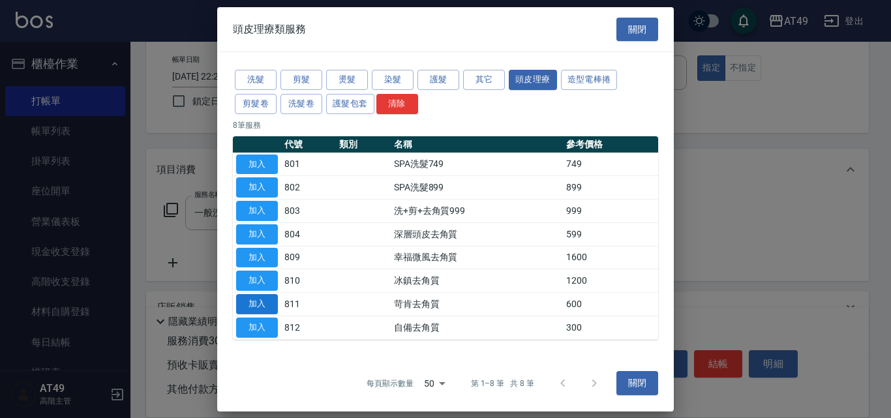
click at [270, 301] on button "加入" at bounding box center [257, 304] width 42 height 20
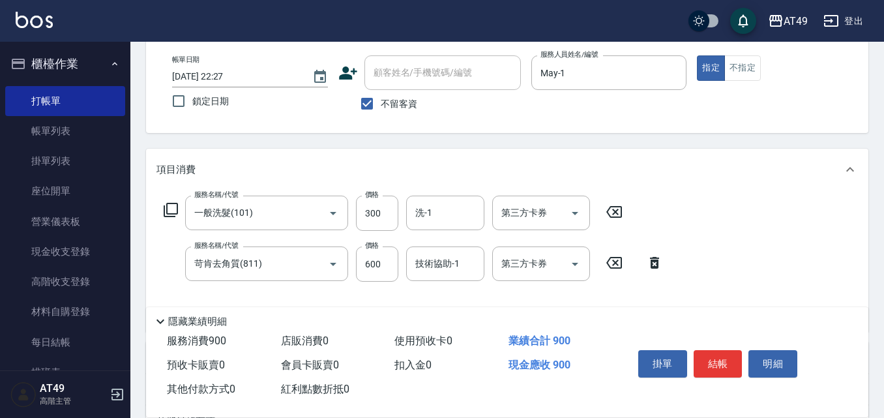
click at [164, 203] on icon at bounding box center [171, 210] width 16 height 16
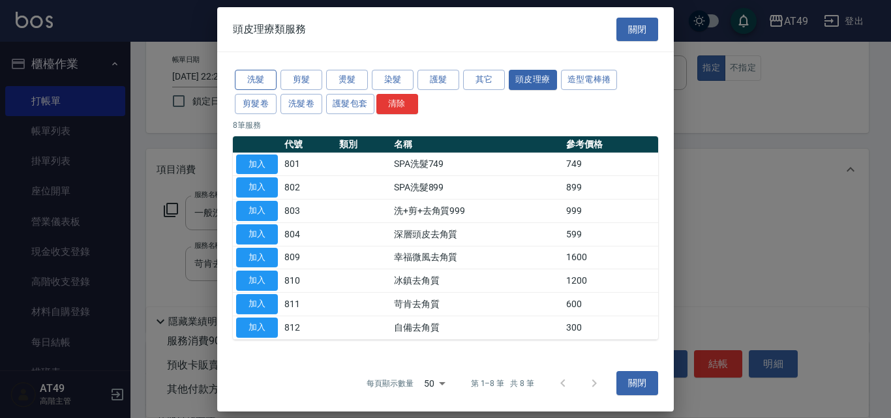
click at [248, 78] on button "洗髮" at bounding box center [256, 80] width 42 height 20
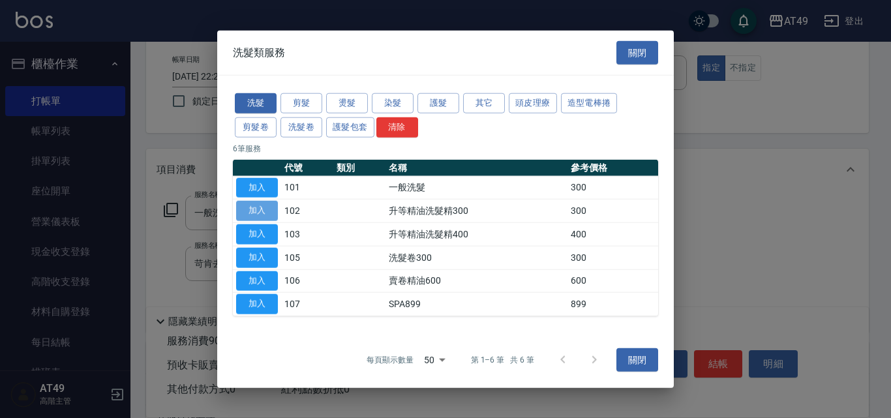
click at [251, 209] on button "加入" at bounding box center [257, 211] width 42 height 20
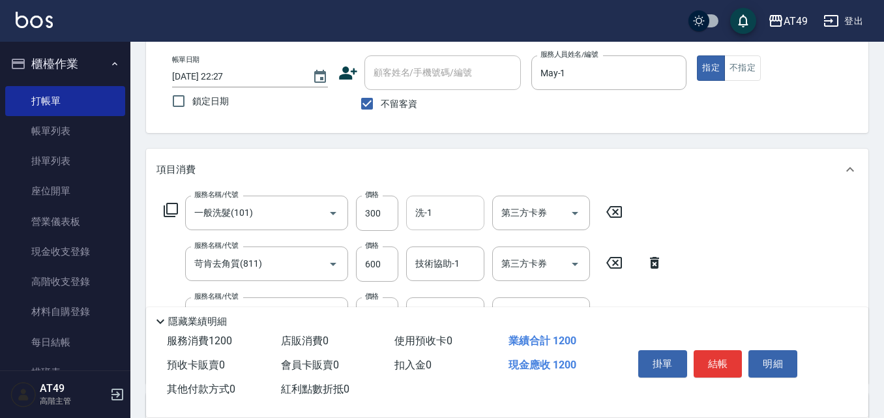
click at [446, 205] on input "洗-1" at bounding box center [445, 213] width 67 height 23
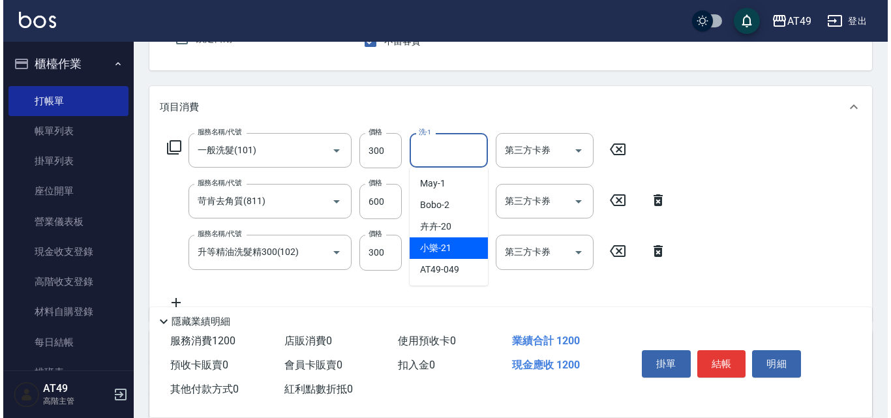
scroll to position [130, 0]
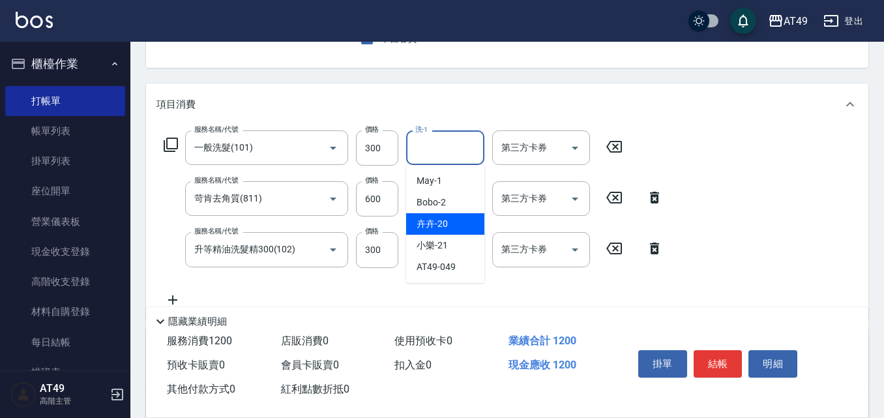
click at [458, 225] on div "卉卉 -20" at bounding box center [445, 224] width 78 height 22
type input "卉卉-20"
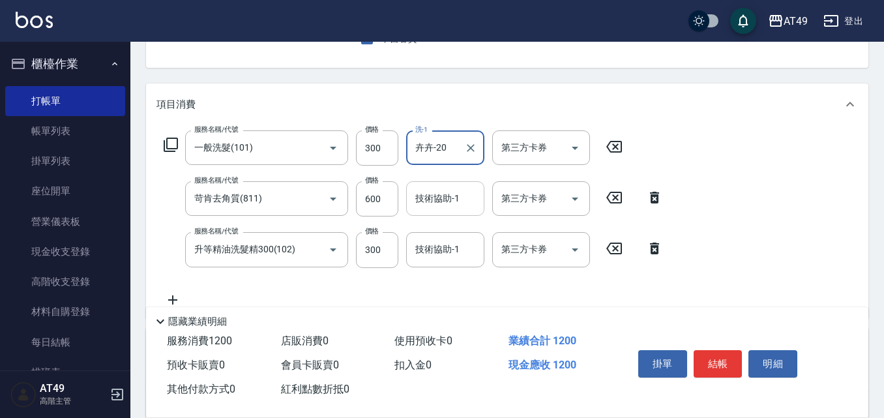
click at [447, 203] on input "技術協助-1" at bounding box center [445, 198] width 67 height 23
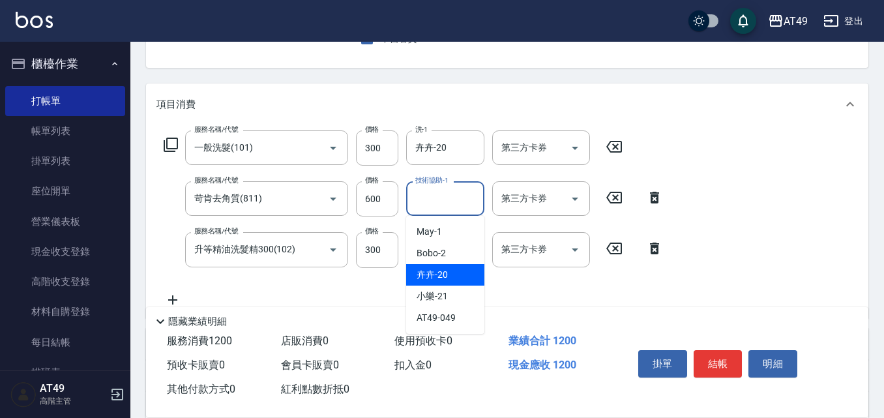
click at [463, 275] on div "卉卉 -20" at bounding box center [445, 275] width 78 height 22
type input "卉卉-20"
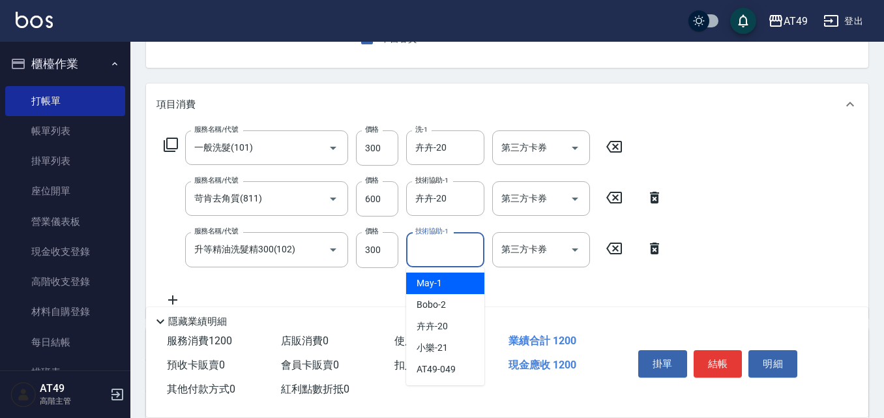
click at [451, 256] on input "技術協助-1" at bounding box center [445, 249] width 67 height 23
click at [649, 249] on icon at bounding box center [654, 249] width 33 height 16
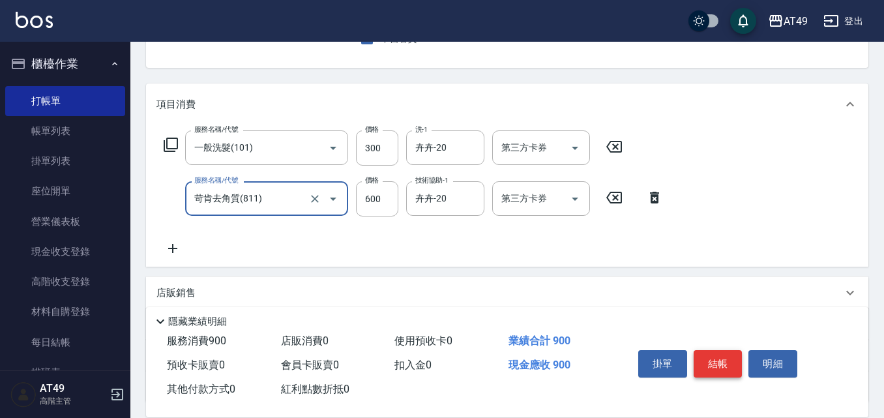
click at [719, 351] on button "結帳" at bounding box center [718, 363] width 49 height 27
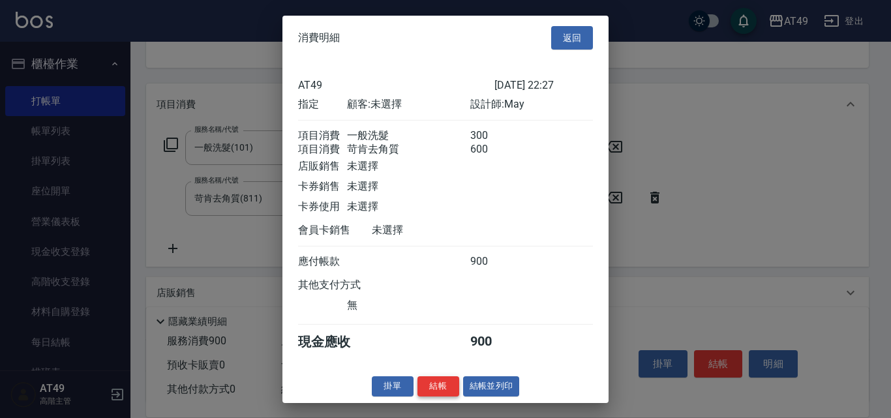
click at [453, 396] on button "結帳" at bounding box center [438, 386] width 42 height 20
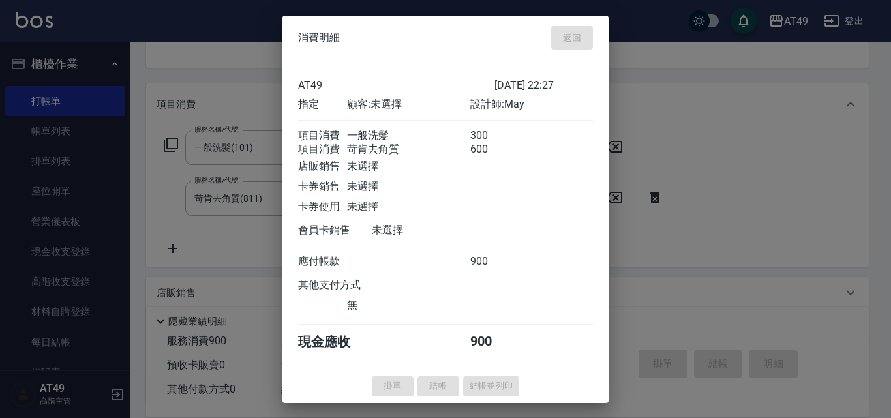
type input "2025/09/14 22:29"
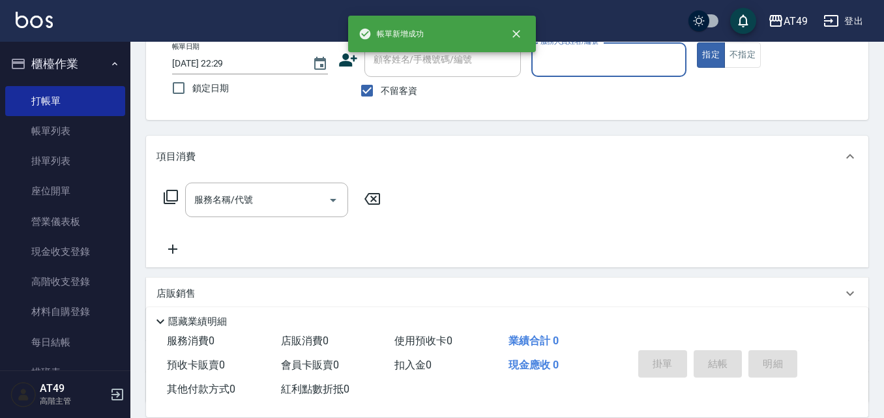
scroll to position [0, 0]
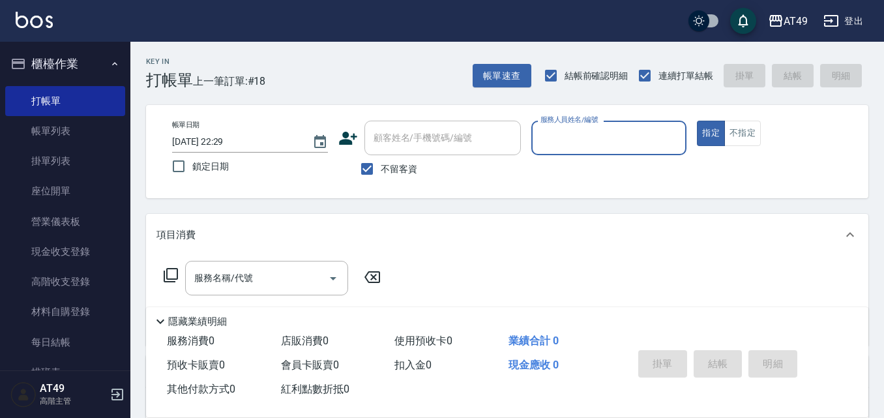
drag, startPoint x: 571, startPoint y: 136, endPoint x: 584, endPoint y: 144, distance: 15.6
click at [572, 136] on input "服務人員姓名/編號" at bounding box center [609, 138] width 144 height 23
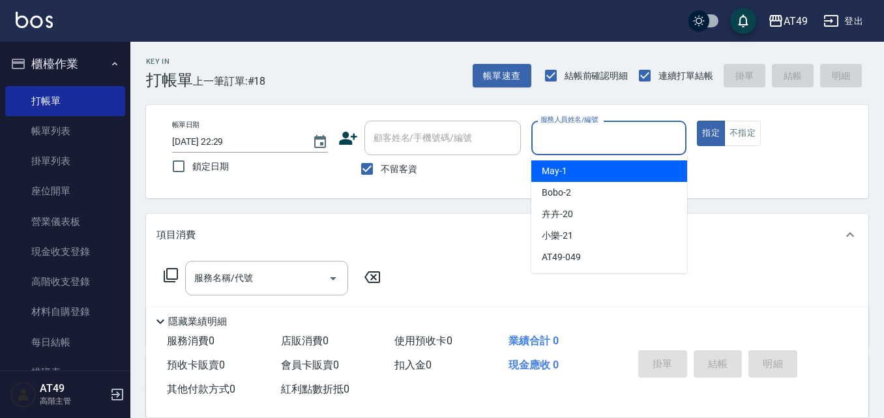
click at [581, 165] on div "May -1" at bounding box center [609, 171] width 156 height 22
type input "May-1"
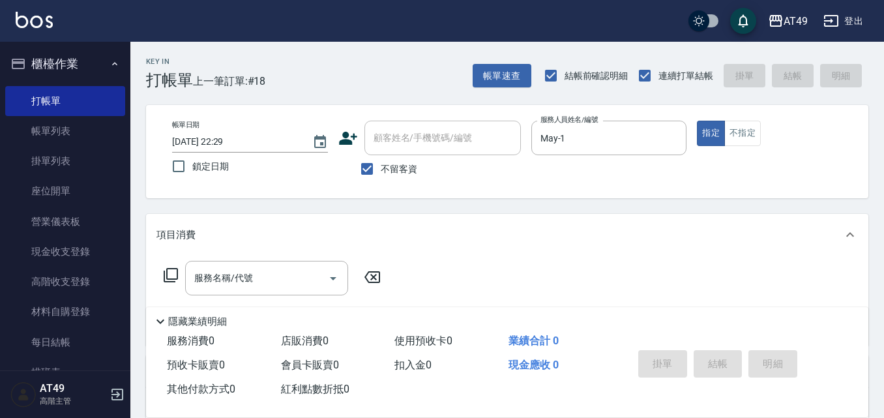
click at [158, 271] on div "服務名稱/代號 服務名稱/代號" at bounding box center [273, 278] width 232 height 35
click at [175, 276] on icon at bounding box center [171, 275] width 16 height 16
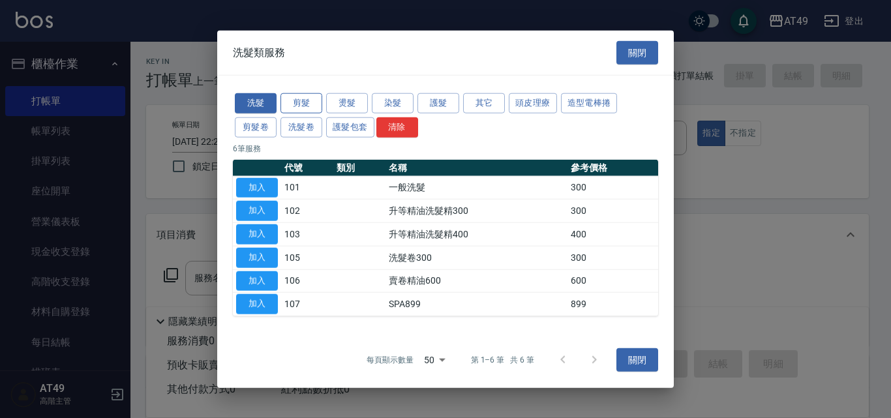
click at [311, 105] on button "剪髮" at bounding box center [301, 103] width 42 height 20
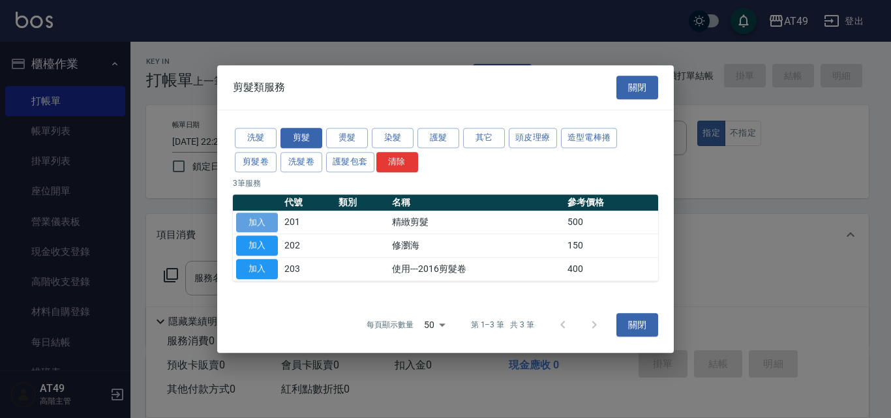
click at [261, 222] on button "加入" at bounding box center [257, 223] width 42 height 20
type input "精緻剪髮(201)"
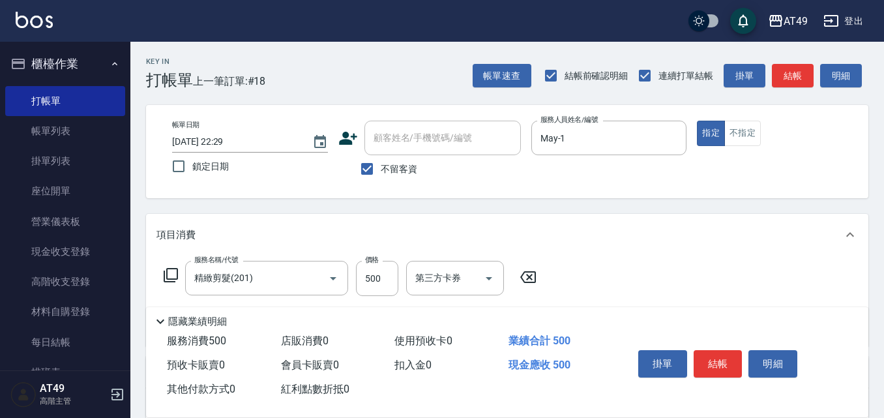
click at [169, 277] on icon at bounding box center [171, 275] width 16 height 16
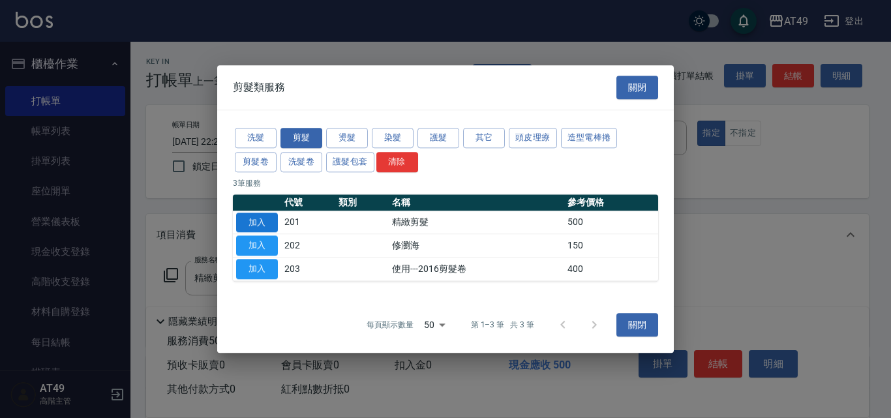
click at [269, 224] on button "加入" at bounding box center [257, 223] width 42 height 20
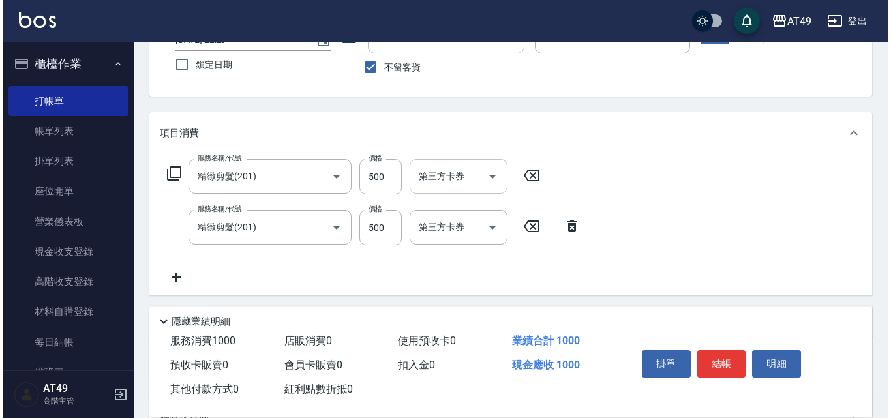
scroll to position [130, 0]
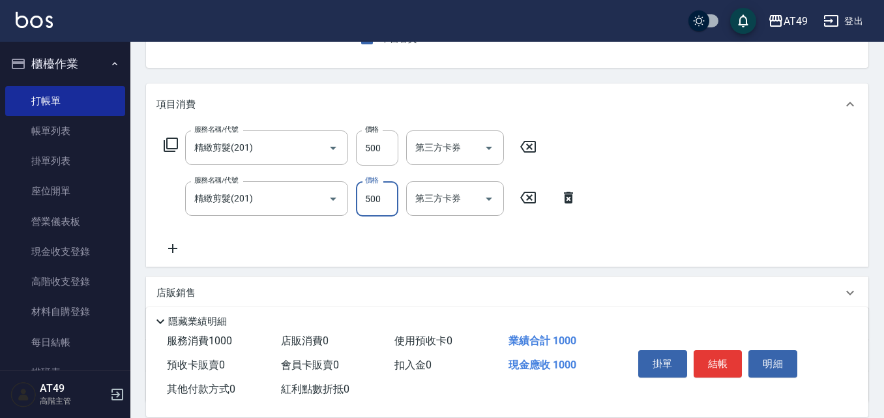
click at [368, 196] on input "500" at bounding box center [377, 198] width 42 height 35
type input "400"
click at [716, 360] on button "結帳" at bounding box center [718, 363] width 49 height 27
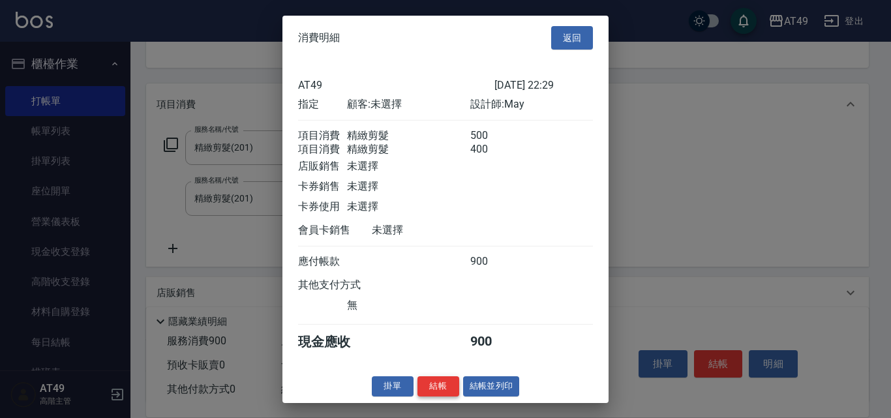
click at [434, 396] on button "結帳" at bounding box center [438, 386] width 42 height 20
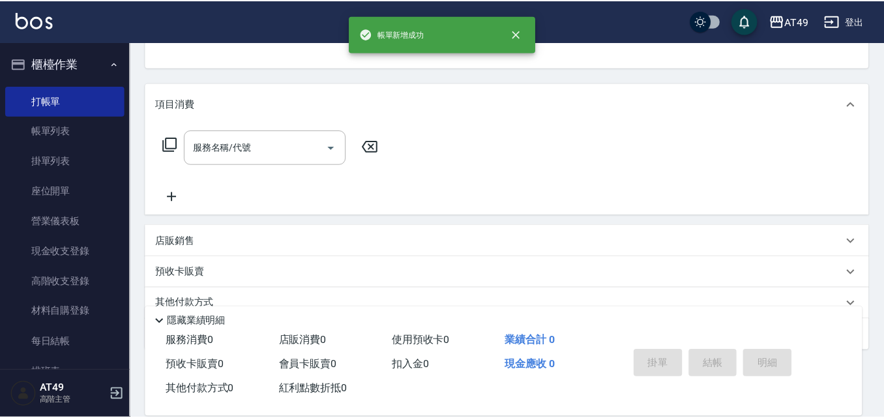
scroll to position [127, 0]
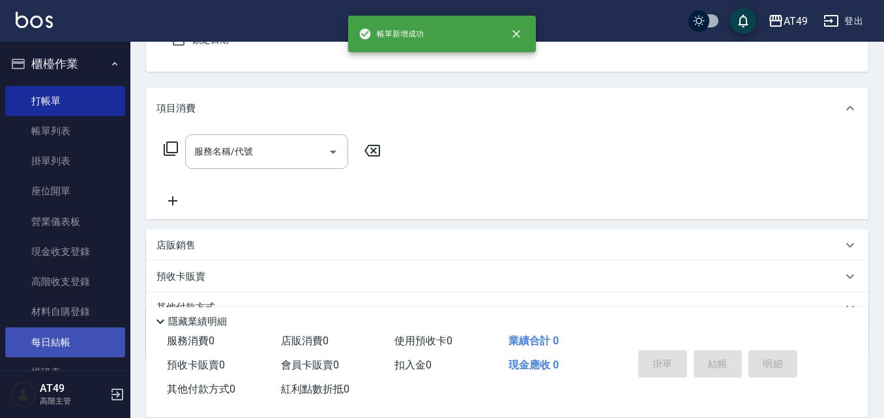
click at [90, 344] on link "每日結帳" at bounding box center [65, 342] width 120 height 30
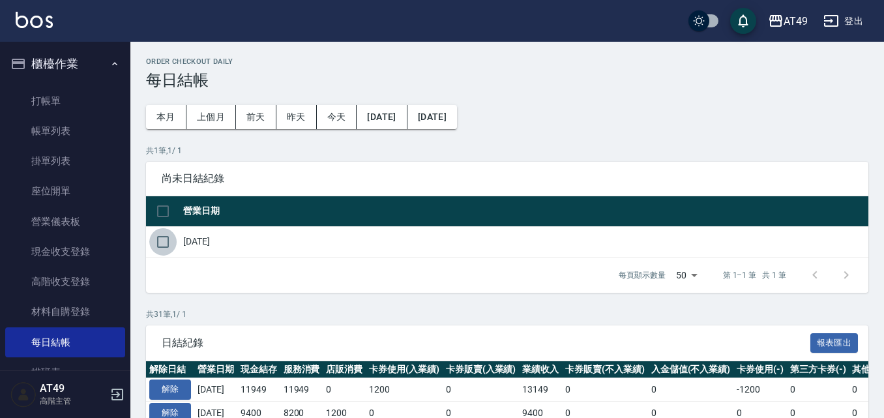
click at [162, 244] on input "checkbox" at bounding box center [162, 241] width 27 height 27
checkbox input "true"
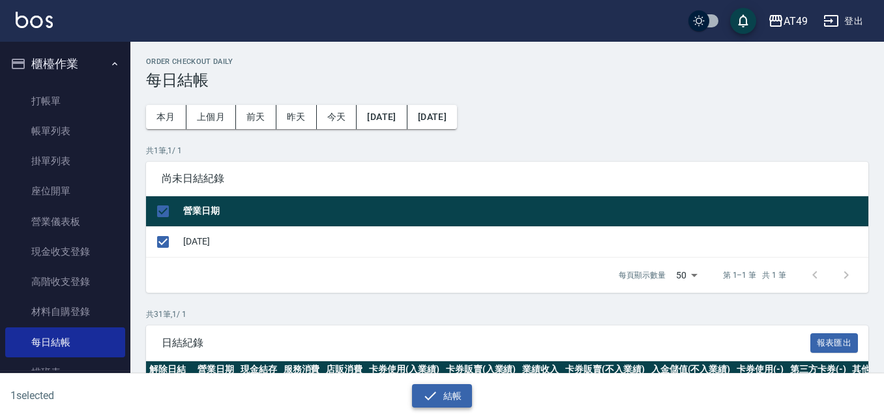
click at [449, 404] on button "結帳" at bounding box center [442, 396] width 61 height 24
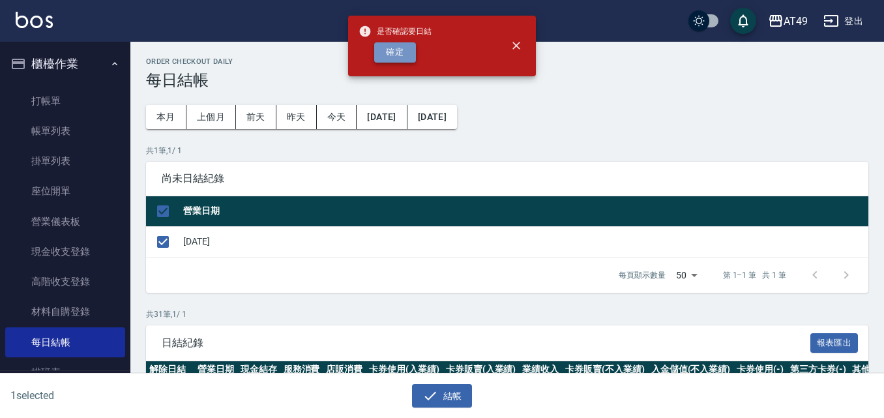
click at [405, 55] on button "確定" at bounding box center [395, 52] width 42 height 20
checkbox input "false"
